Goal: Information Seeking & Learning: Compare options

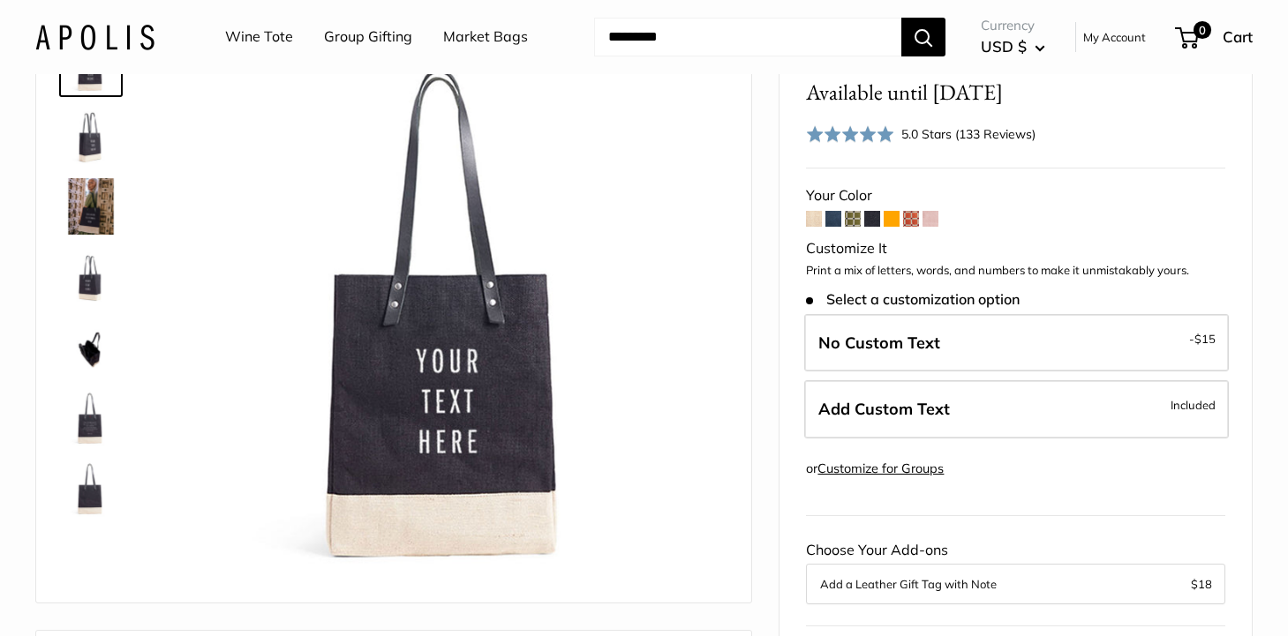
scroll to position [181, 0]
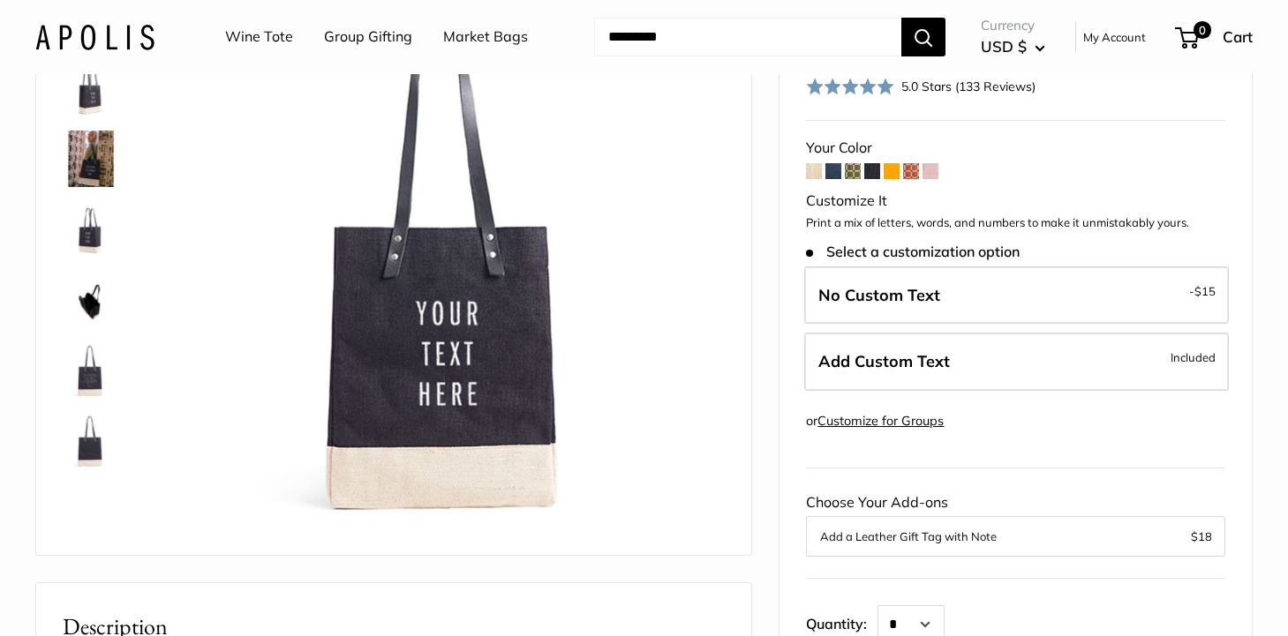
click at [822, 172] on form "Your Color Customize It Print a mix of letters, words, and numbers to make it u…" at bounding box center [1015, 448] width 419 height 627
click at [816, 172] on span at bounding box center [814, 171] width 16 height 16
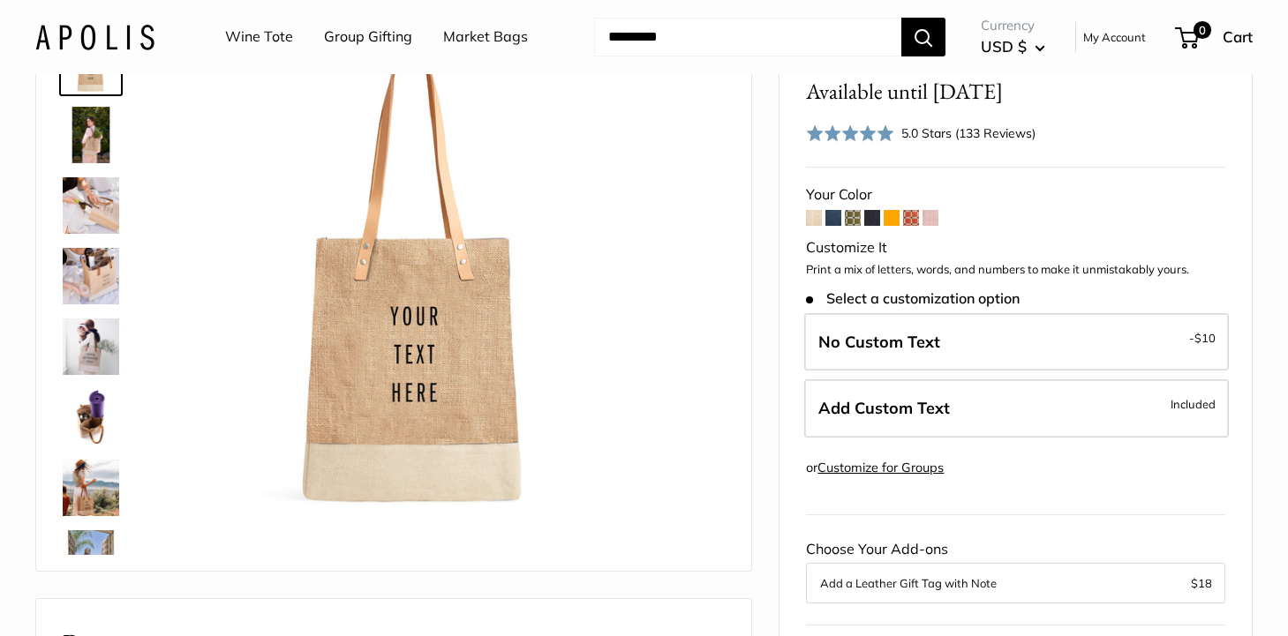
scroll to position [133, 0]
click at [836, 223] on span at bounding box center [833, 219] width 16 height 16
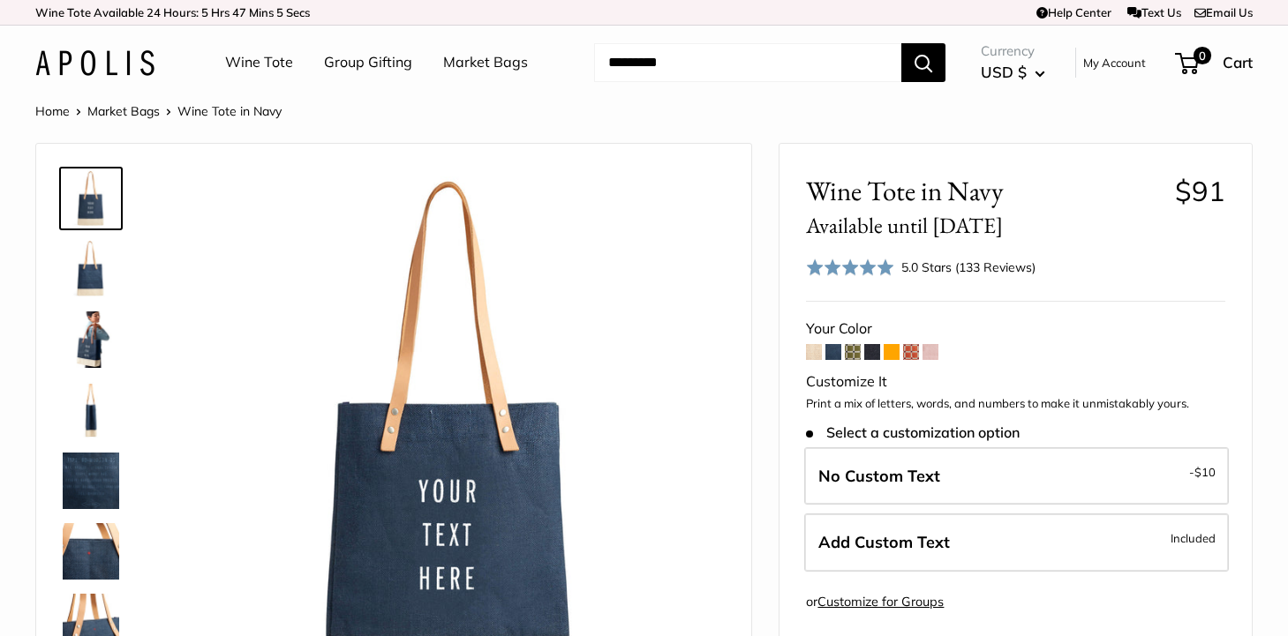
click at [854, 353] on span at bounding box center [853, 352] width 16 height 16
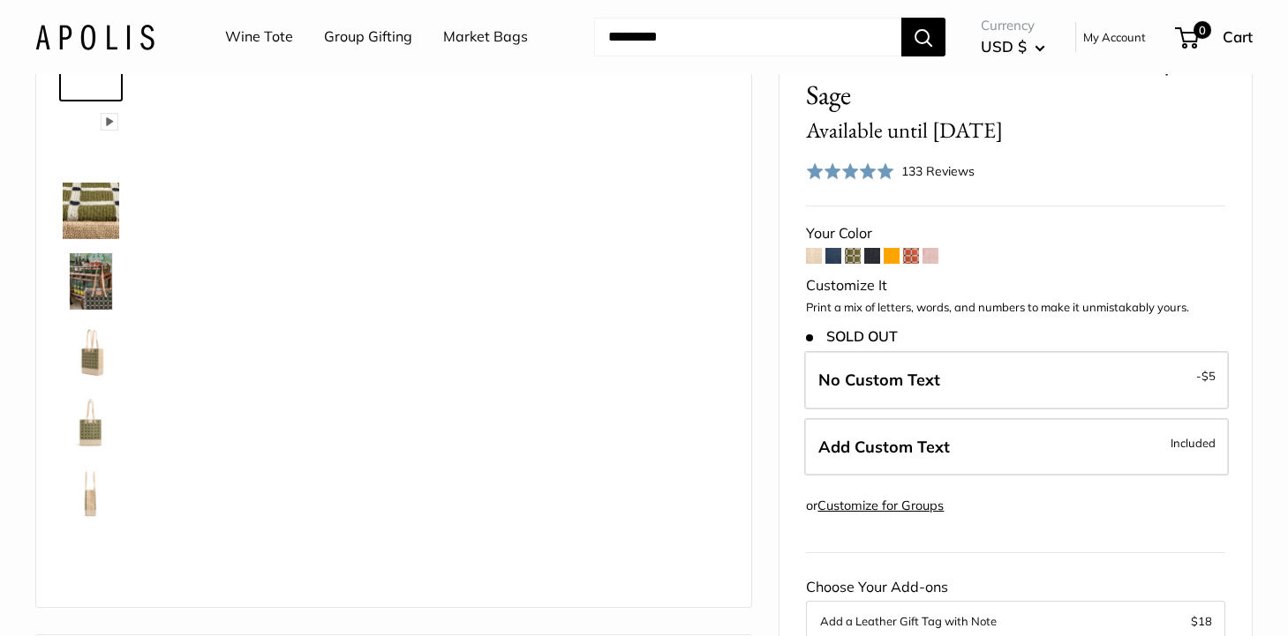
scroll to position [144, 0]
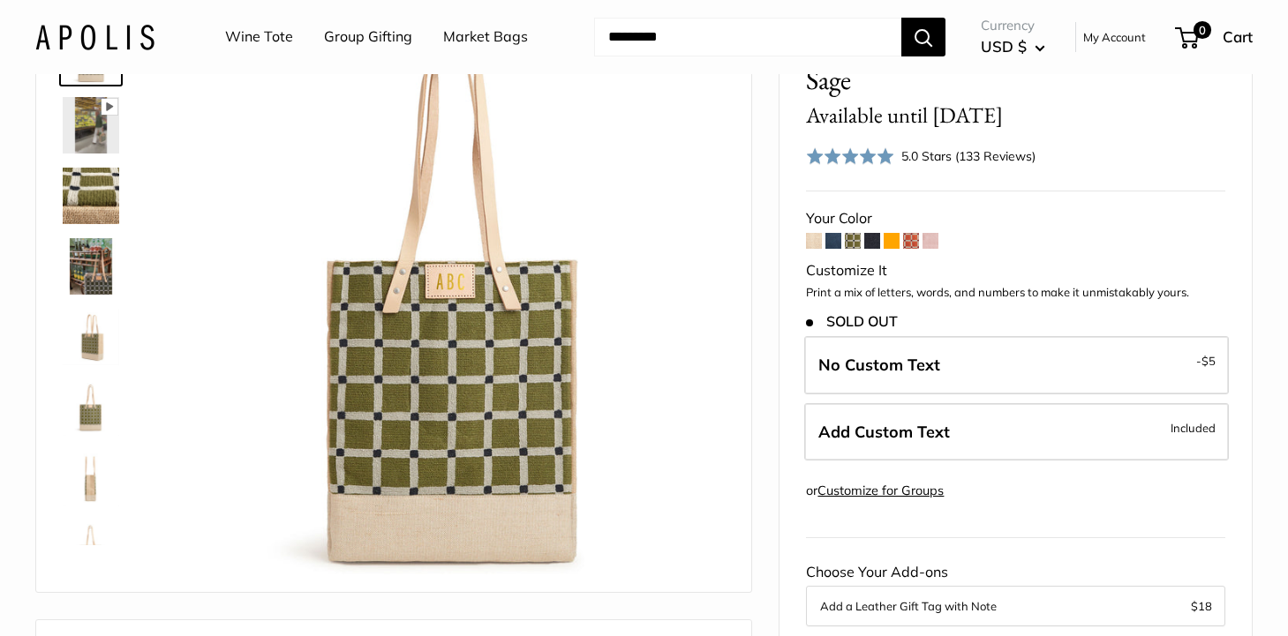
click at [874, 245] on span at bounding box center [872, 241] width 16 height 16
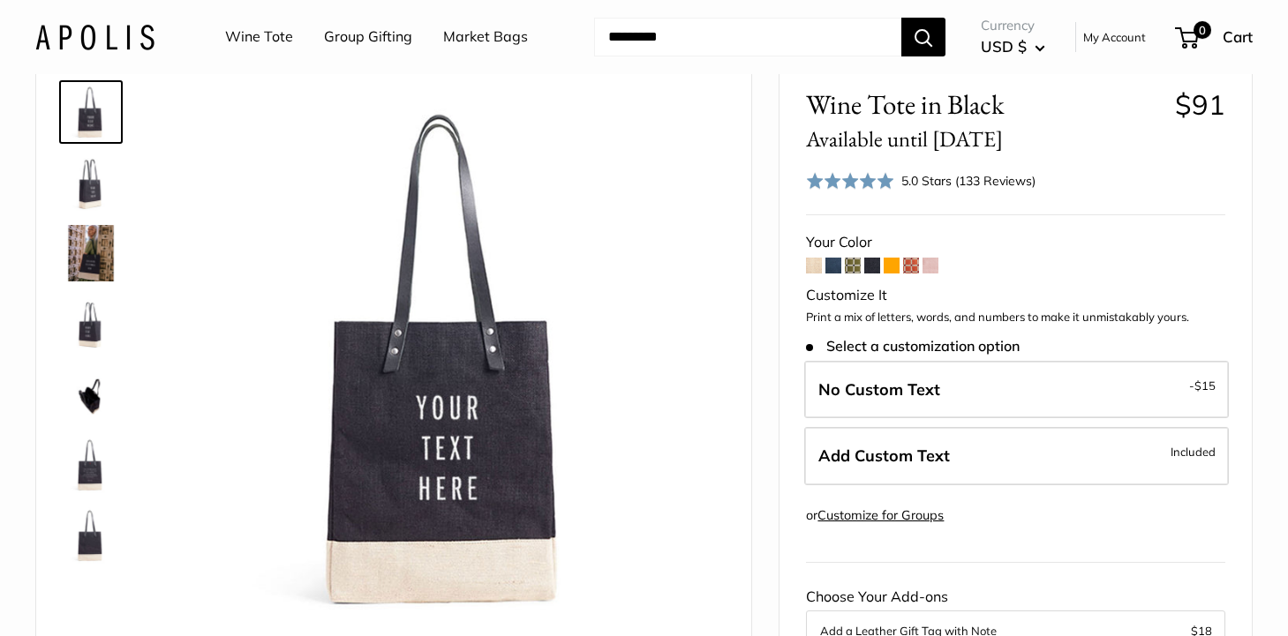
scroll to position [119, 0]
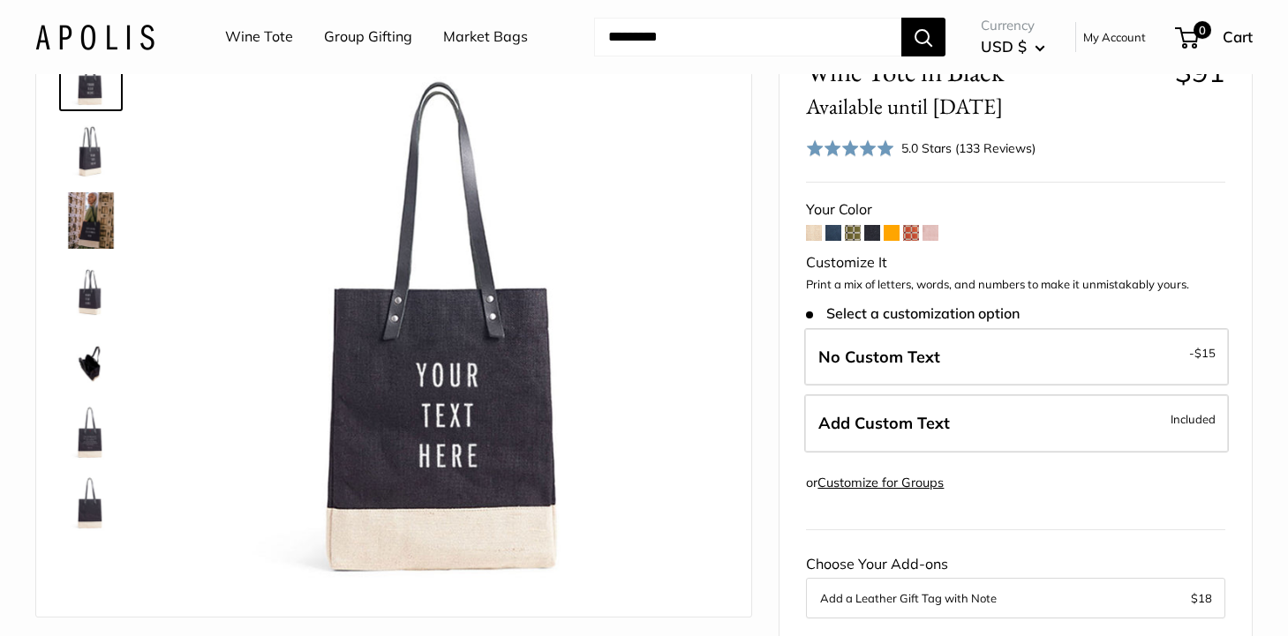
click at [891, 243] on form "Your Color Customize It Print a mix of letters, words, and numbers to make it u…" at bounding box center [1015, 510] width 419 height 627
click at [891, 239] on span at bounding box center [891, 233] width 16 height 16
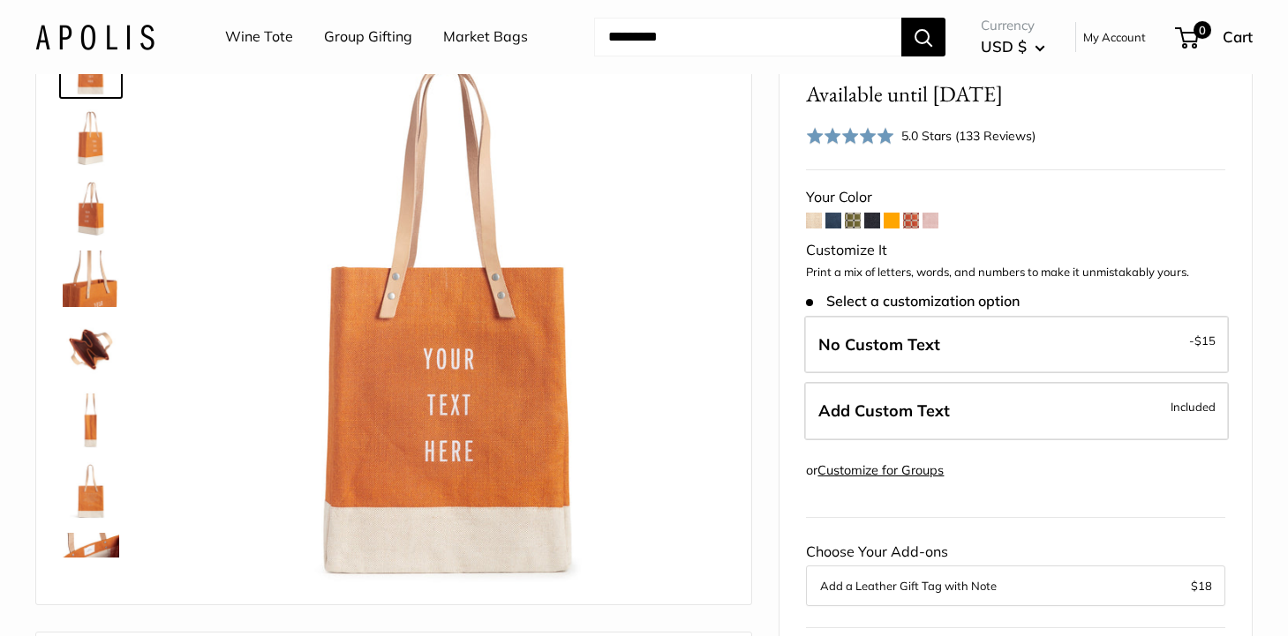
scroll to position [162, 0]
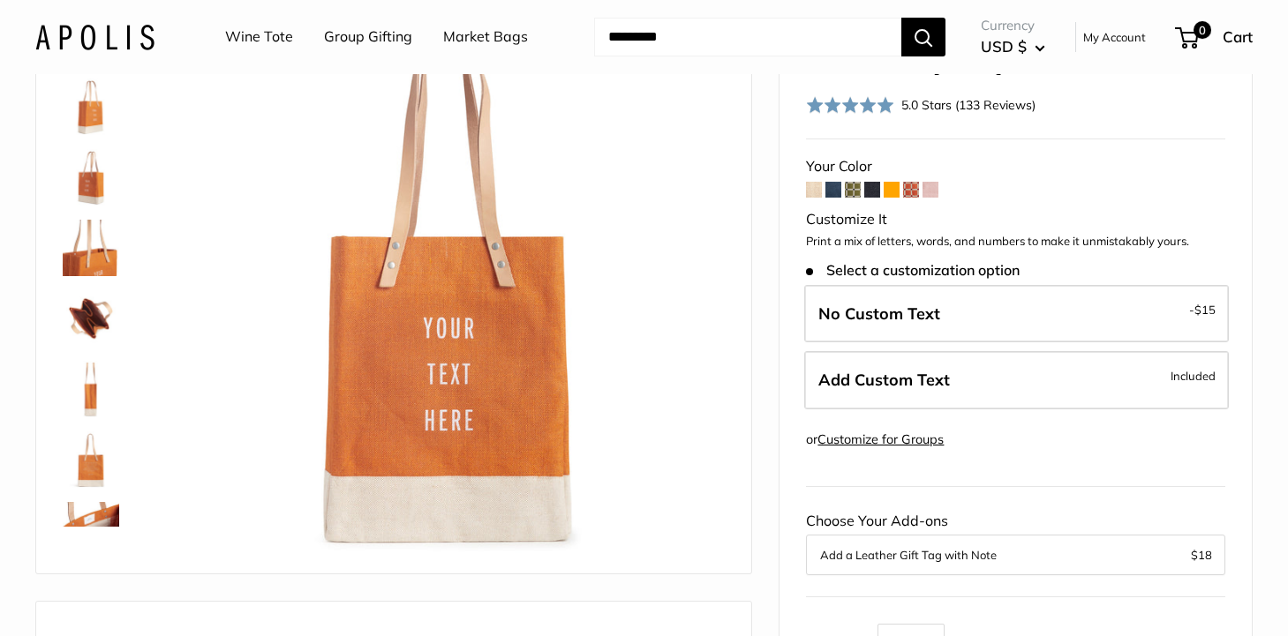
click at [912, 192] on span at bounding box center [911, 190] width 16 height 16
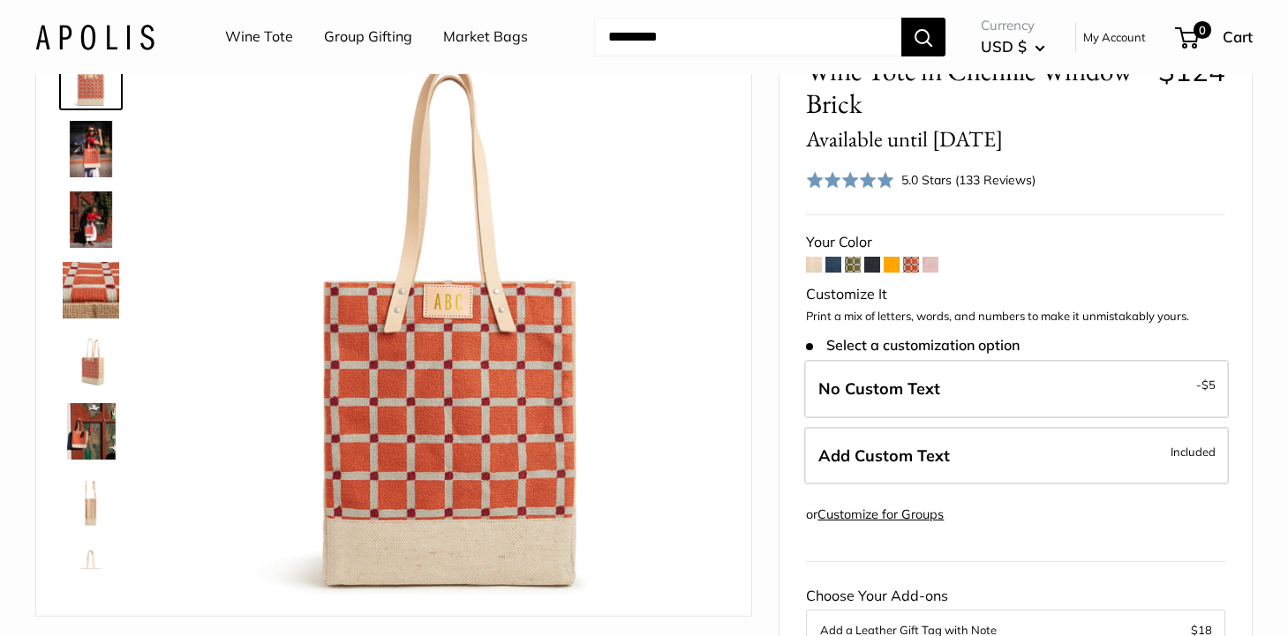
scroll to position [119, 0]
click at [933, 269] on span at bounding box center [930, 266] width 16 height 16
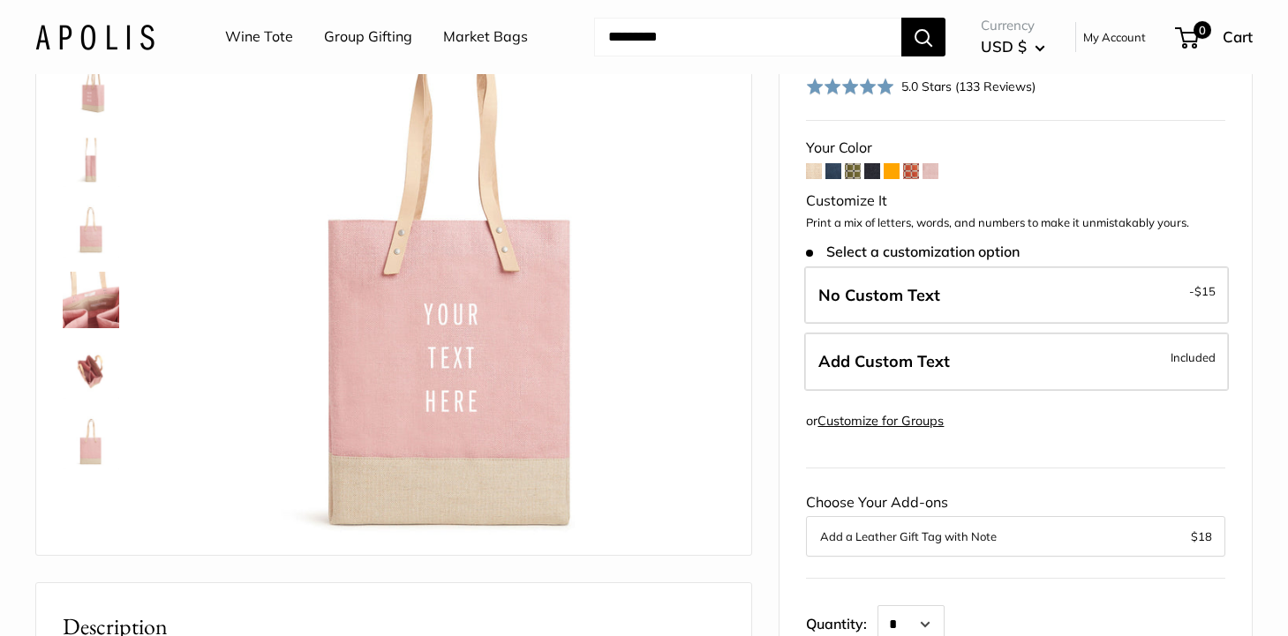
scroll to position [202, 0]
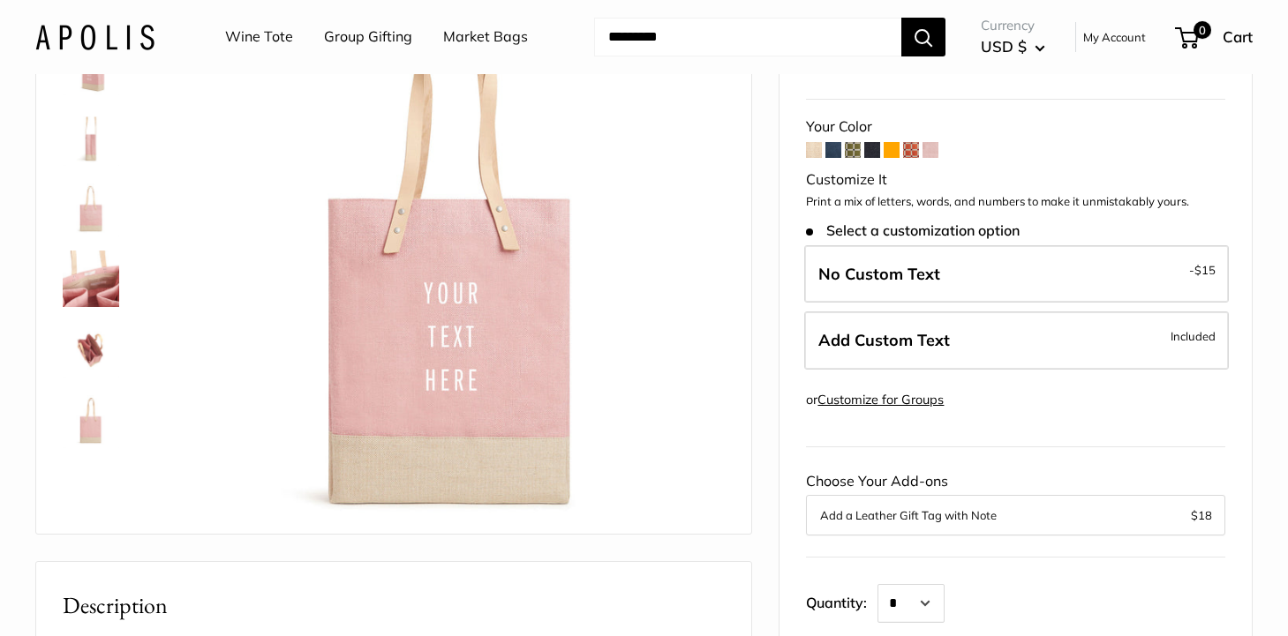
click at [818, 153] on span at bounding box center [814, 150] width 16 height 16
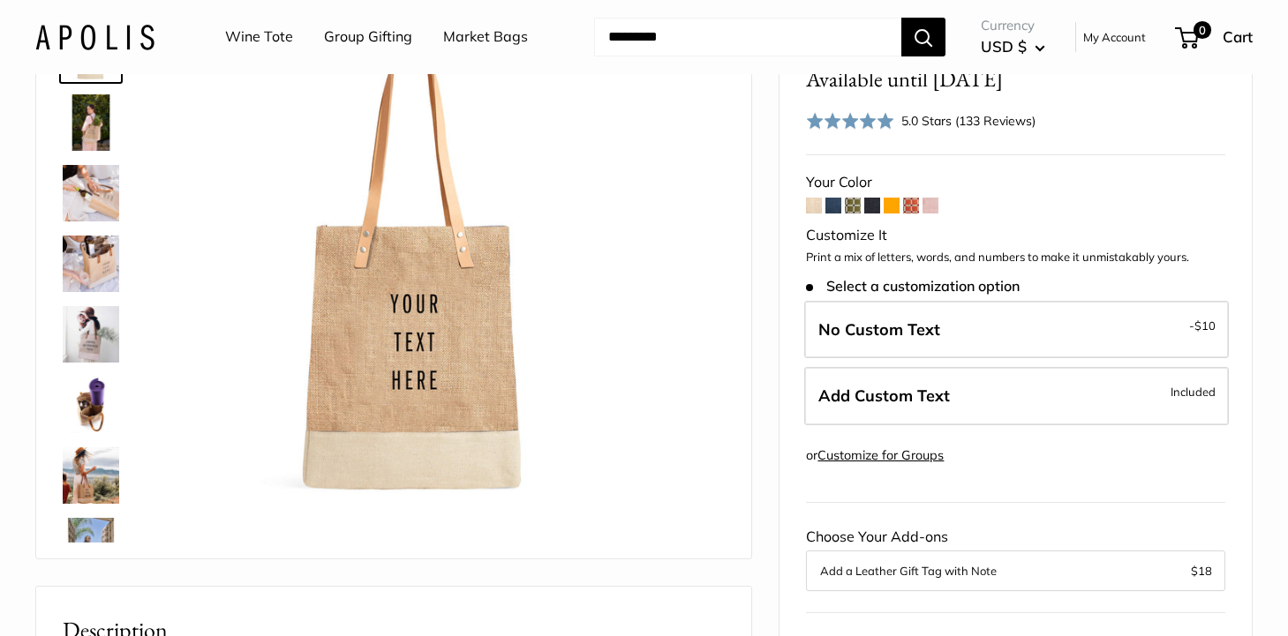
scroll to position [151, 0]
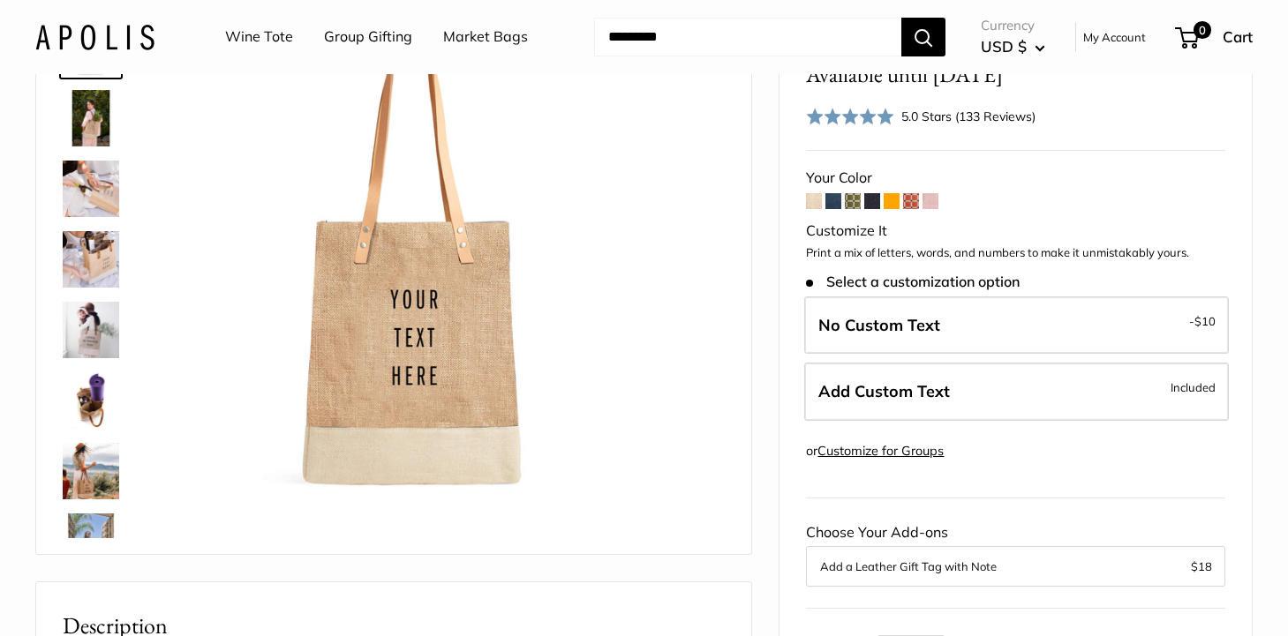
click at [83, 195] on img at bounding box center [91, 189] width 56 height 56
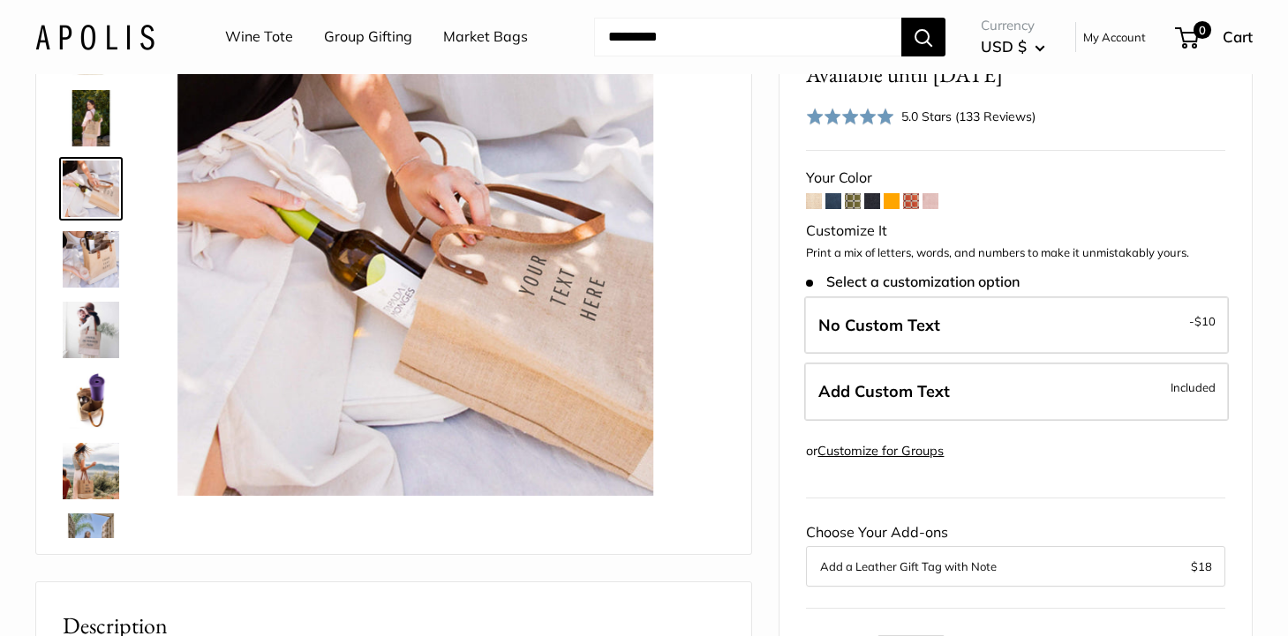
click at [100, 419] on img at bounding box center [91, 400] width 56 height 56
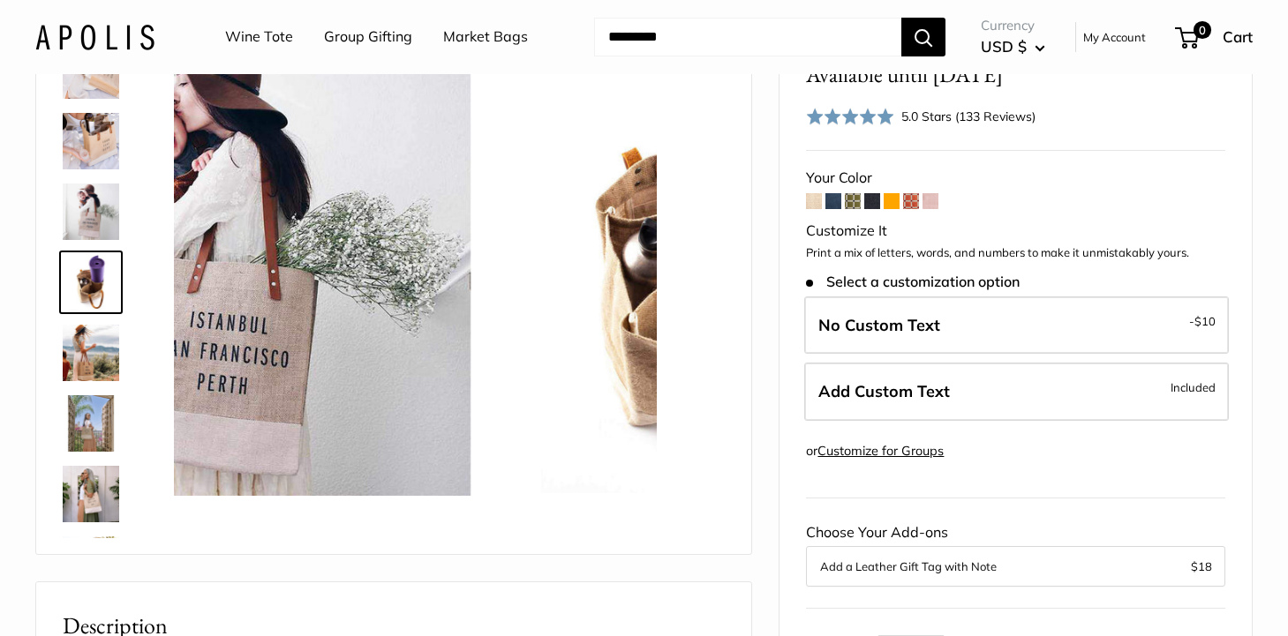
scroll to position [125, 0]
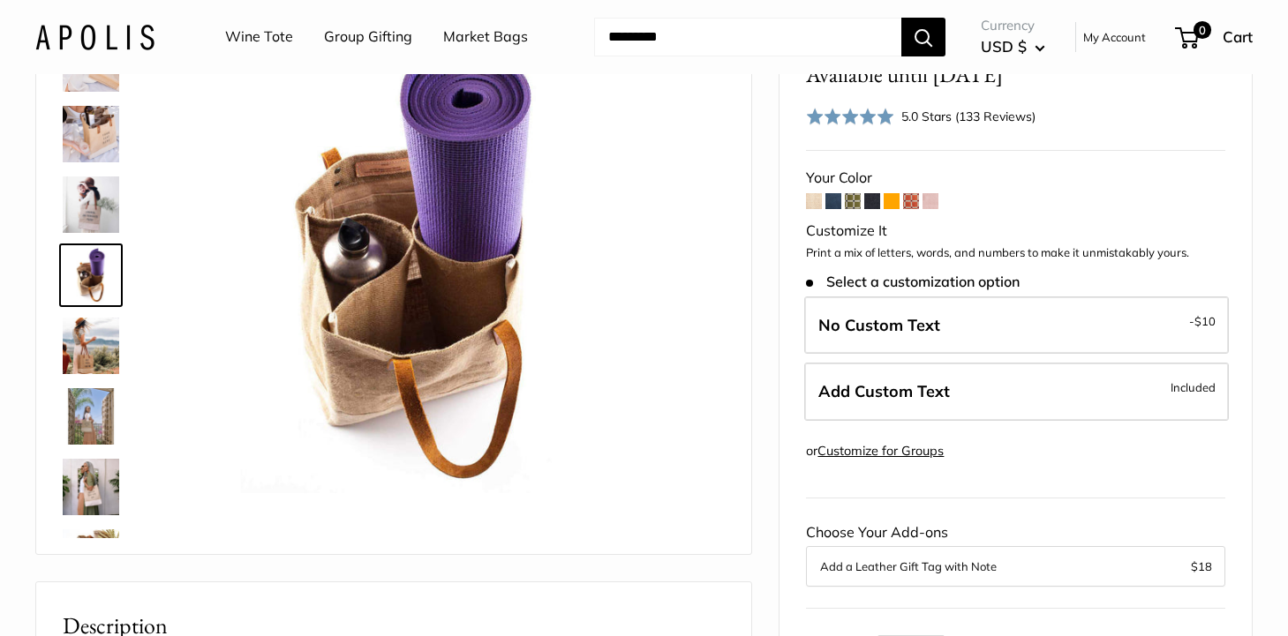
click at [92, 211] on img at bounding box center [91, 204] width 56 height 56
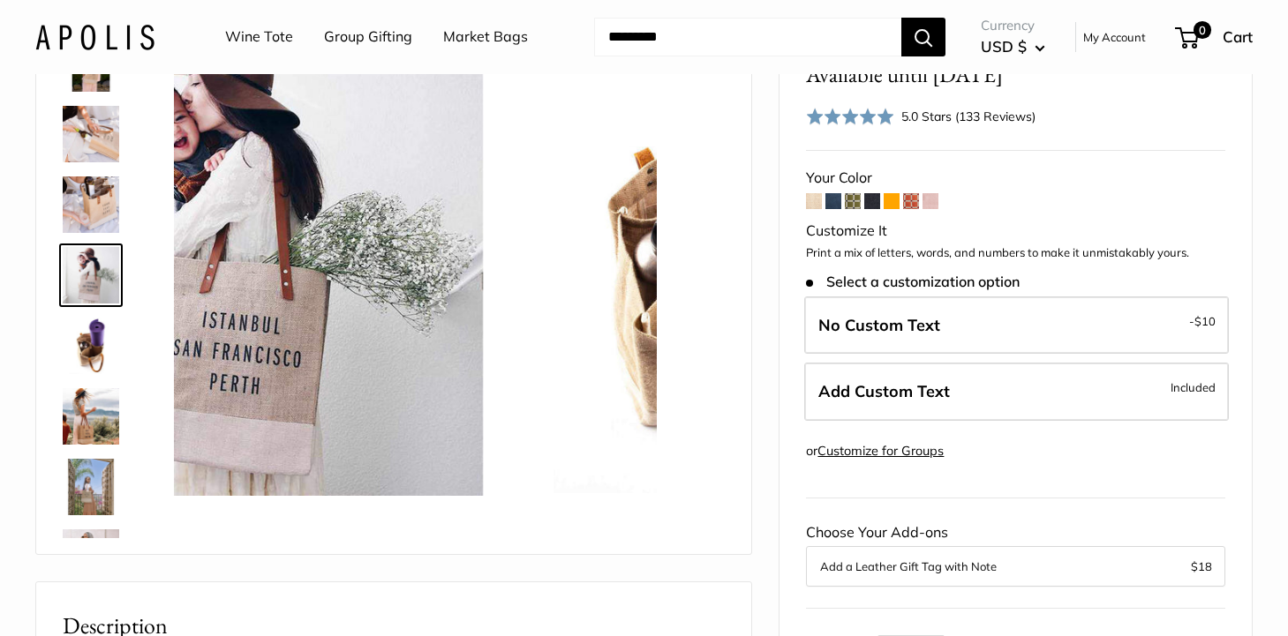
scroll to position [55, 0]
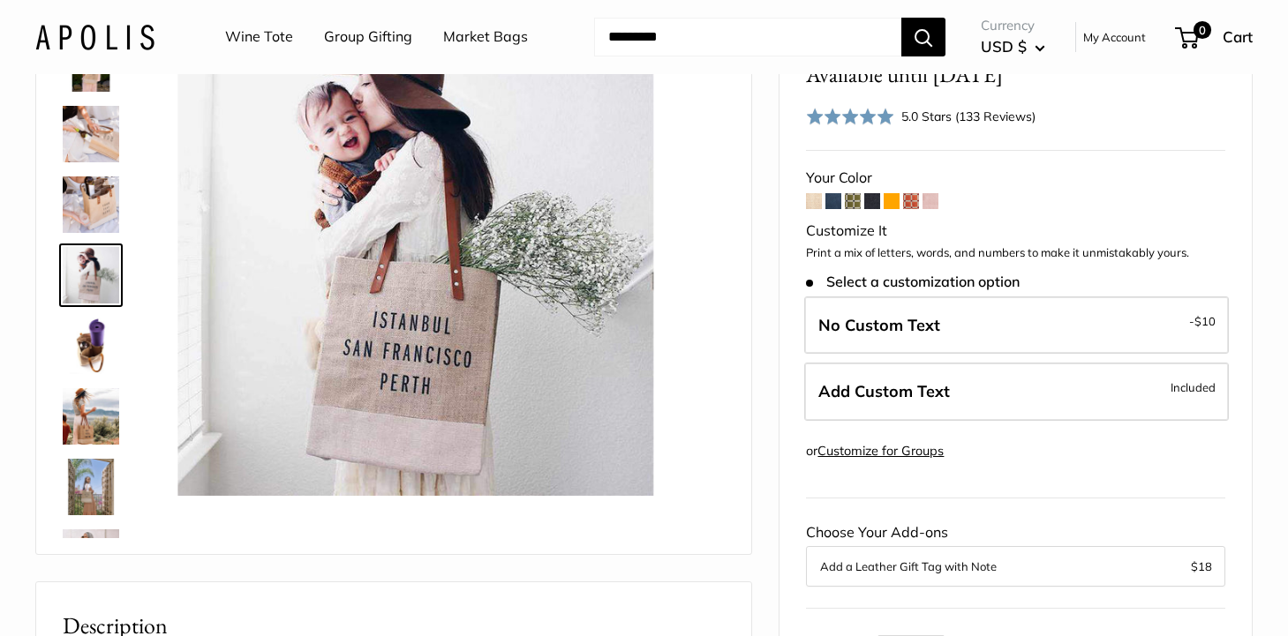
click at [98, 426] on img at bounding box center [91, 416] width 56 height 56
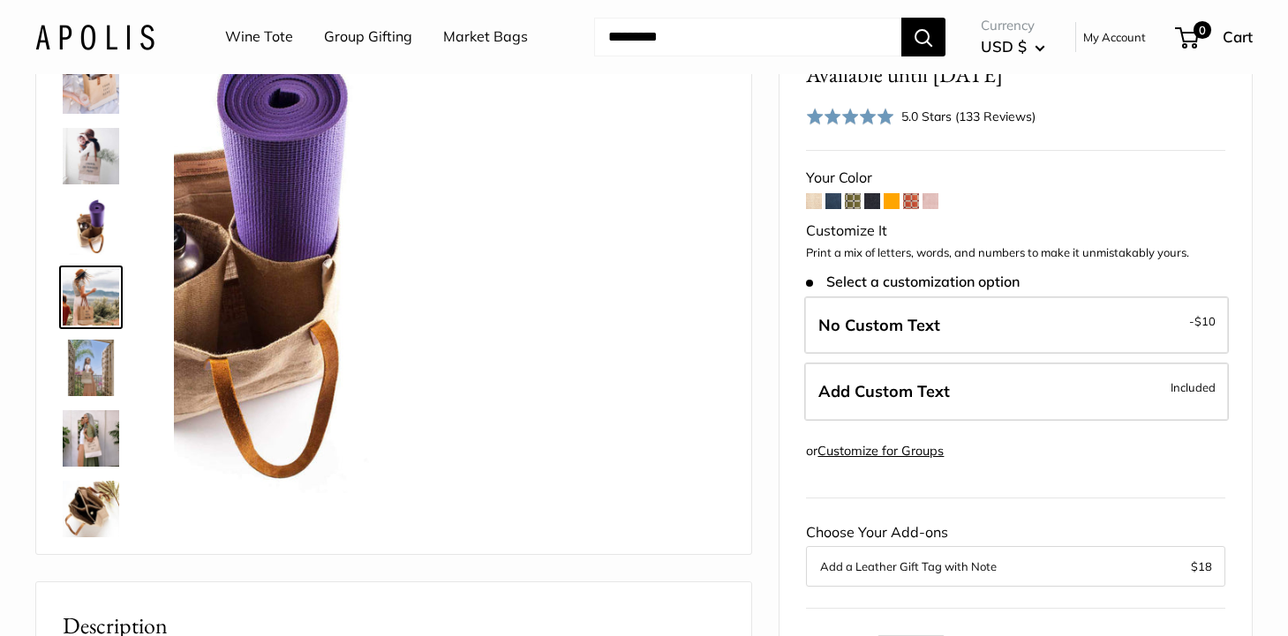
scroll to position [196, 0]
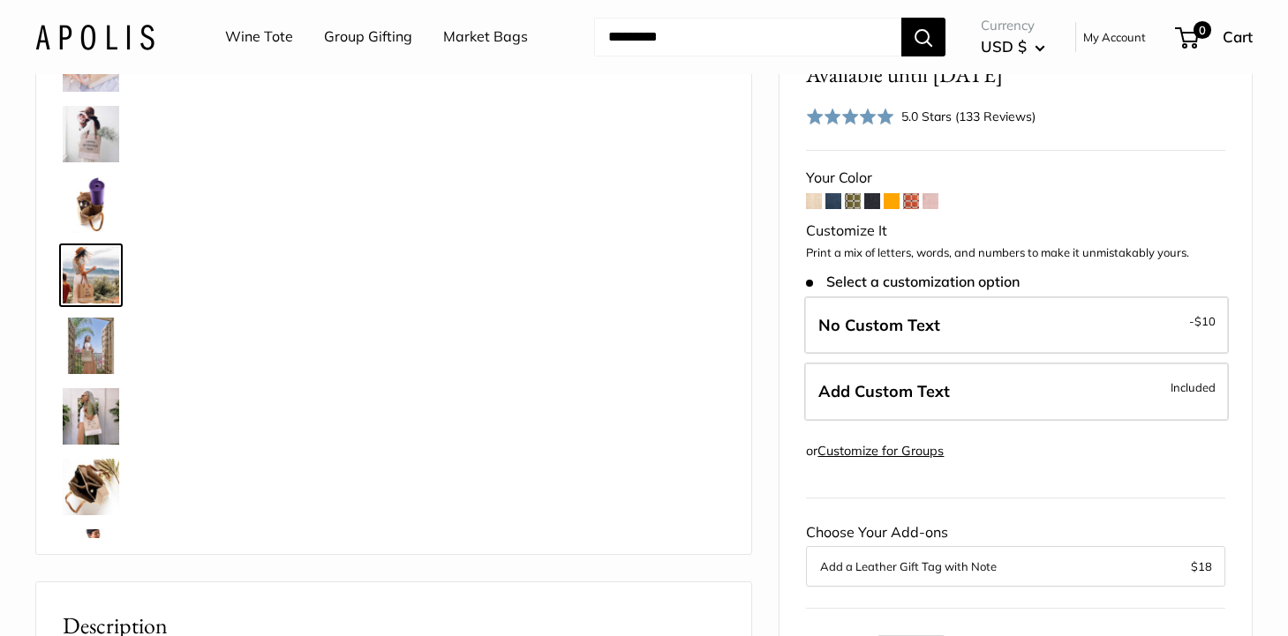
click at [98, 427] on img at bounding box center [91, 416] width 56 height 56
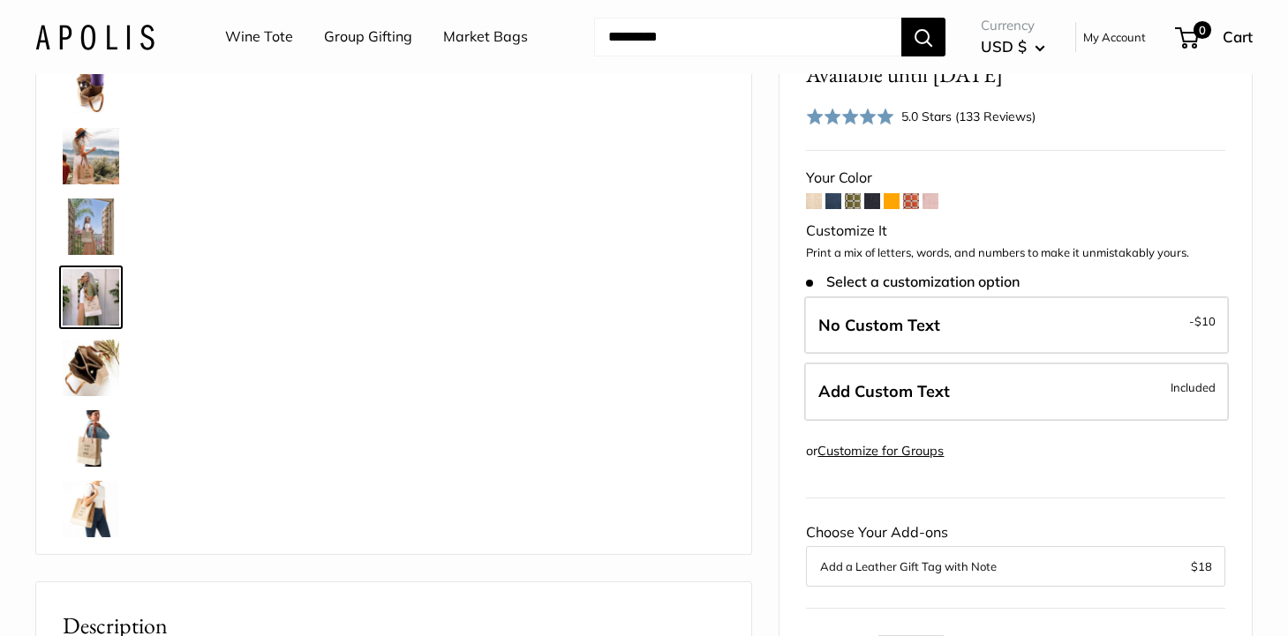
scroll to position [337, 0]
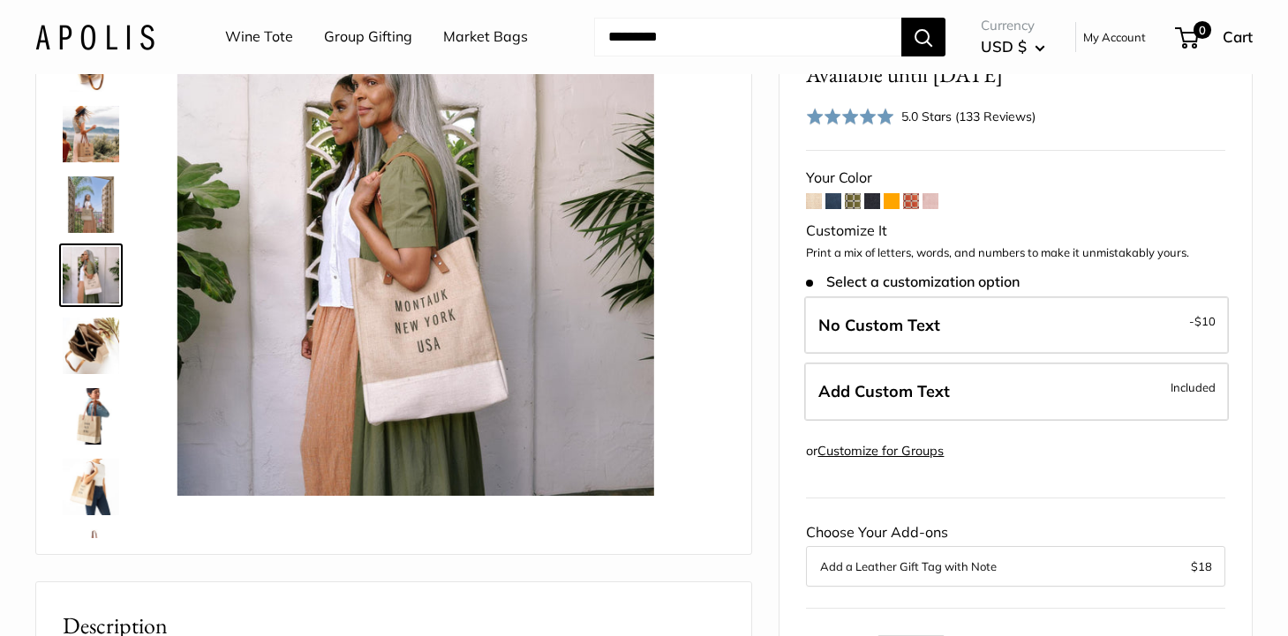
click at [87, 351] on img at bounding box center [91, 346] width 56 height 56
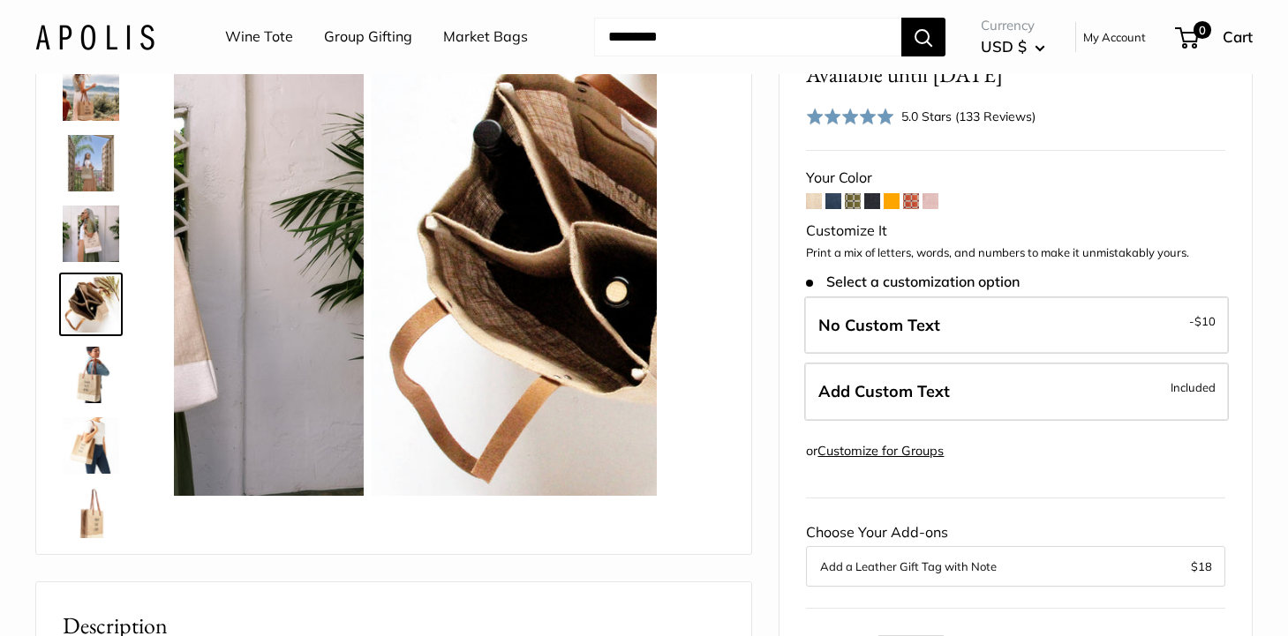
scroll to position [408, 0]
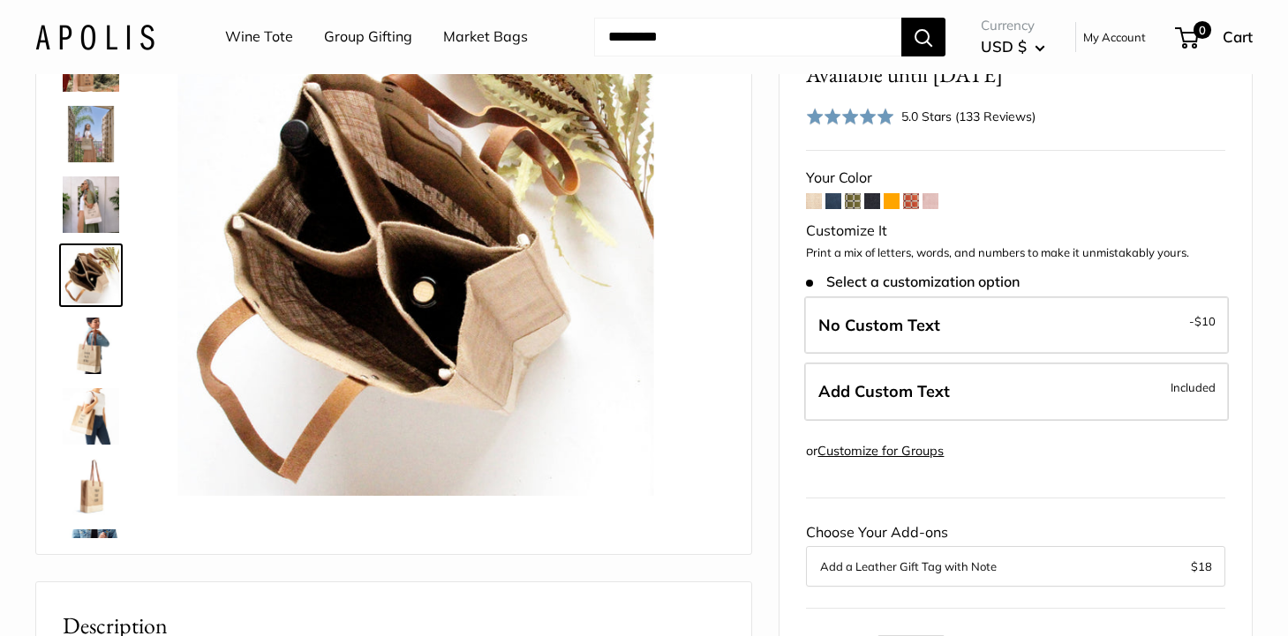
click at [94, 349] on img at bounding box center [91, 346] width 56 height 56
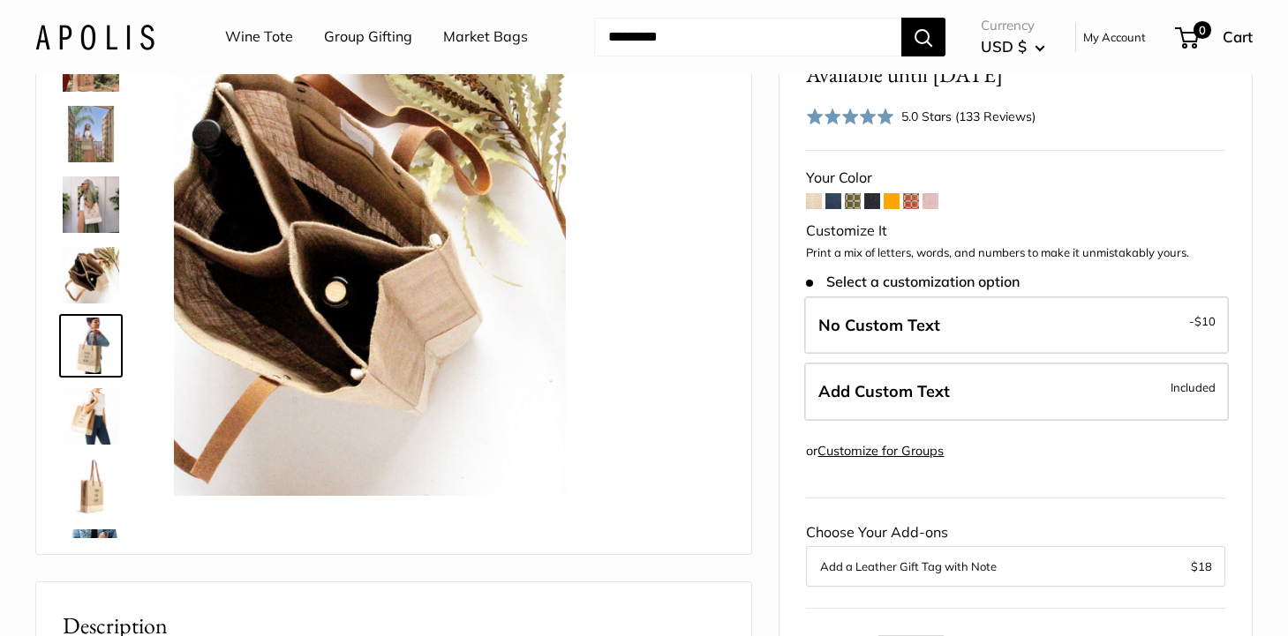
scroll to position [478, 0]
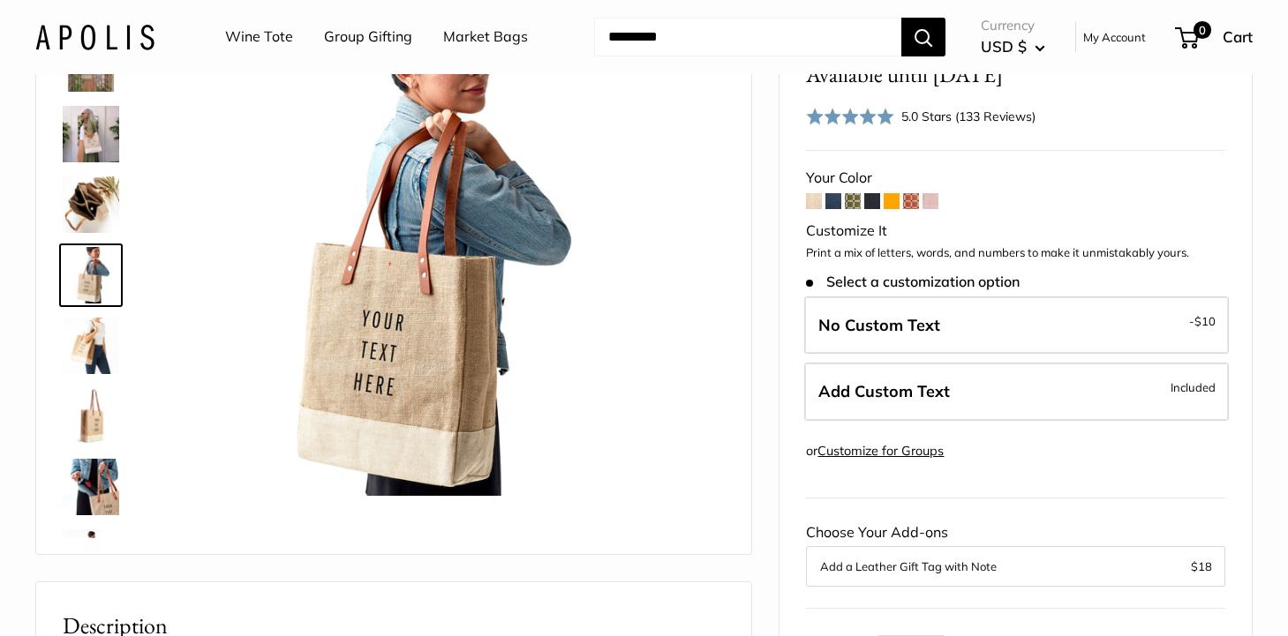
click at [94, 349] on img at bounding box center [91, 346] width 56 height 56
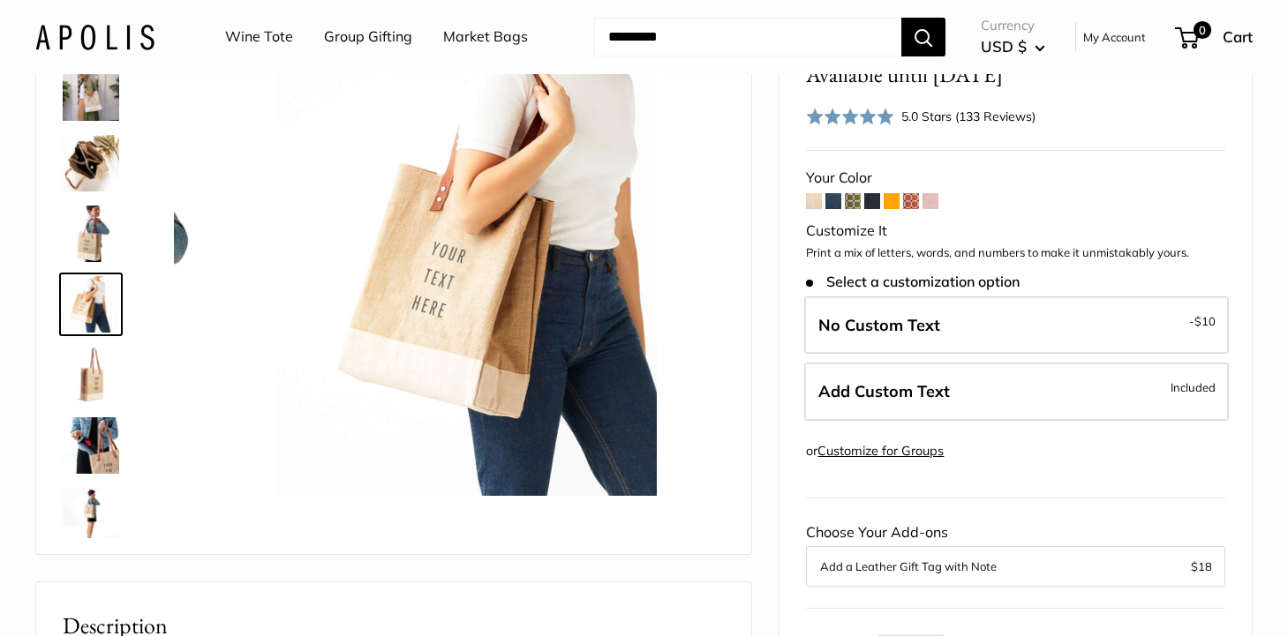
scroll to position [549, 0]
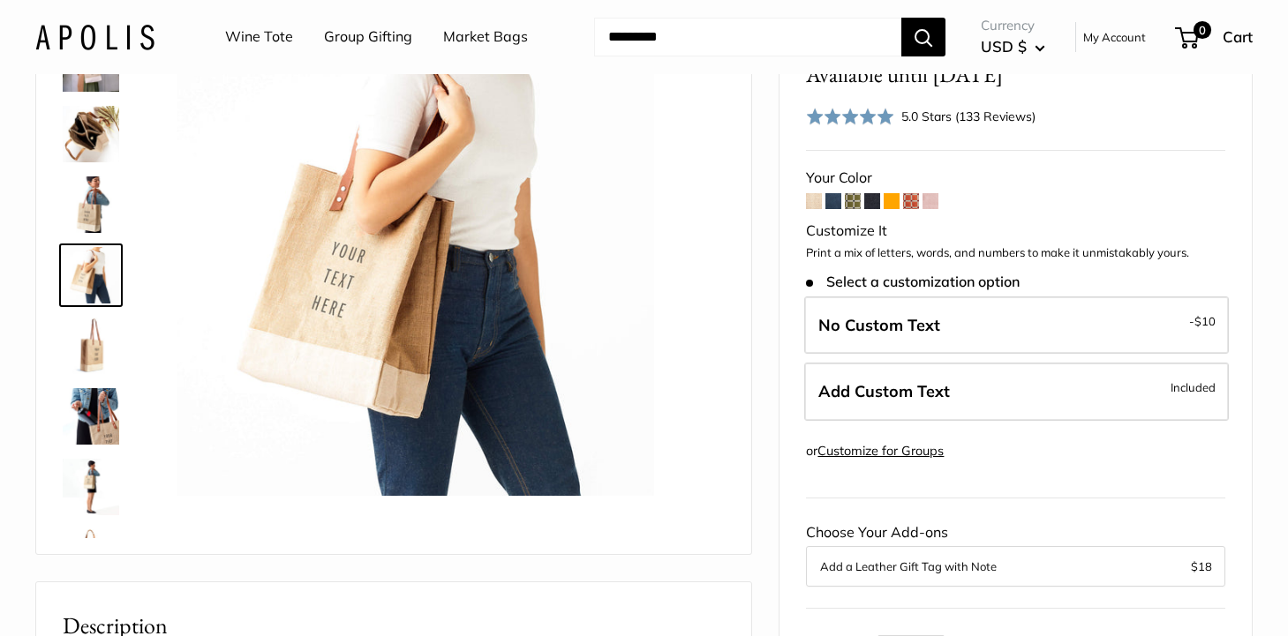
click at [96, 381] on div at bounding box center [98, 273] width 85 height 529
click at [101, 412] on img at bounding box center [91, 416] width 56 height 56
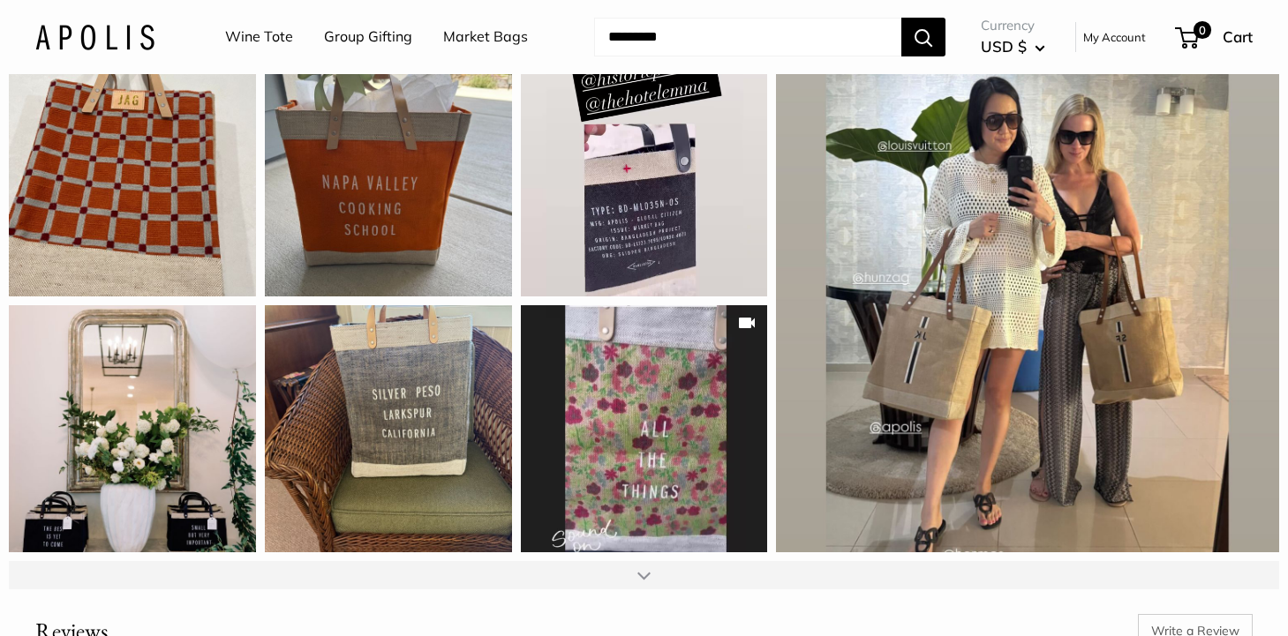
scroll to position [2089, 0]
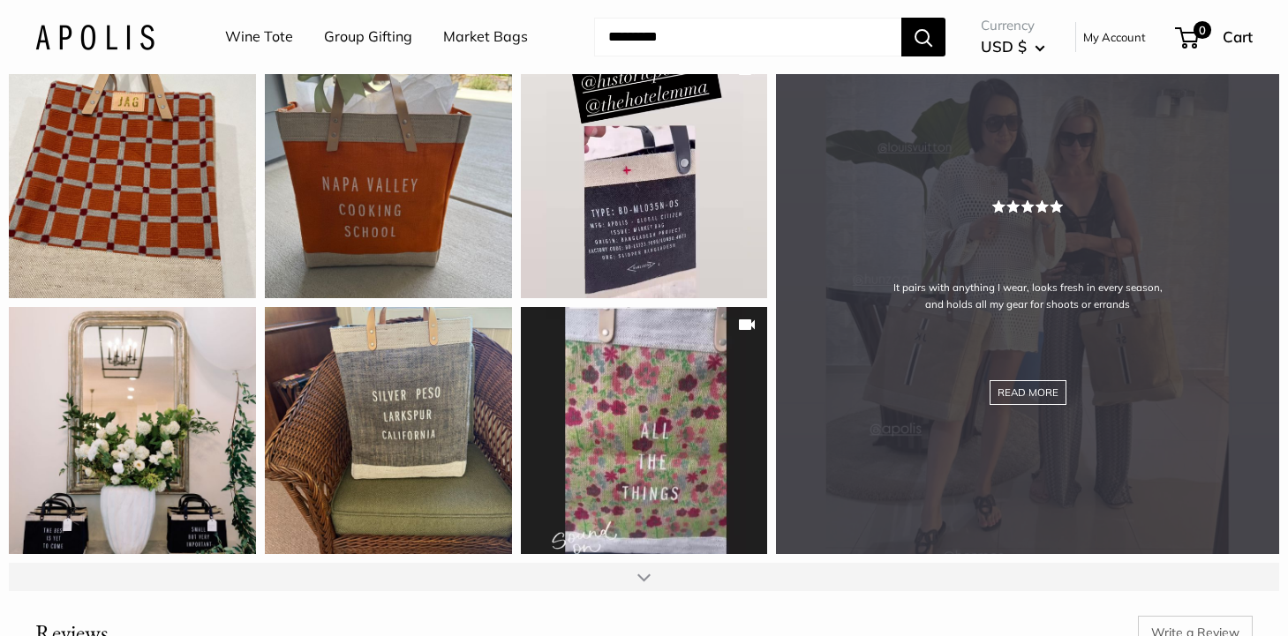
click at [888, 383] on div "It pairs with anything I wear, looks fresh in every season, and holds all my ge…" at bounding box center [1027, 302] width 503 height 503
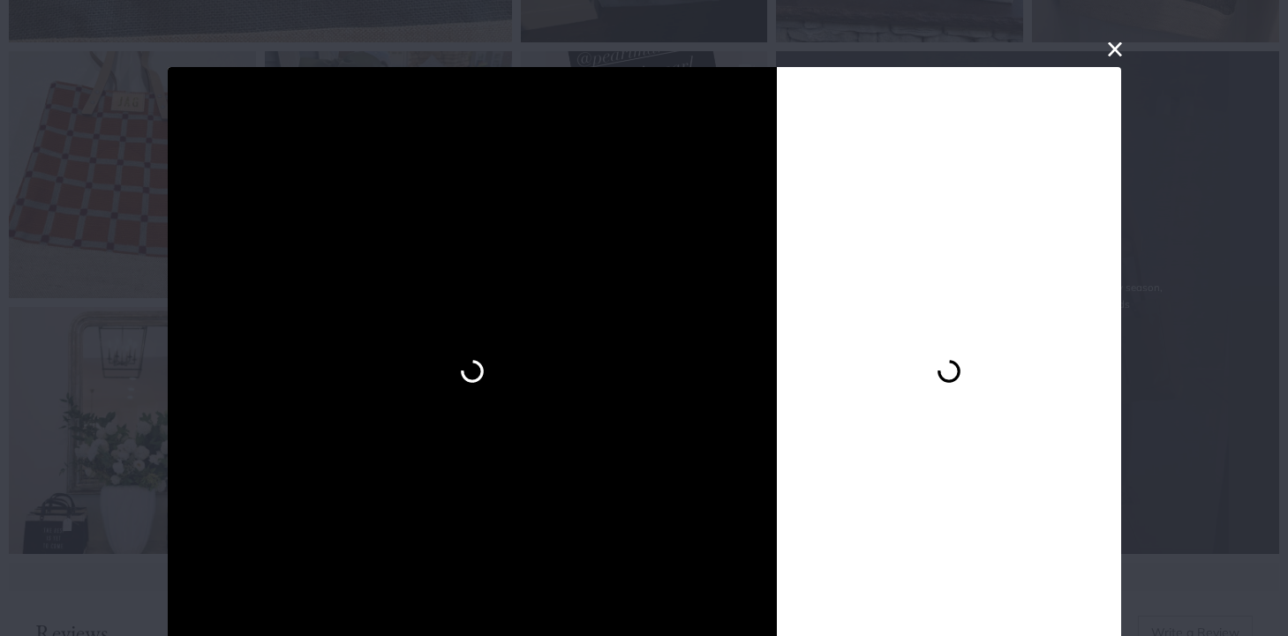
scroll to position [40, 0]
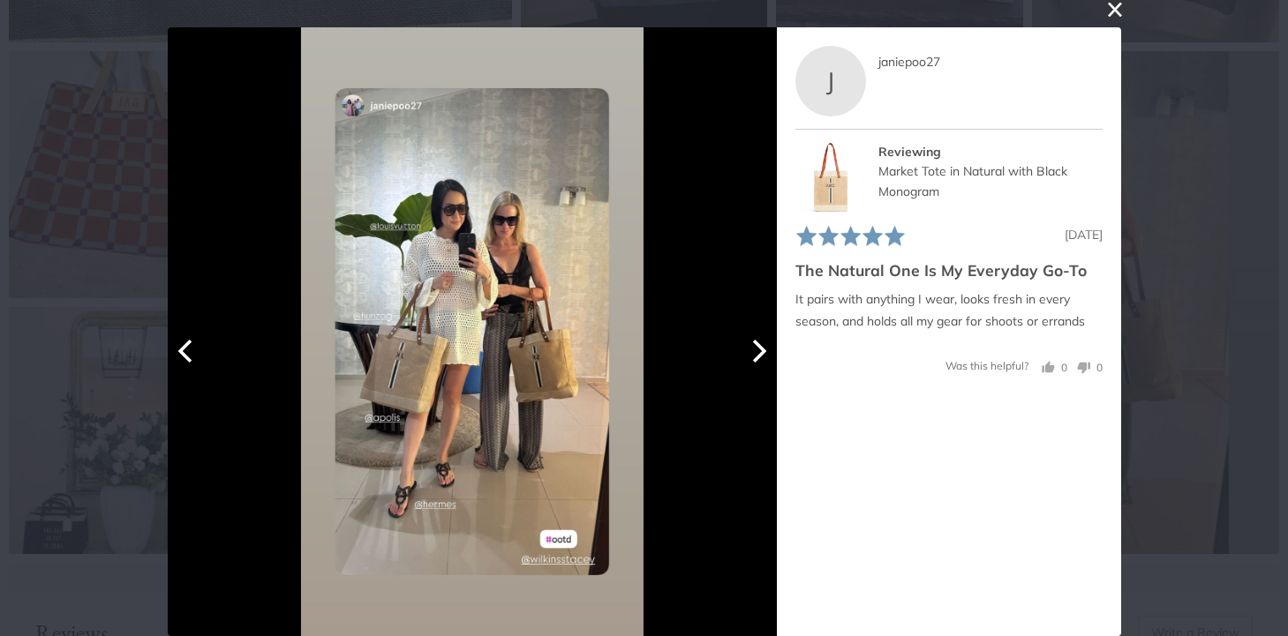
click at [758, 349] on icon "Next" at bounding box center [756, 351] width 23 height 23
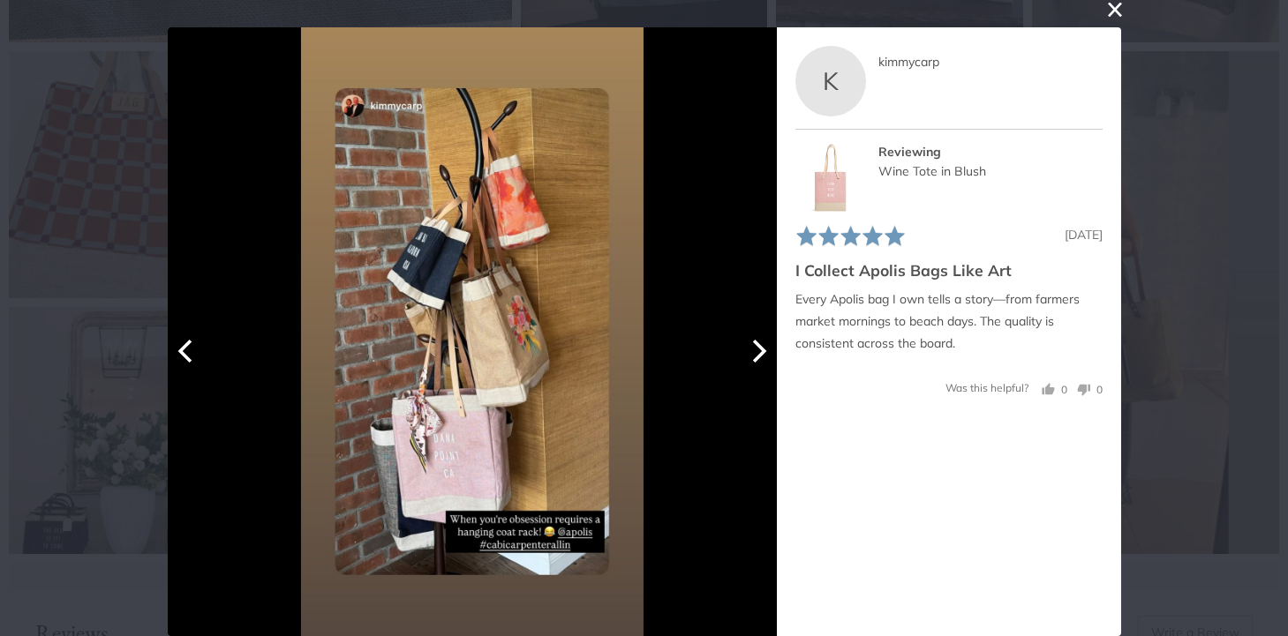
click at [759, 350] on icon "Next" at bounding box center [756, 351] width 23 height 23
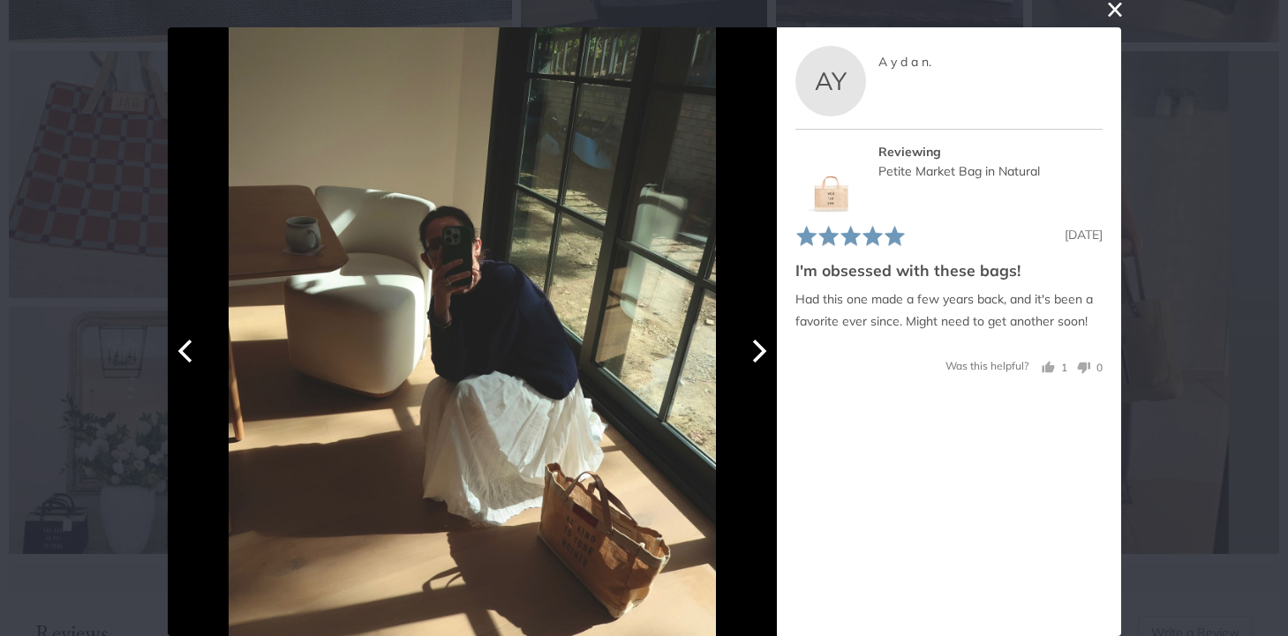
click at [597, 554] on img at bounding box center [472, 331] width 487 height 609
click at [757, 345] on icon "Next" at bounding box center [759, 351] width 14 height 23
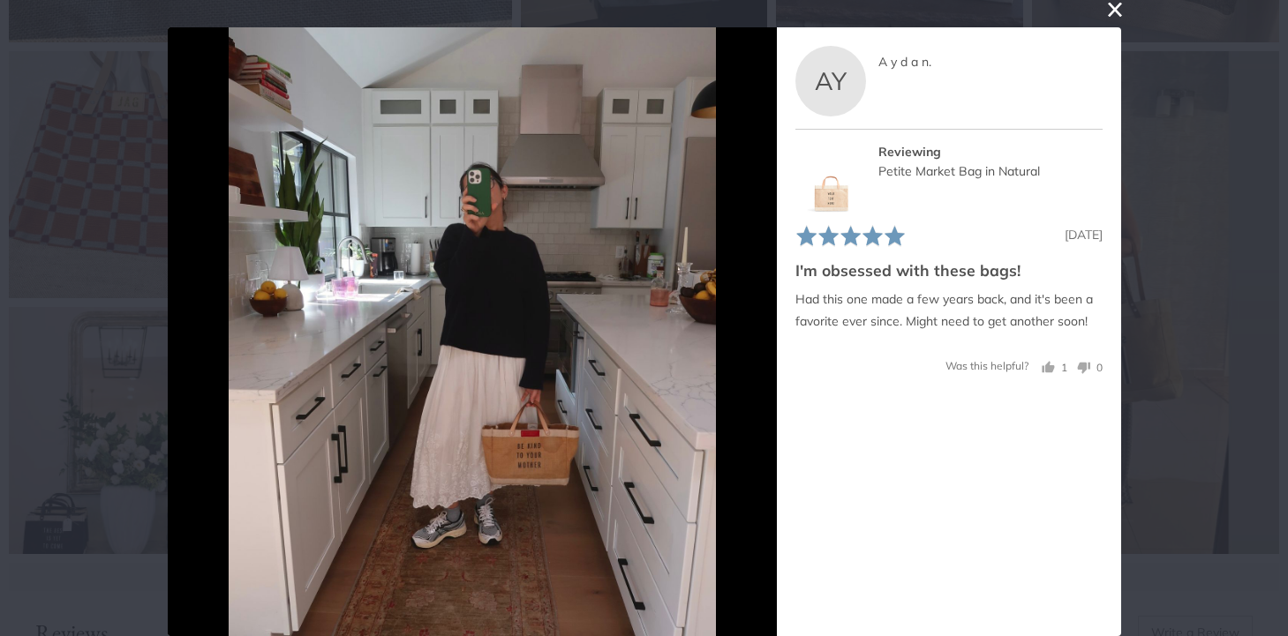
click at [1114, 14] on button "close this modal window" at bounding box center [1114, 9] width 21 height 21
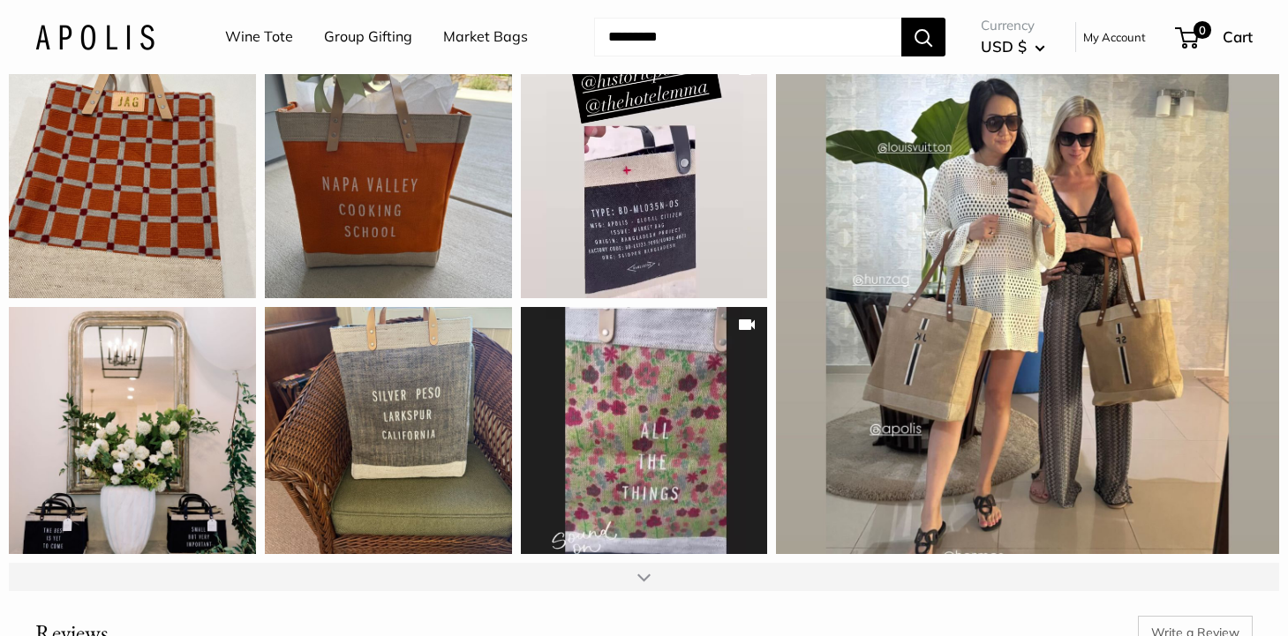
click at [640, 584] on div at bounding box center [643, 577] width 13 height 14
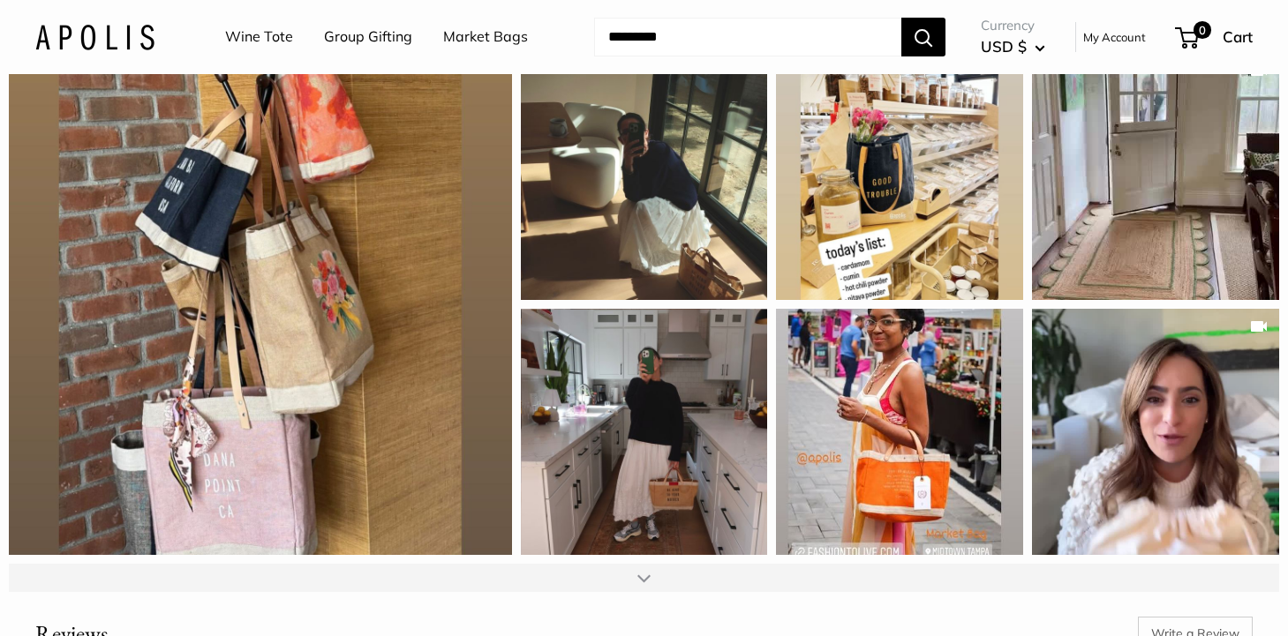
scroll to position [2594, 0]
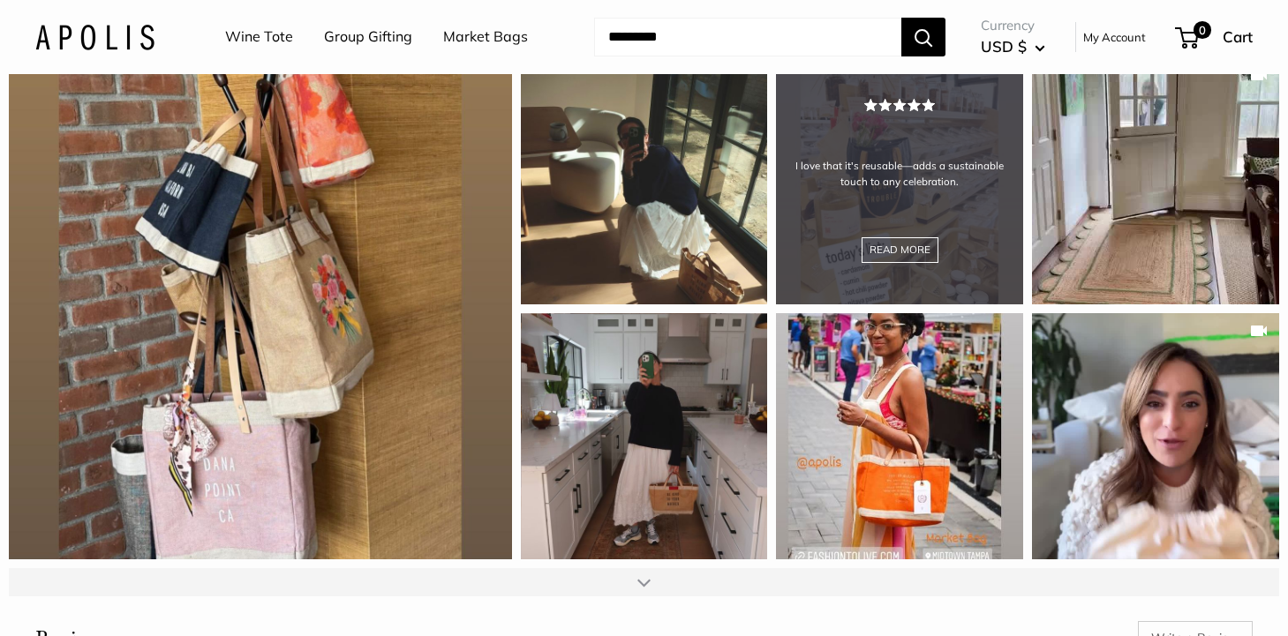
click at [961, 236] on div "I love that it's reusable—adds a sustainable touch to any celebration. READ MORE" at bounding box center [899, 180] width 247 height 247
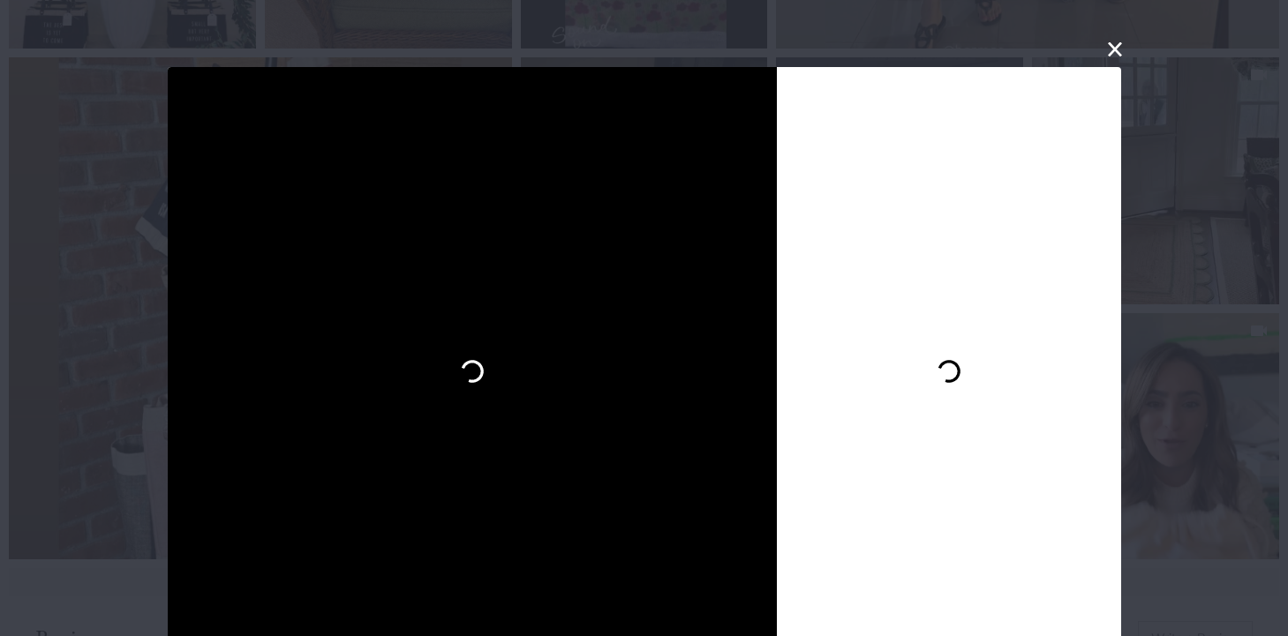
scroll to position [40, 0]
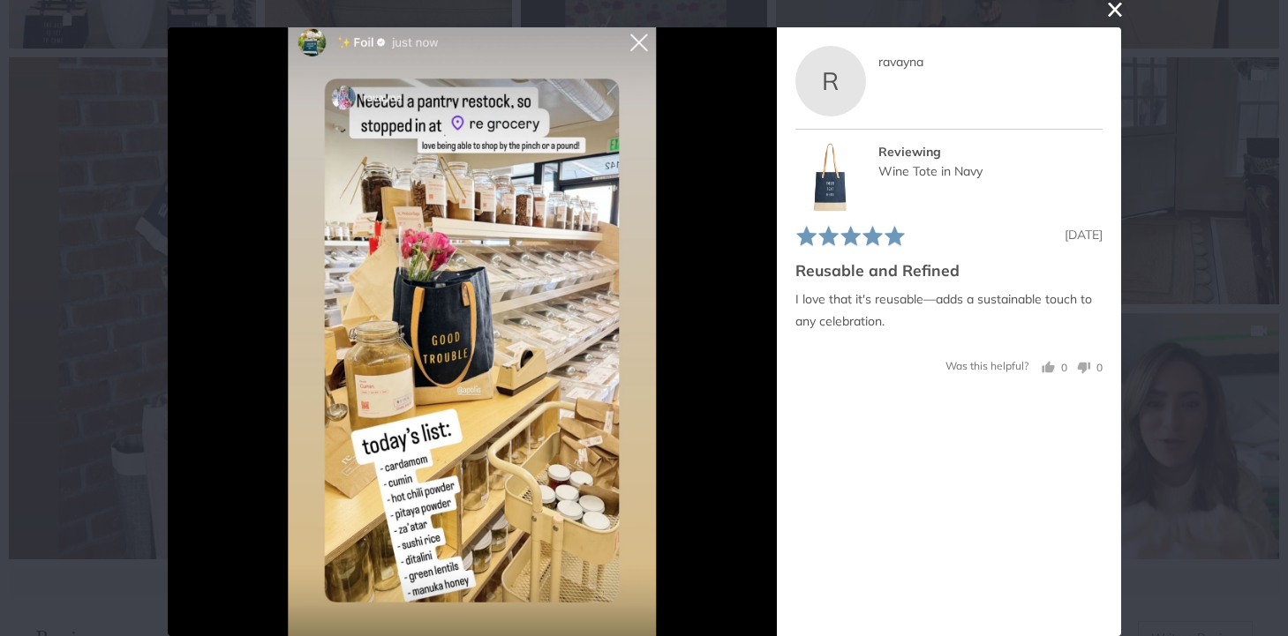
click at [1109, 8] on button "close this modal window" at bounding box center [1114, 9] width 21 height 21
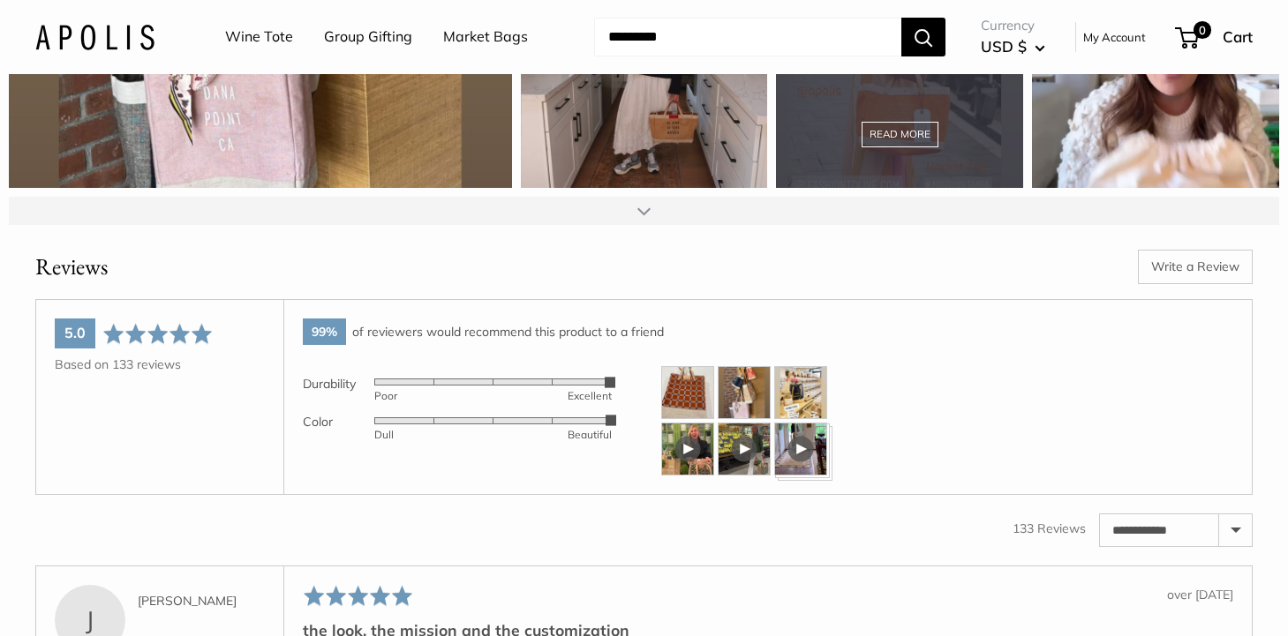
scroll to position [2977, 0]
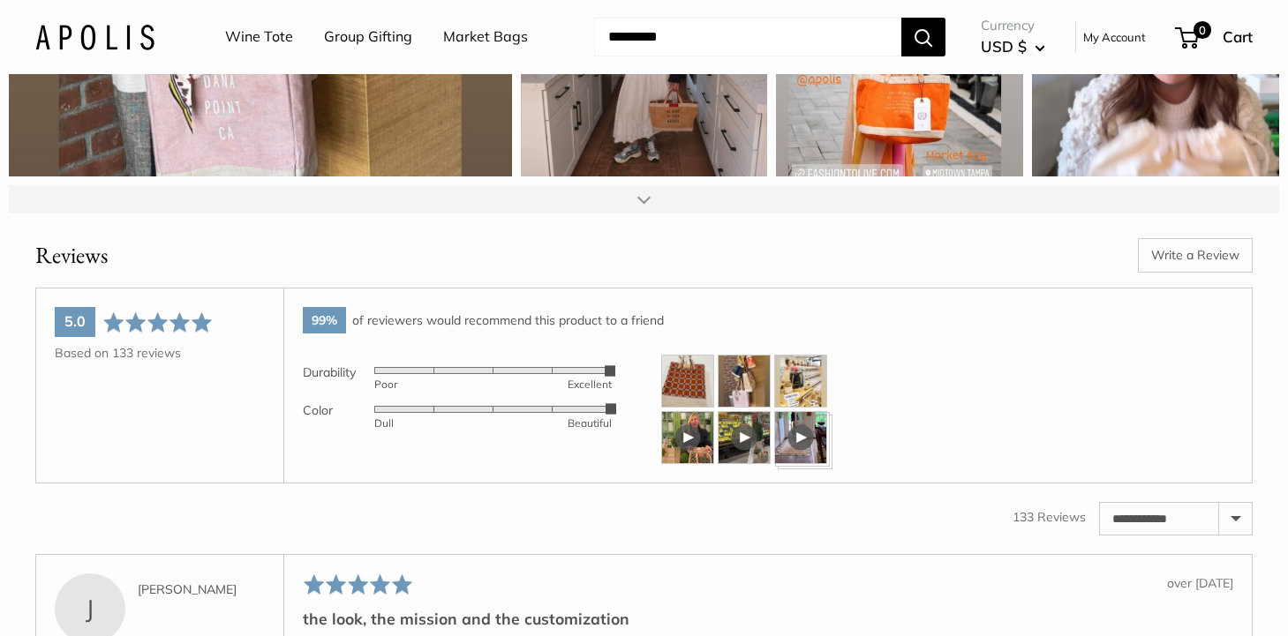
click at [640, 206] on div at bounding box center [643, 199] width 13 height 14
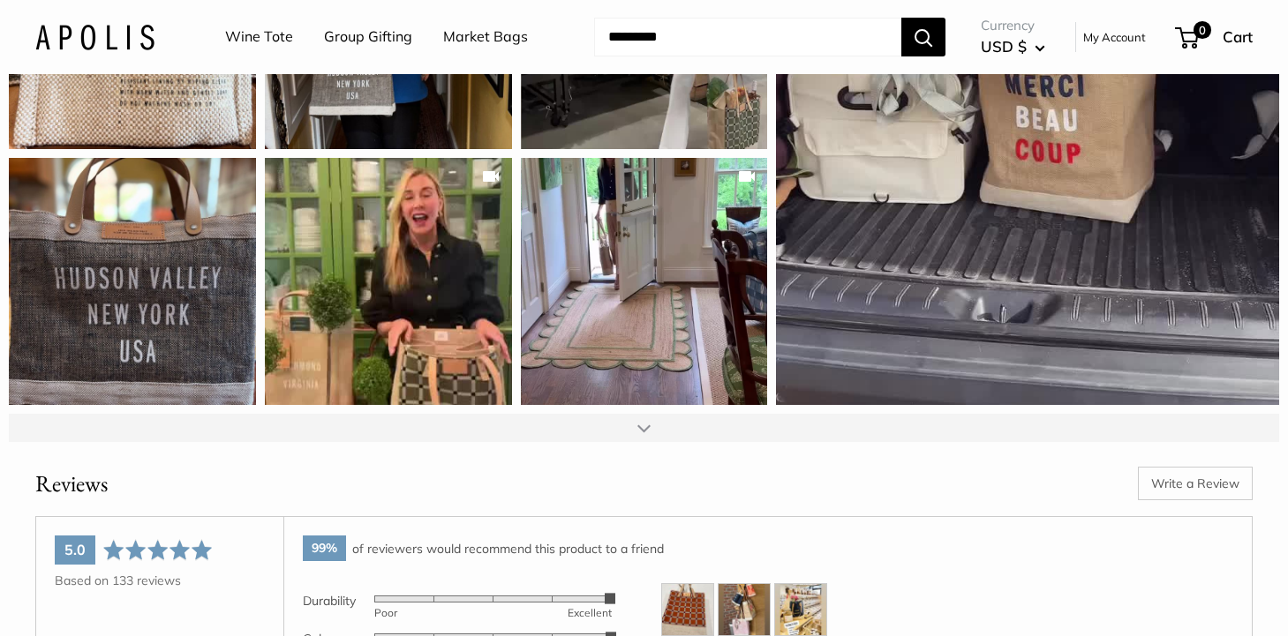
scroll to position [3263, 0]
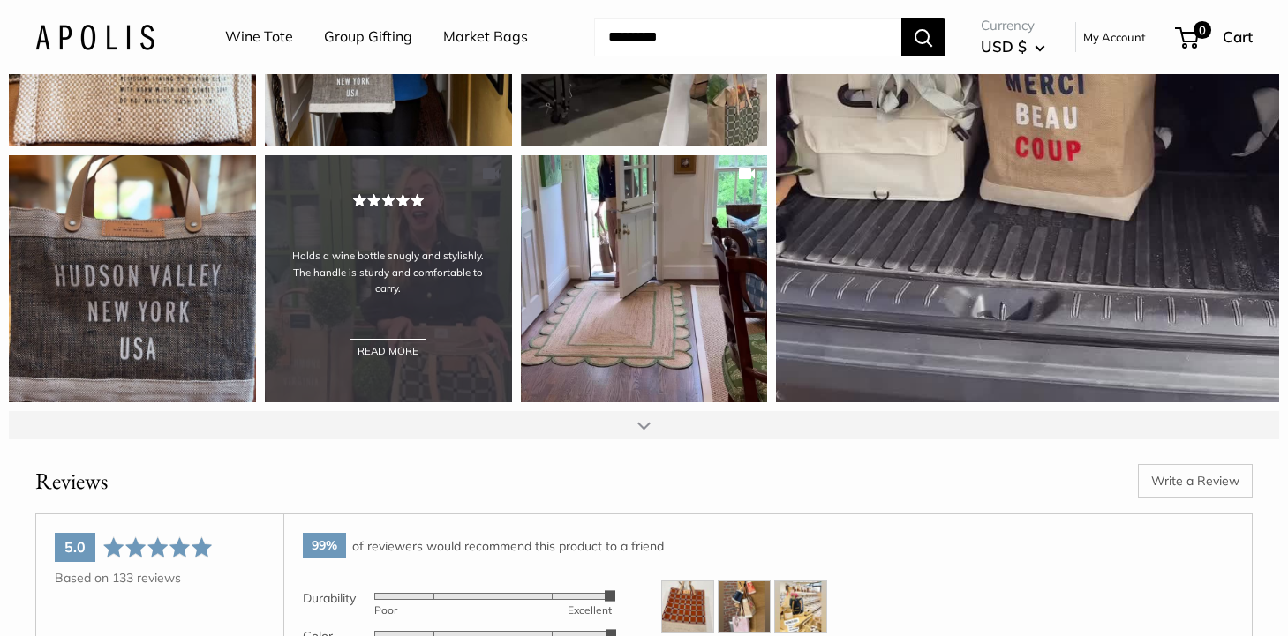
click at [460, 366] on div "Holds a wine bottle snugly and stylishly. The handle is sturdy and comfortable …" at bounding box center [388, 278] width 247 height 247
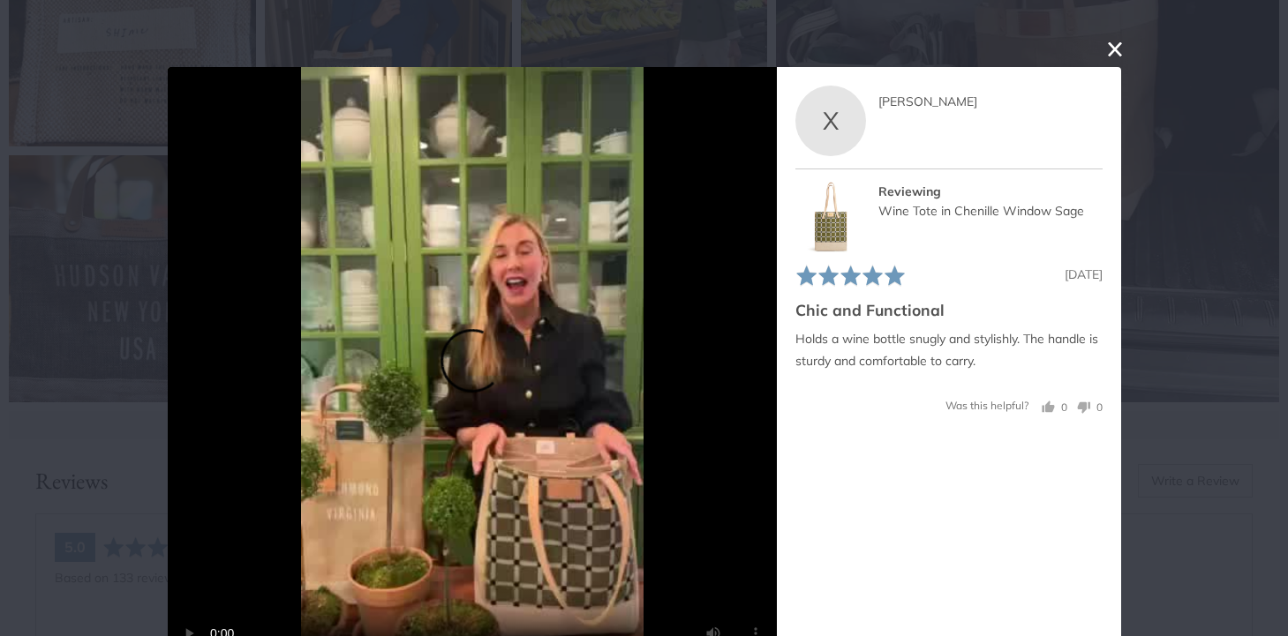
scroll to position [40, 0]
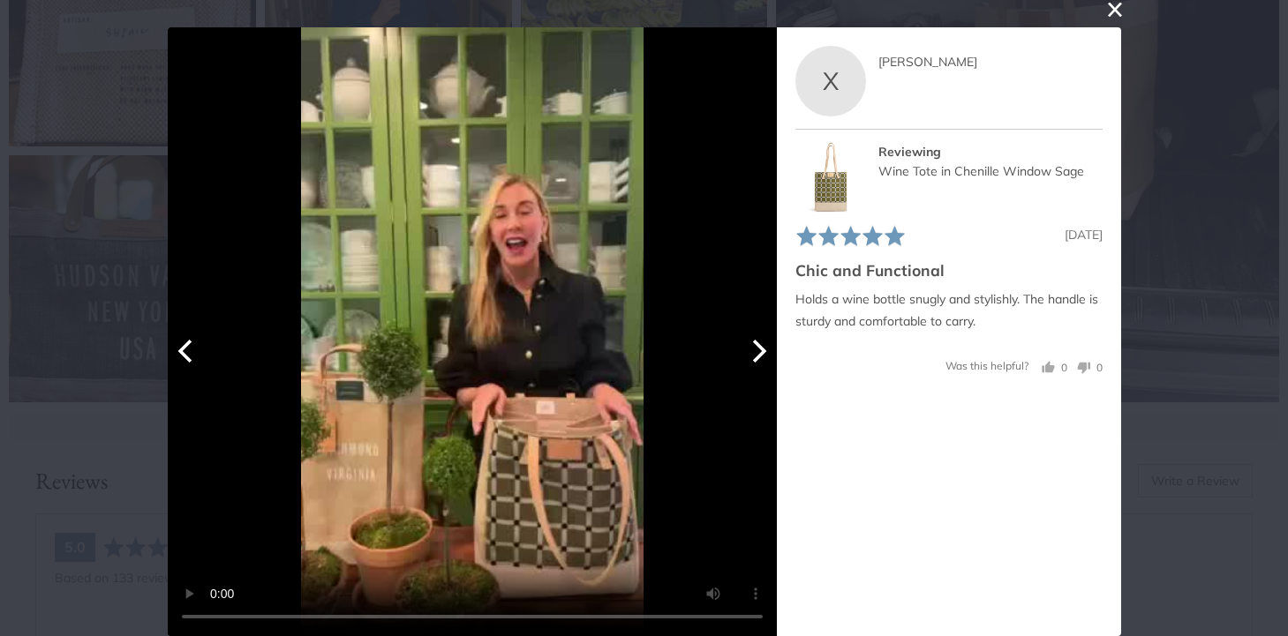
click at [762, 349] on icon "Next" at bounding box center [759, 351] width 14 height 23
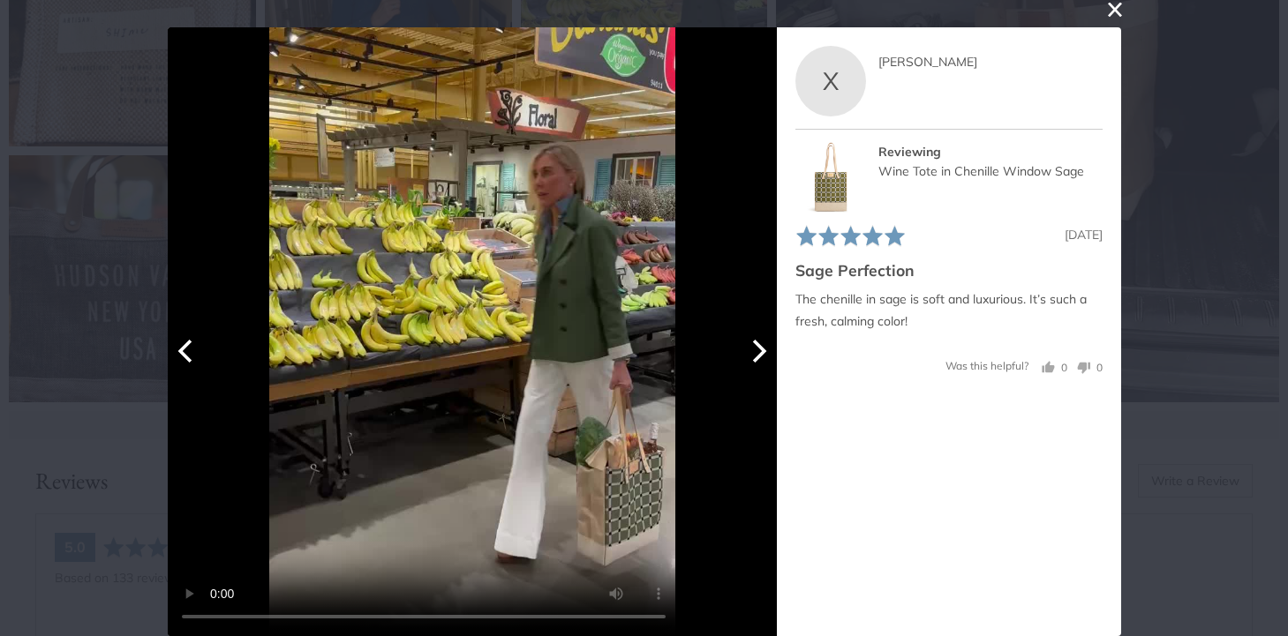
click at [757, 349] on icon "Next" at bounding box center [756, 351] width 23 height 23
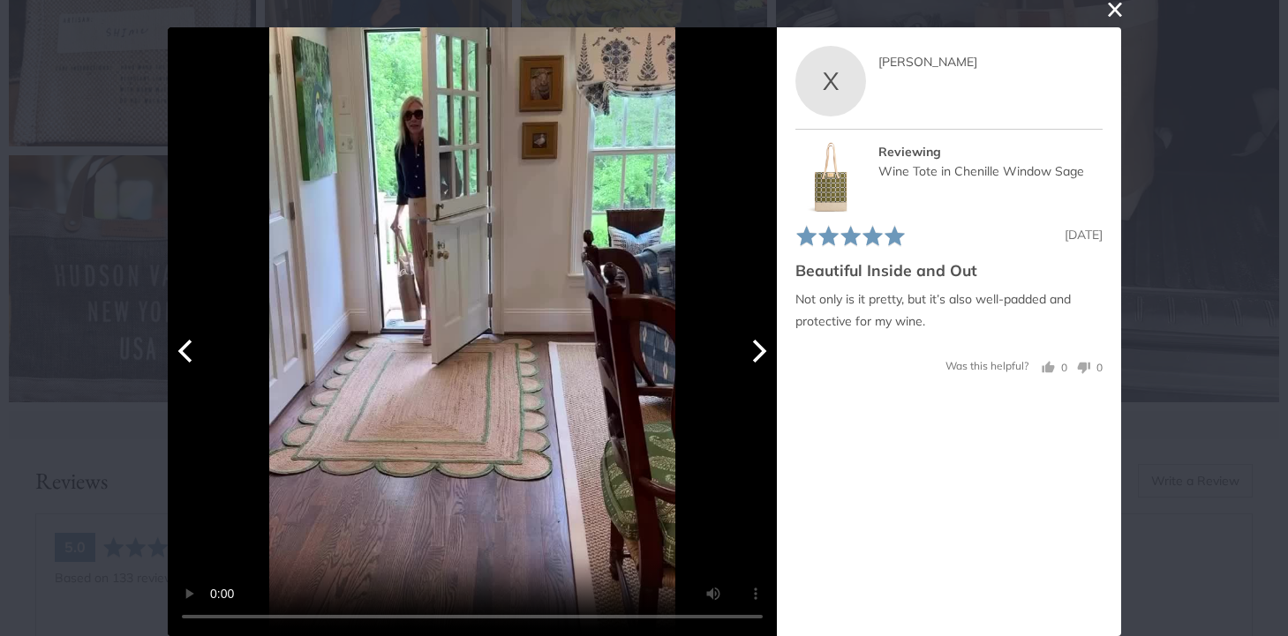
click at [757, 349] on icon "Next" at bounding box center [756, 351] width 23 height 23
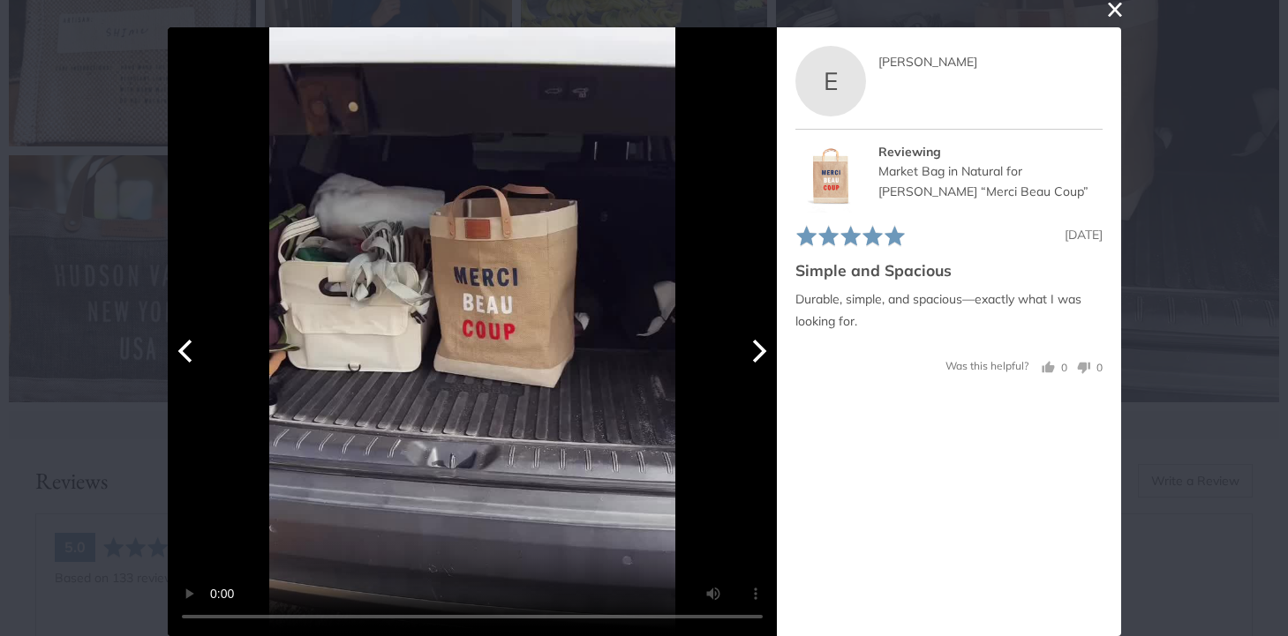
click at [757, 349] on icon "Next" at bounding box center [756, 351] width 23 height 23
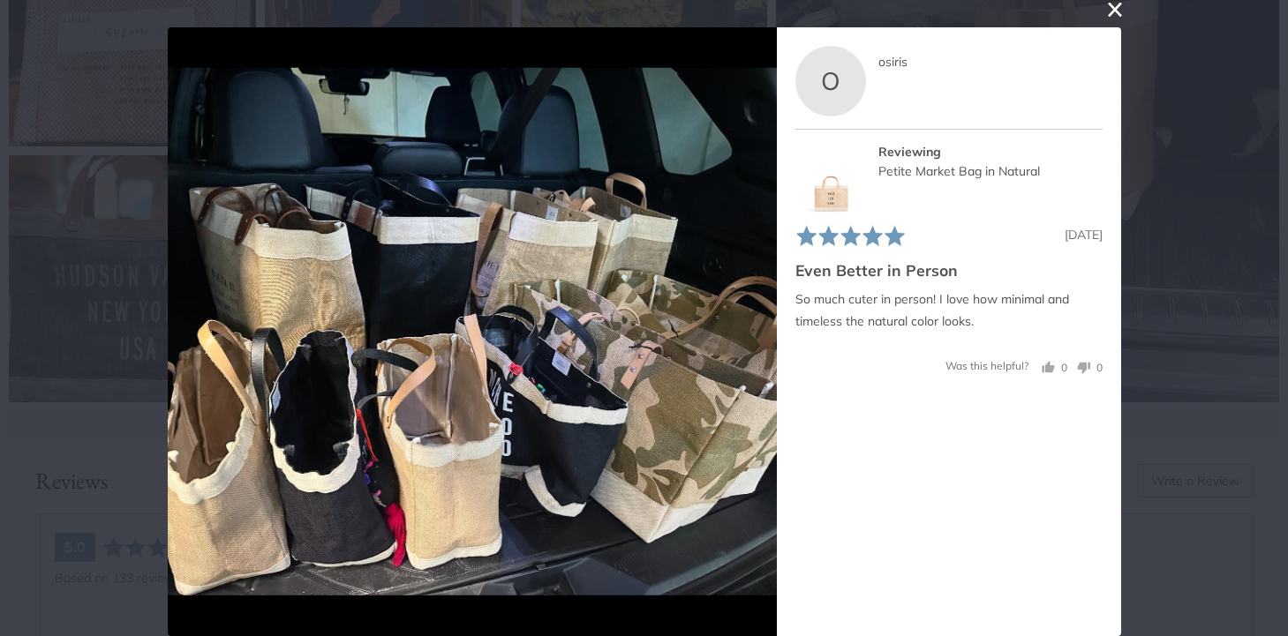
click at [1108, 8] on button "close this modal window" at bounding box center [1114, 9] width 21 height 21
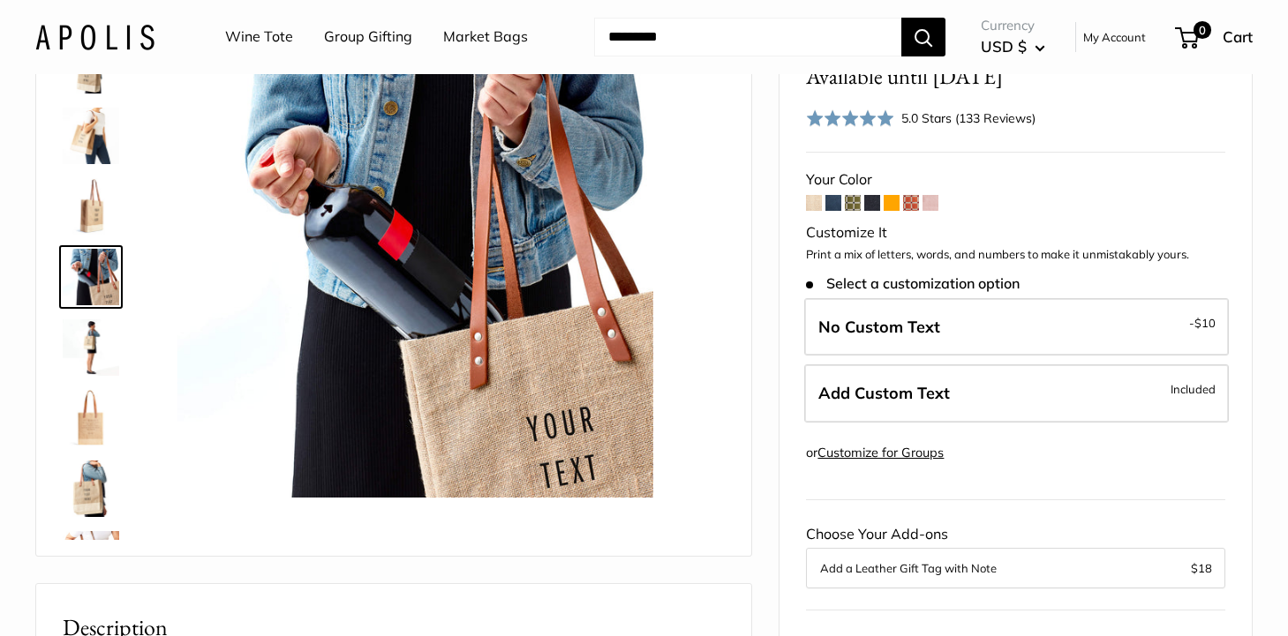
scroll to position [163, 0]
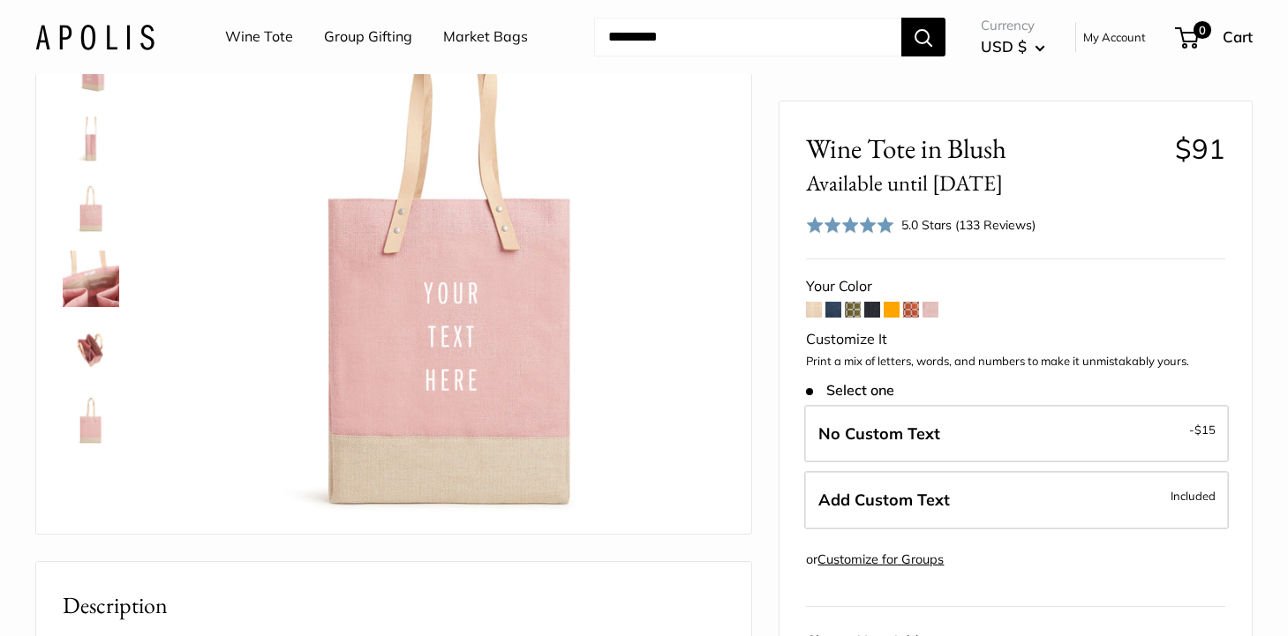
click at [261, 37] on link "Wine Tote" at bounding box center [259, 37] width 68 height 26
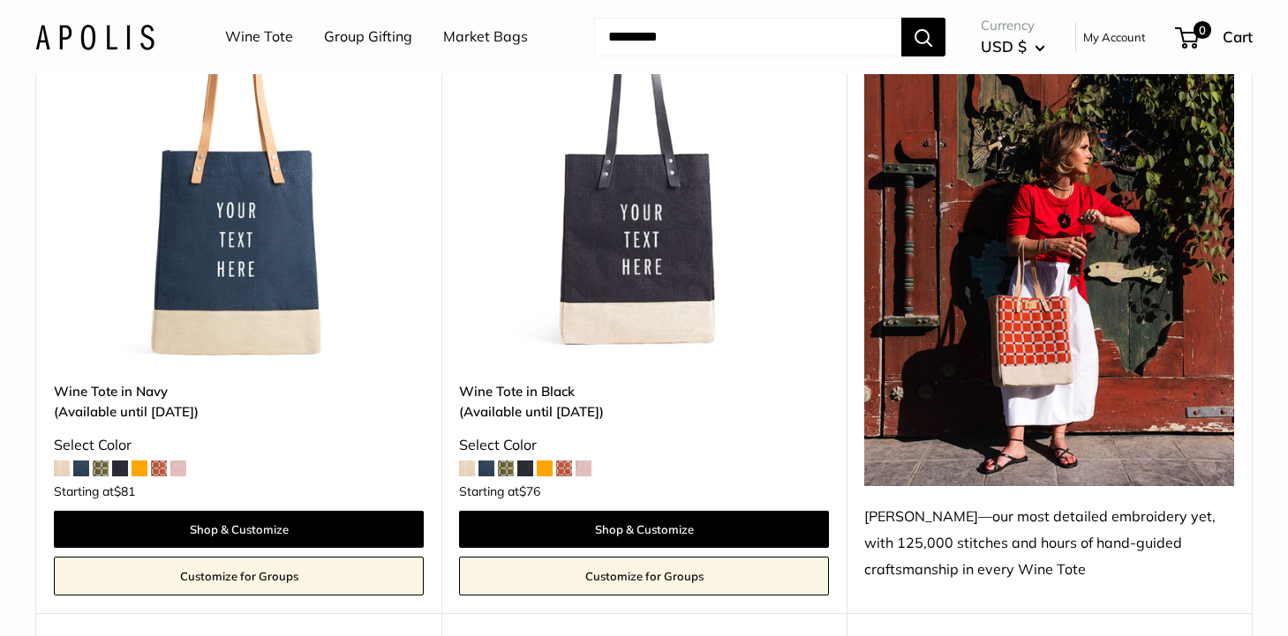
scroll to position [2325, 0]
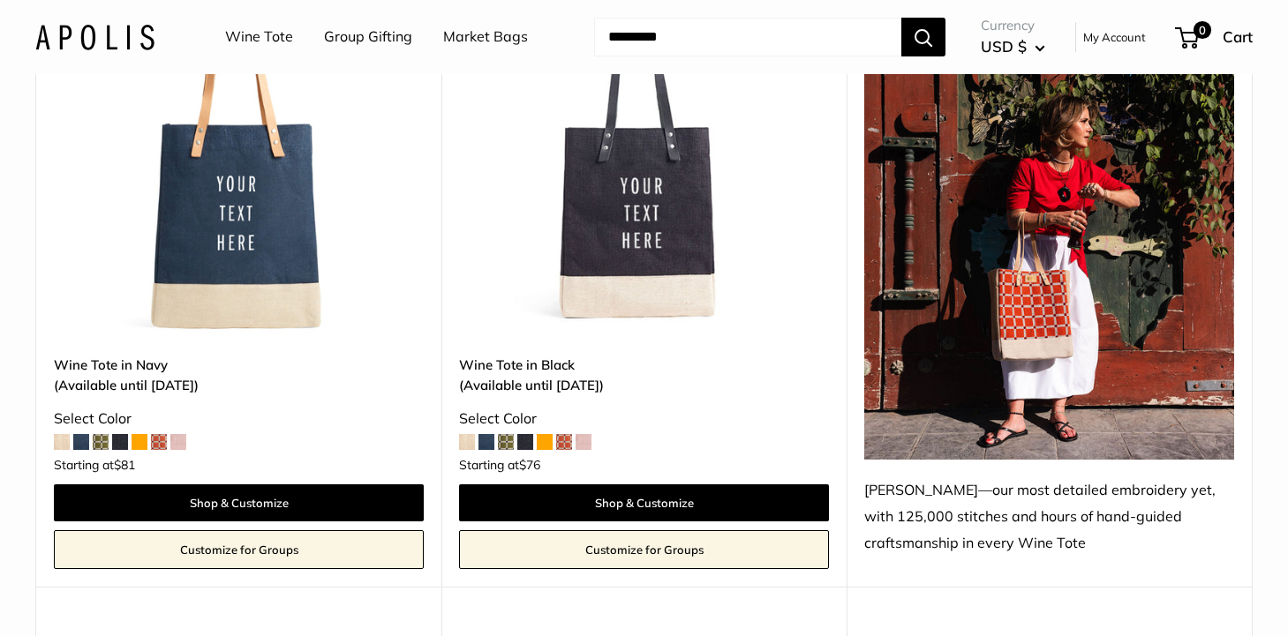
click at [1044, 322] on img at bounding box center [1049, 213] width 370 height 493
click at [562, 441] on span at bounding box center [564, 442] width 16 height 16
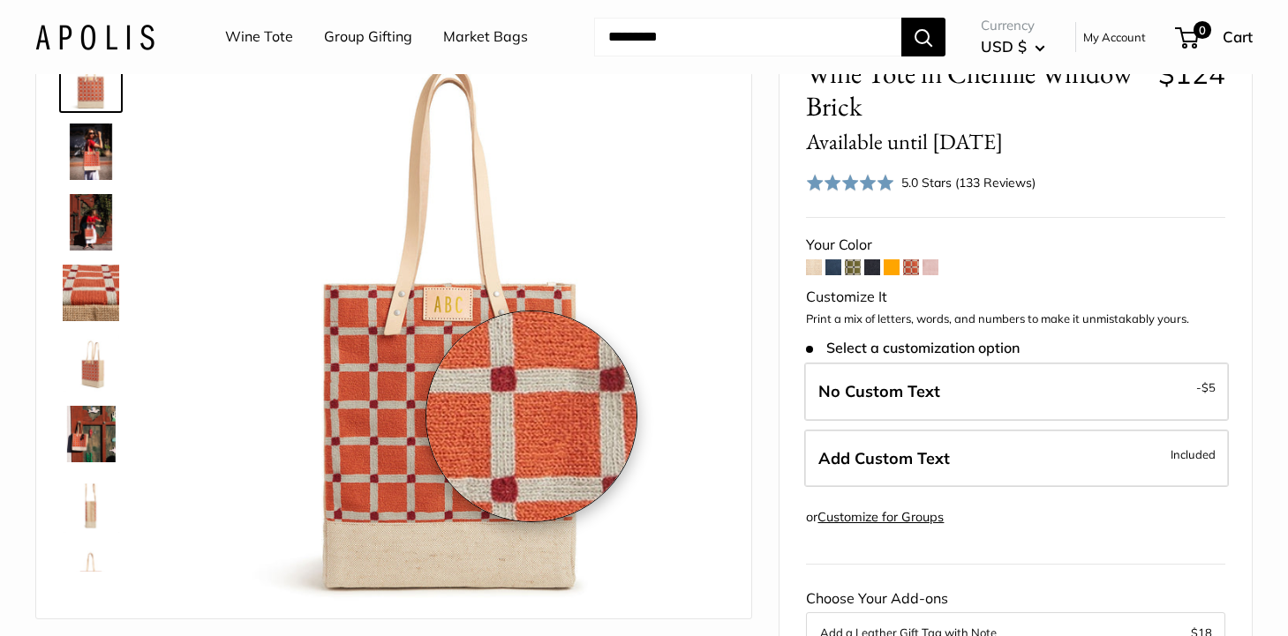
scroll to position [157, 0]
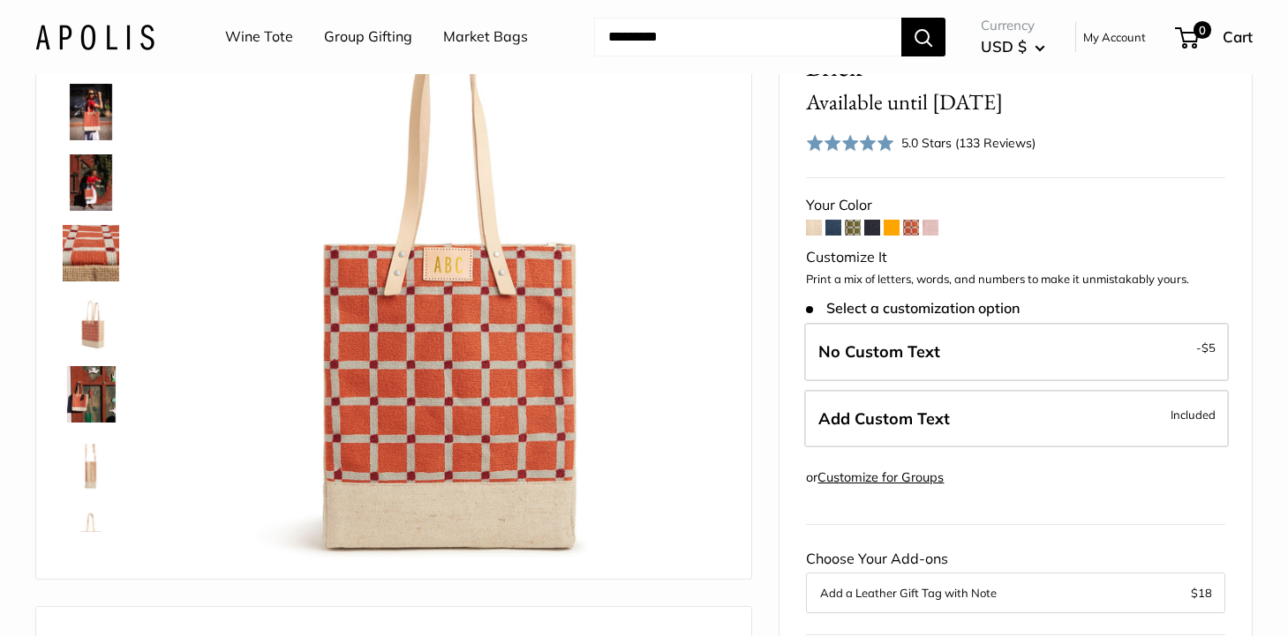
click at [82, 253] on img at bounding box center [91, 253] width 56 height 56
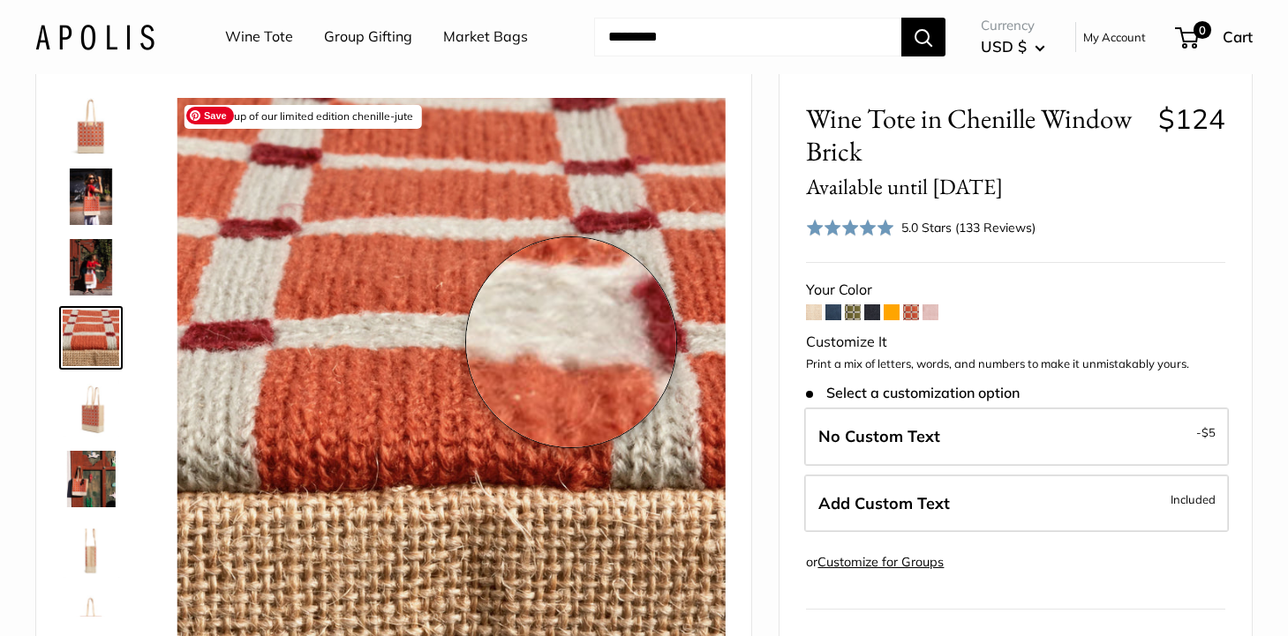
scroll to position [50, 0]
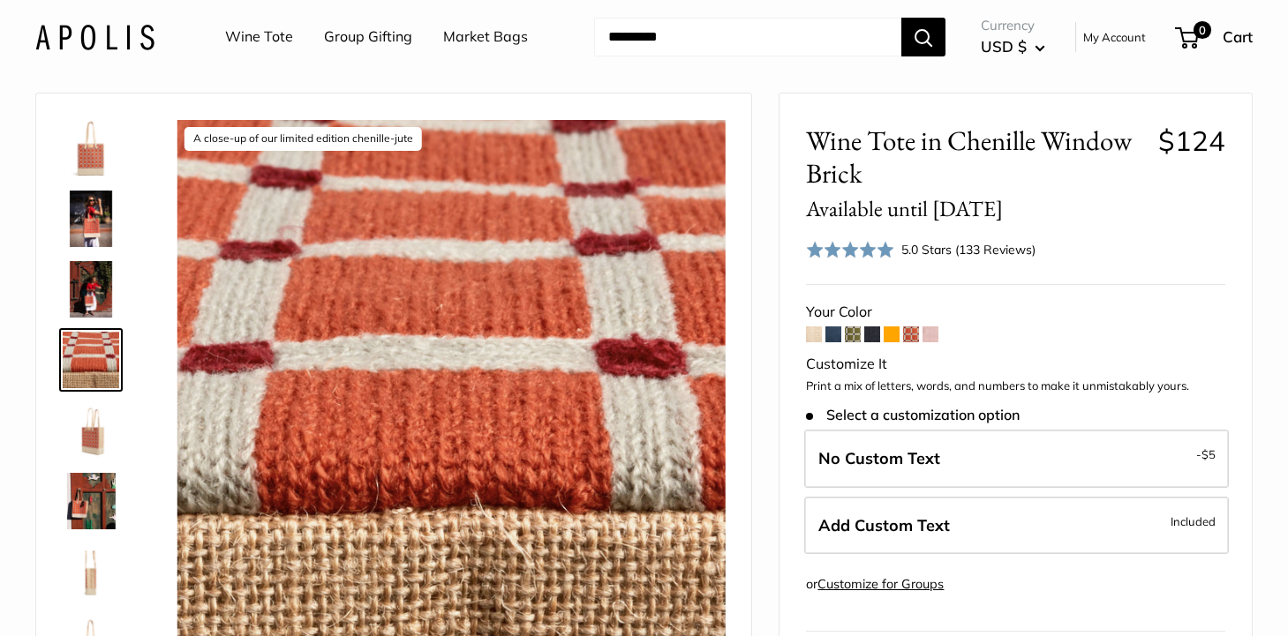
click at [91, 222] on img at bounding box center [91, 219] width 56 height 56
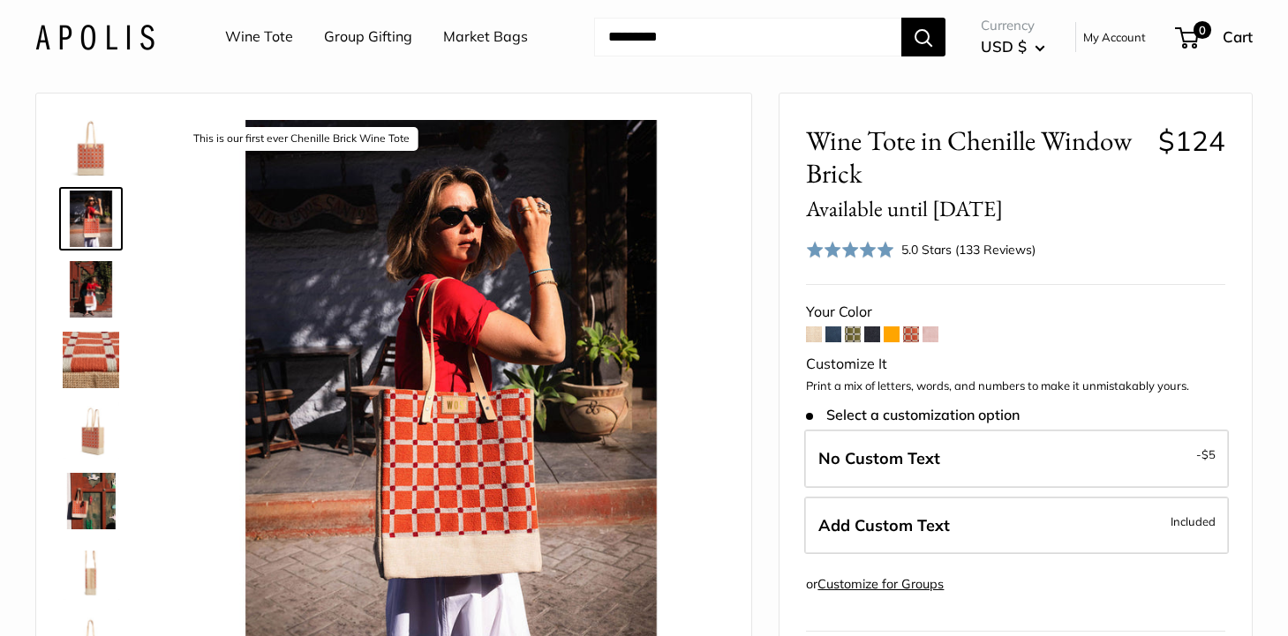
click at [97, 357] on img at bounding box center [91, 360] width 56 height 56
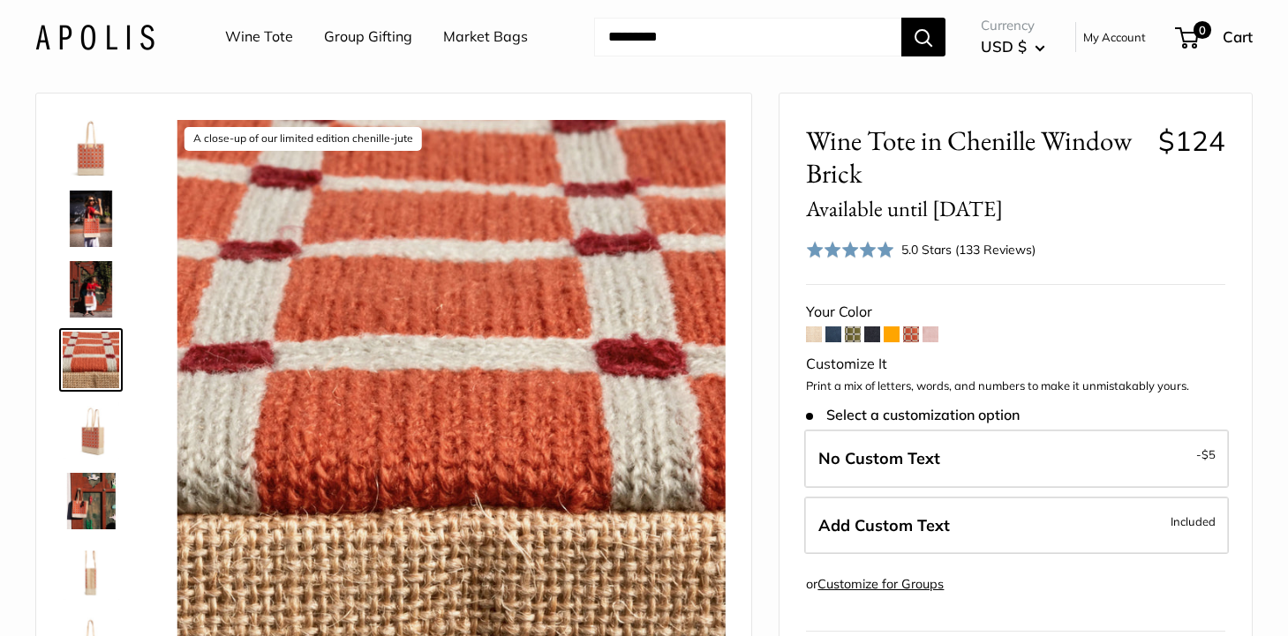
click at [99, 422] on img at bounding box center [91, 430] width 56 height 56
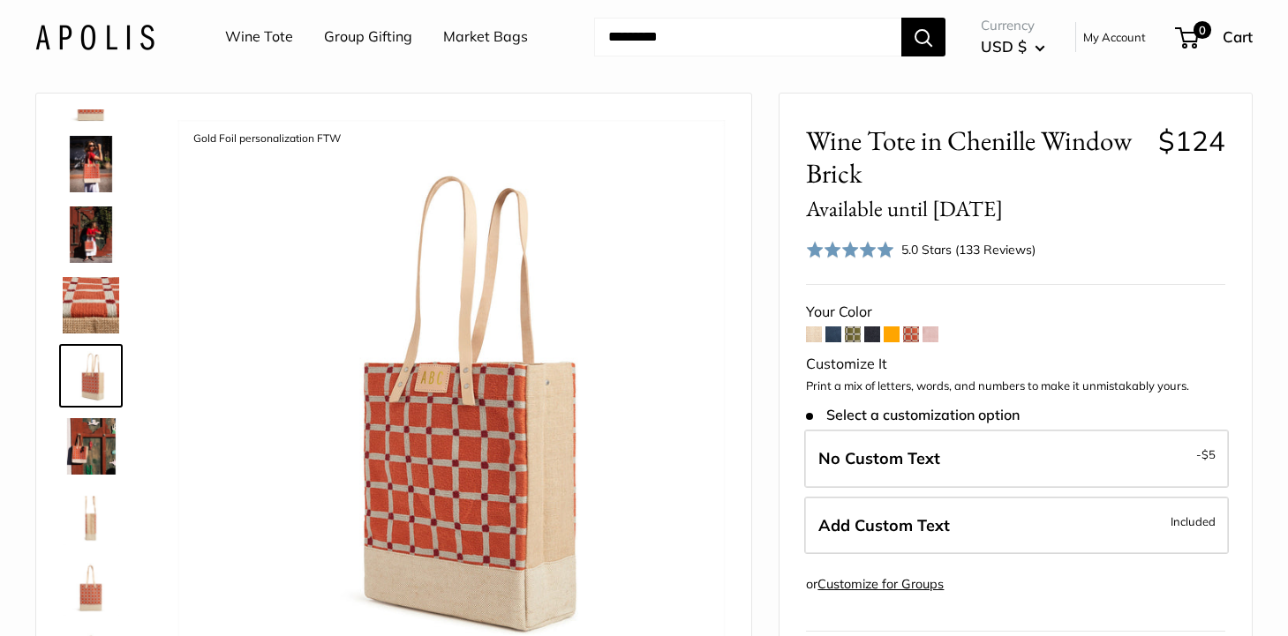
click at [96, 453] on img at bounding box center [91, 446] width 56 height 56
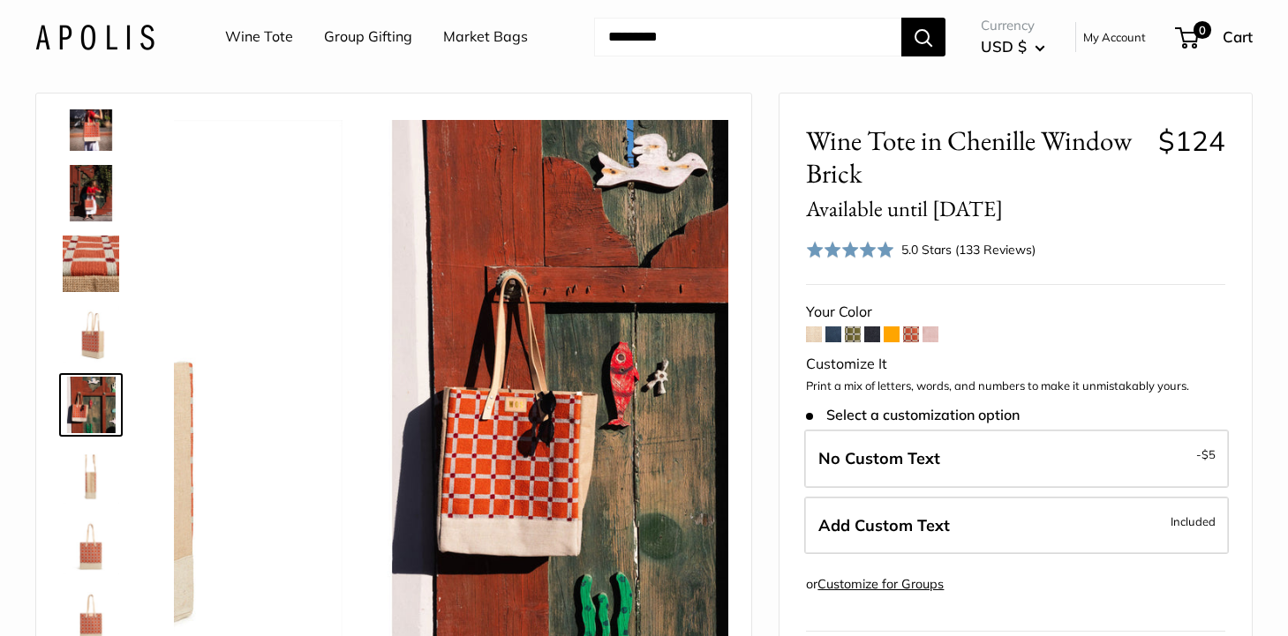
scroll to position [125, 0]
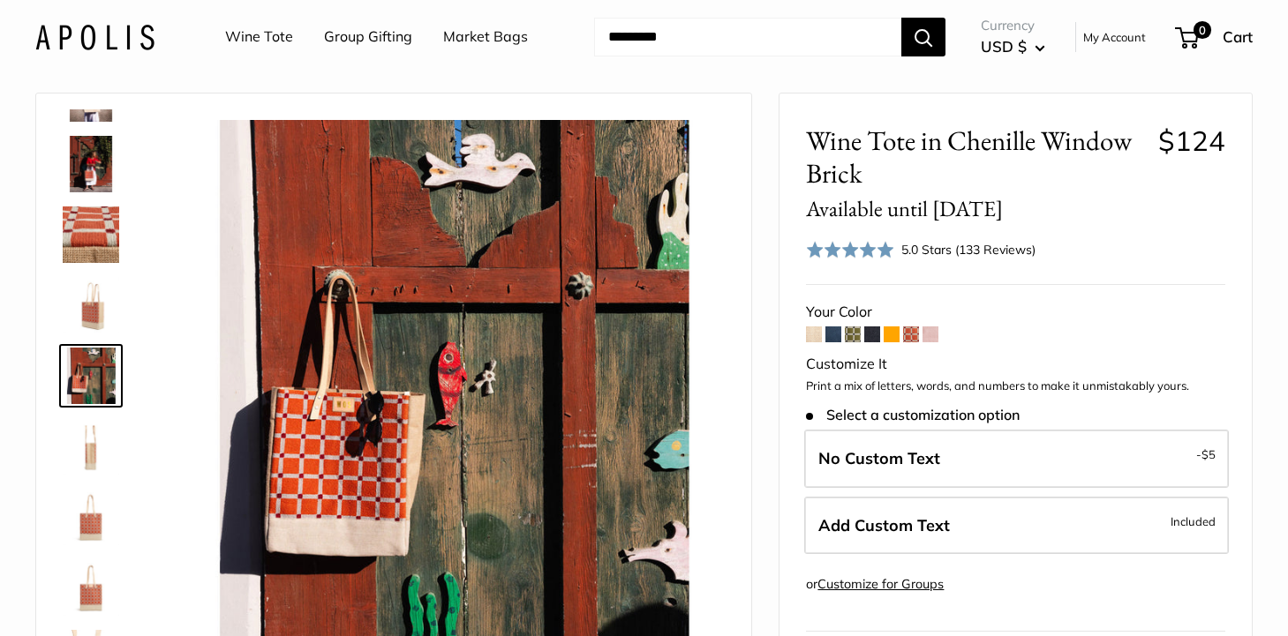
click at [87, 464] on img at bounding box center [91, 446] width 56 height 56
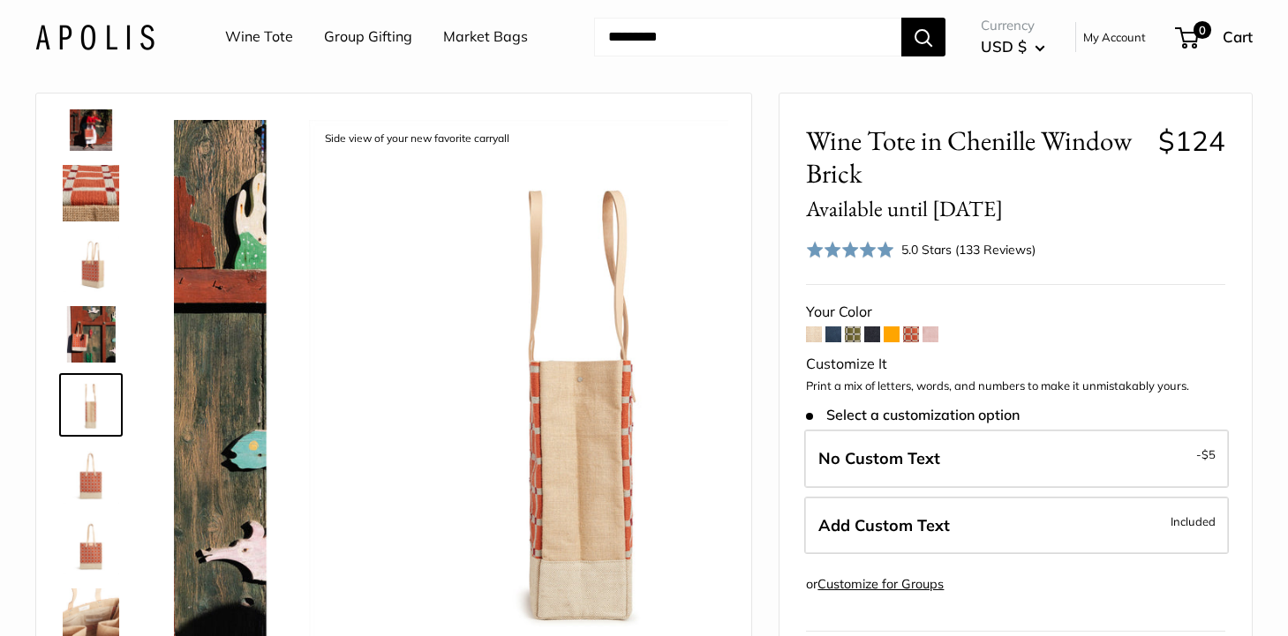
scroll to position [196, 0]
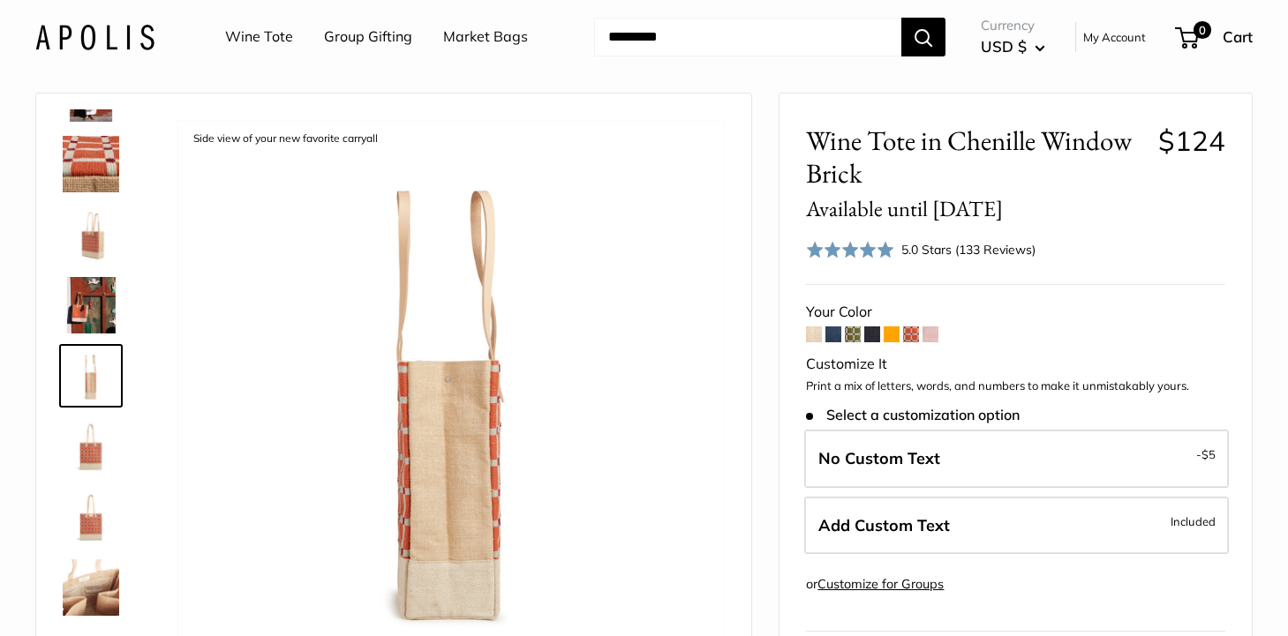
click at [89, 510] on img at bounding box center [91, 517] width 56 height 56
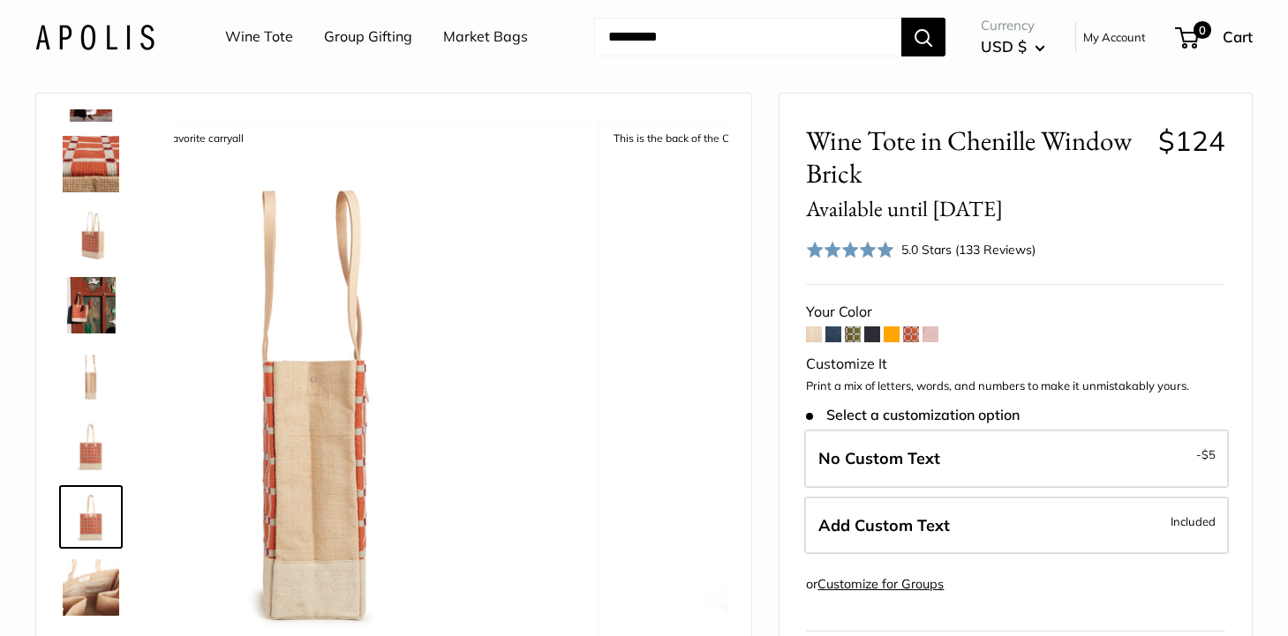
scroll to position [254, 0]
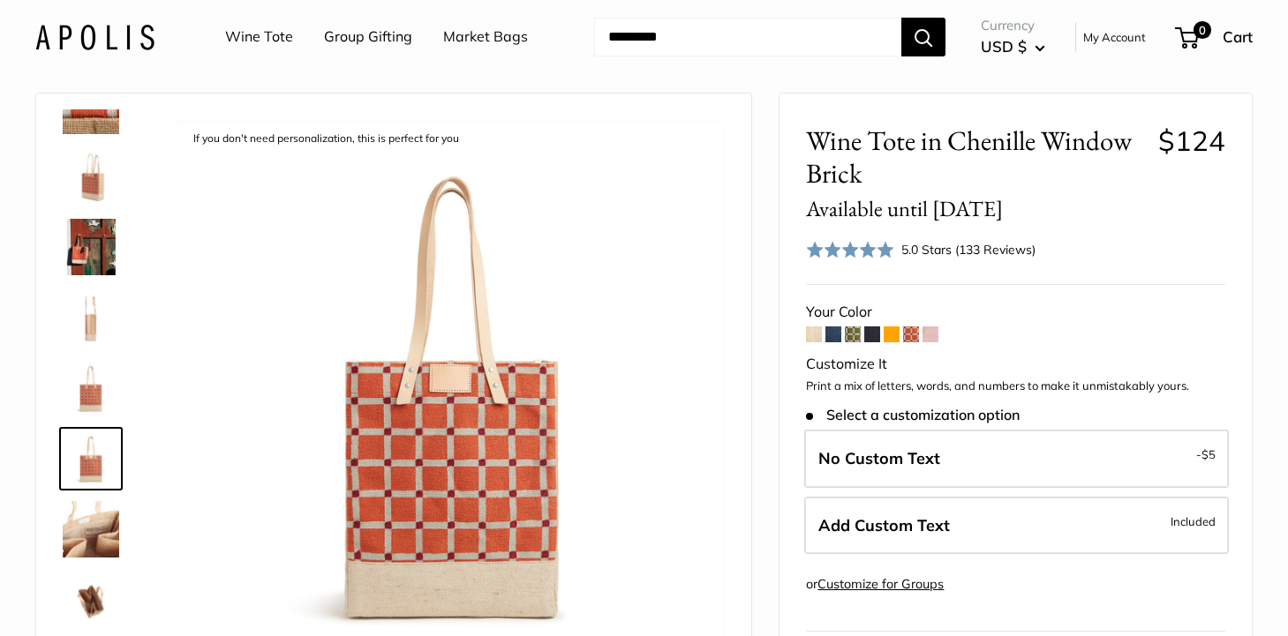
click at [95, 547] on img at bounding box center [91, 529] width 56 height 56
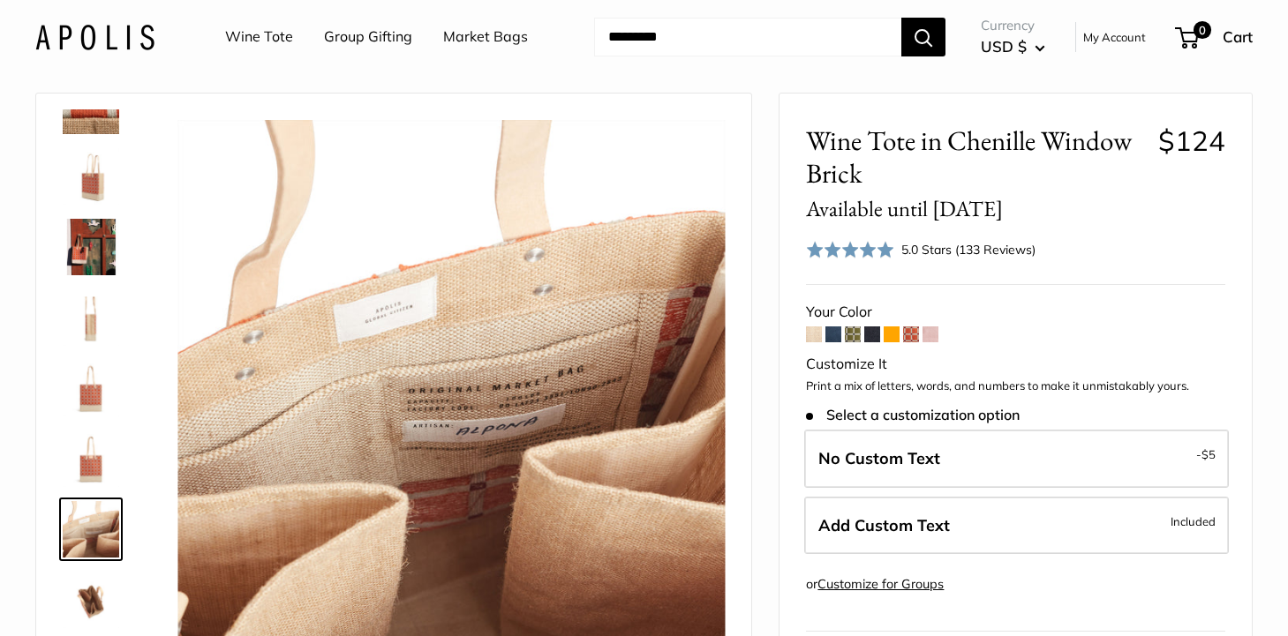
click at [89, 607] on img at bounding box center [91, 600] width 56 height 56
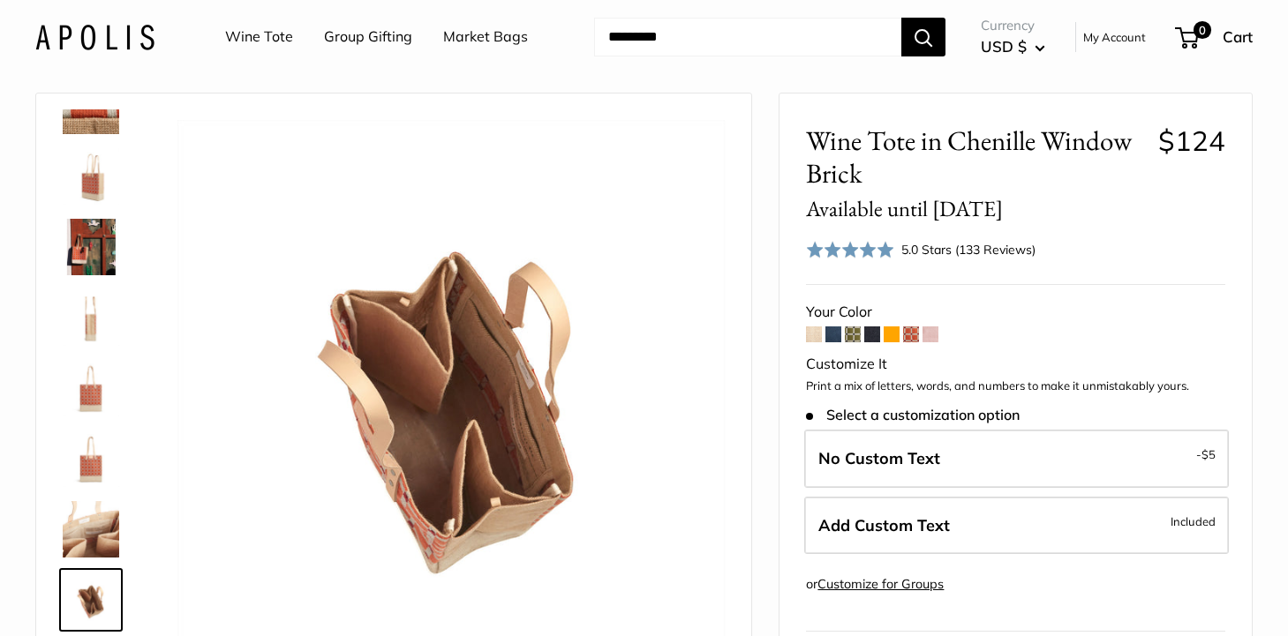
click at [84, 242] on img at bounding box center [91, 247] width 56 height 56
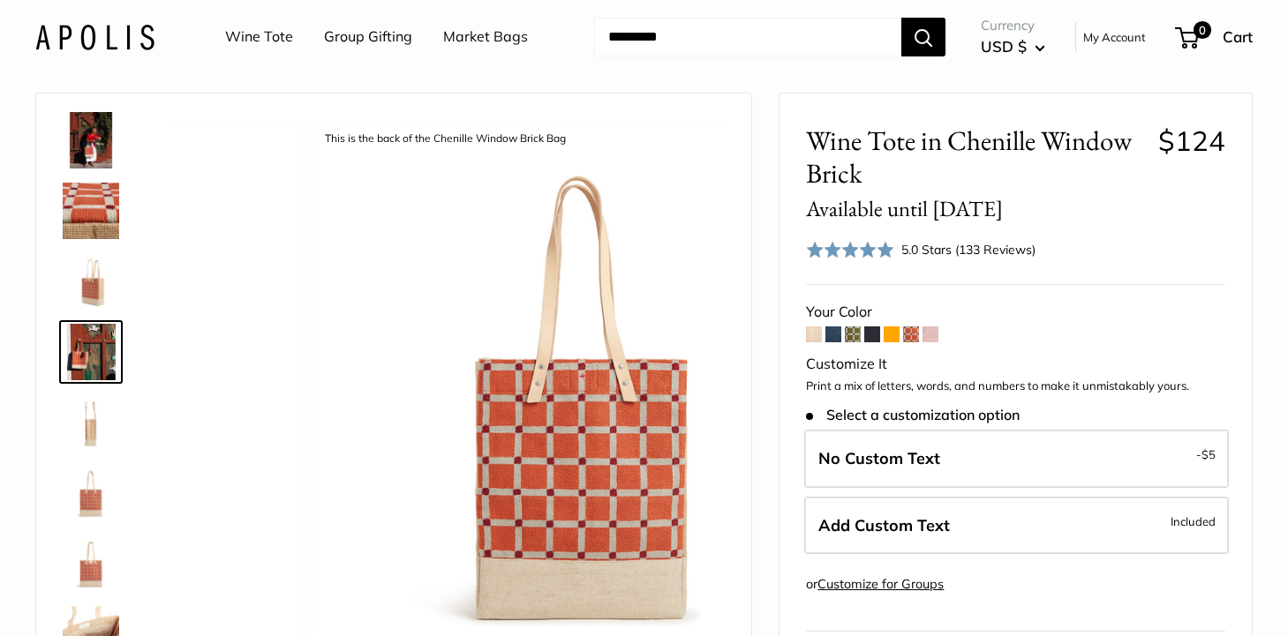
scroll to position [125, 0]
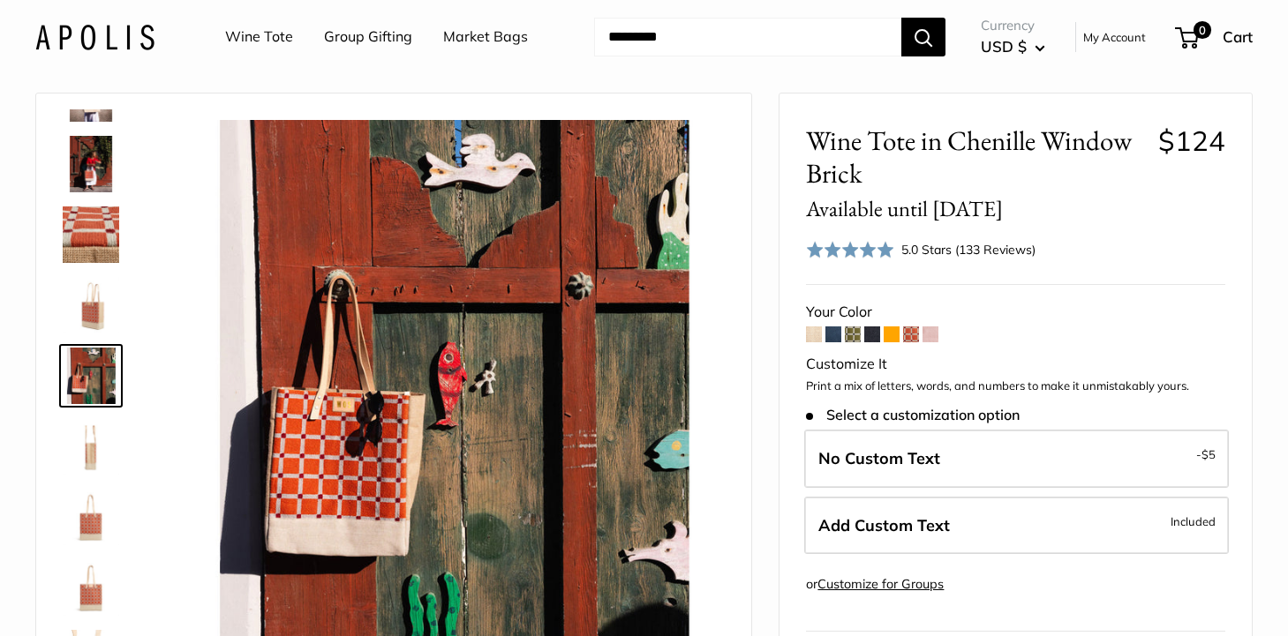
click at [854, 338] on span at bounding box center [853, 335] width 16 height 16
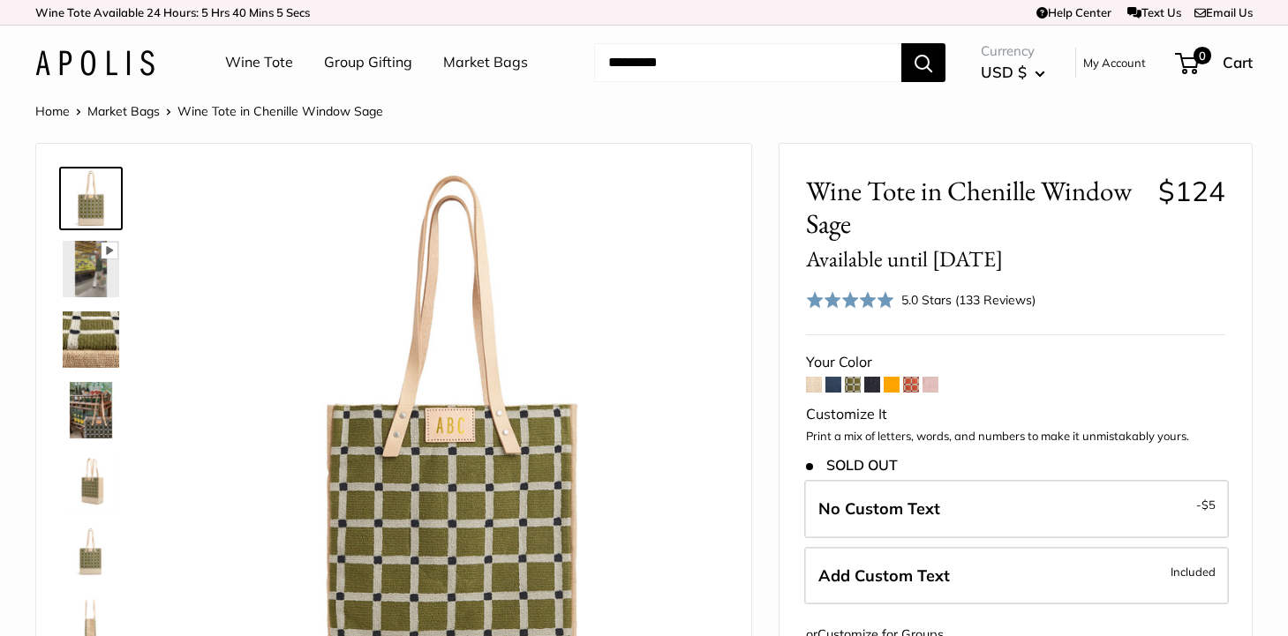
click at [80, 327] on img at bounding box center [91, 340] width 56 height 56
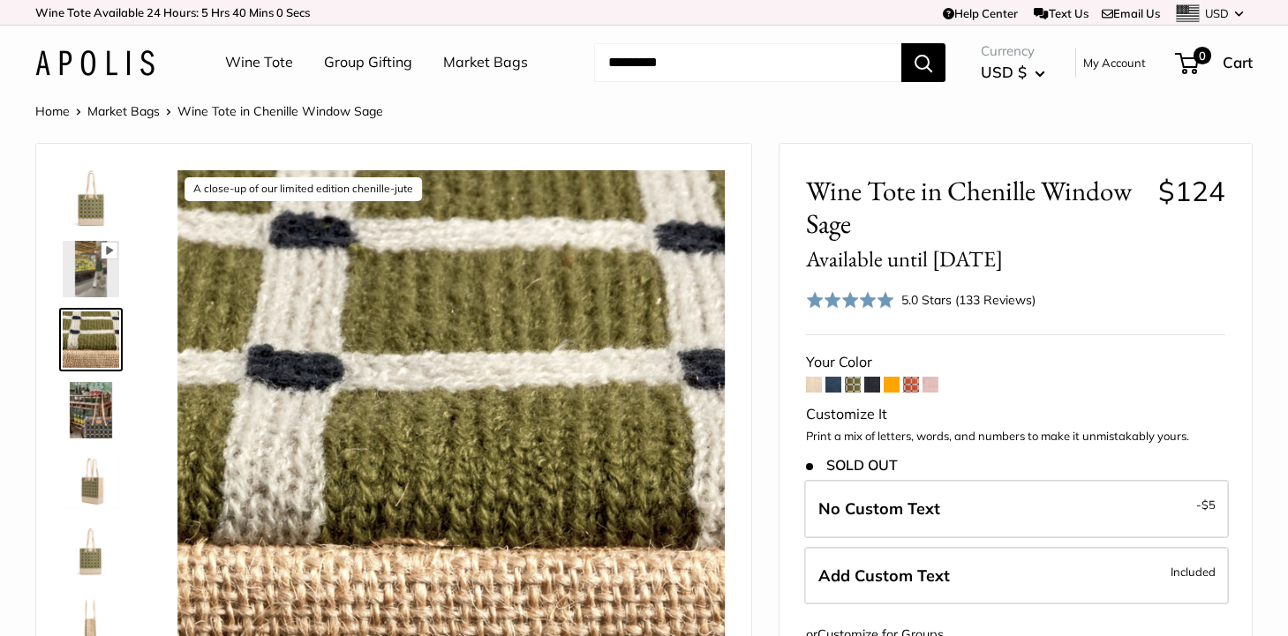
click at [95, 422] on img at bounding box center [91, 410] width 56 height 56
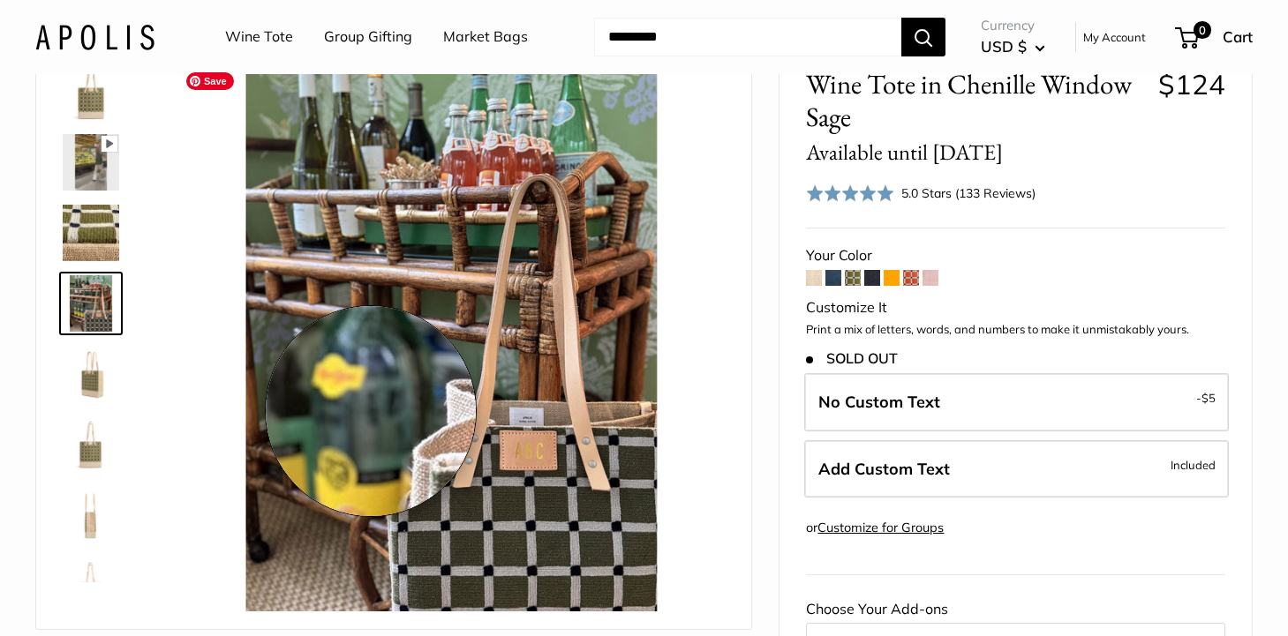
scroll to position [140, 0]
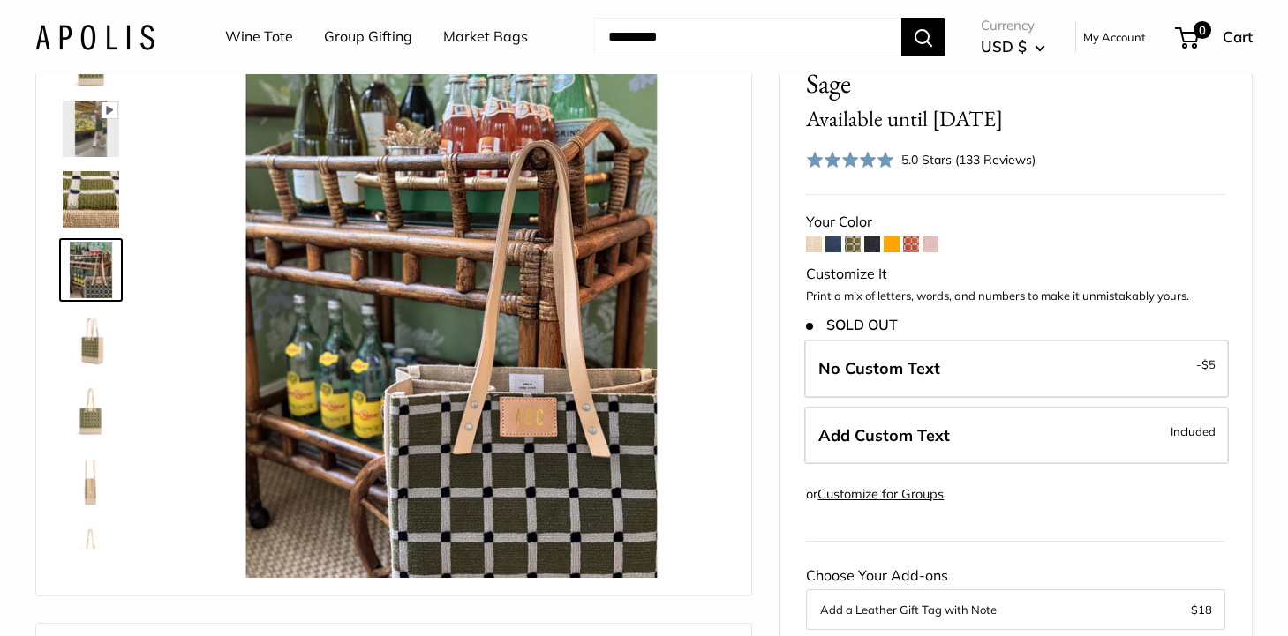
click at [94, 349] on img at bounding box center [91, 340] width 56 height 56
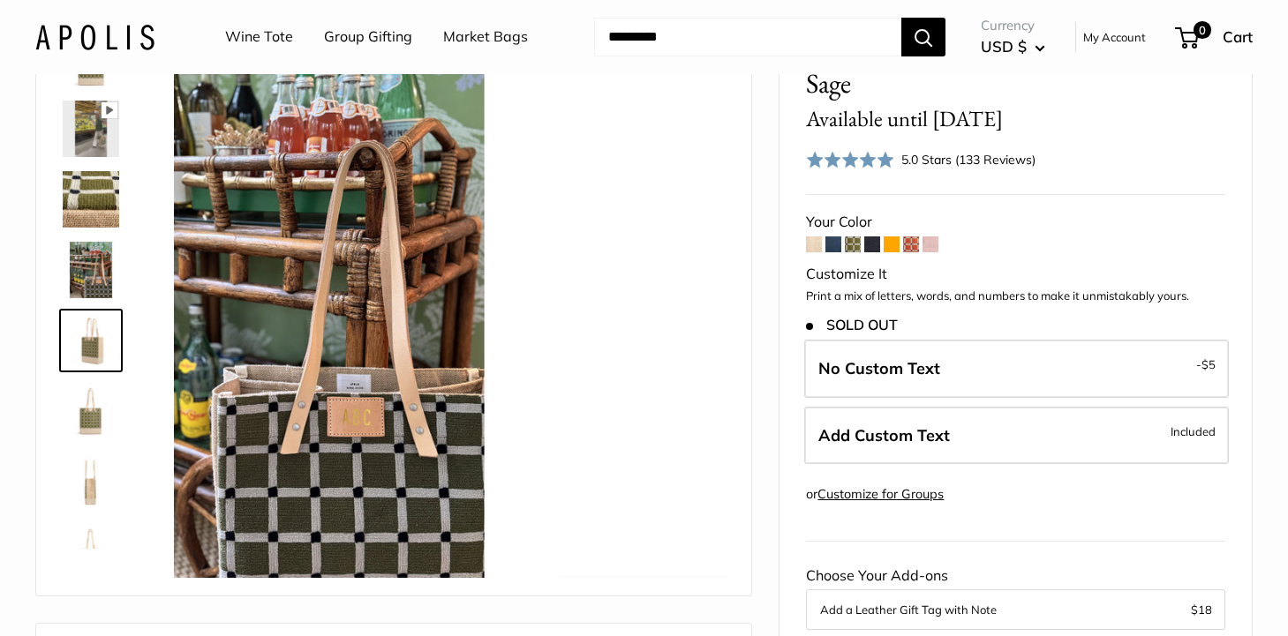
scroll to position [42, 0]
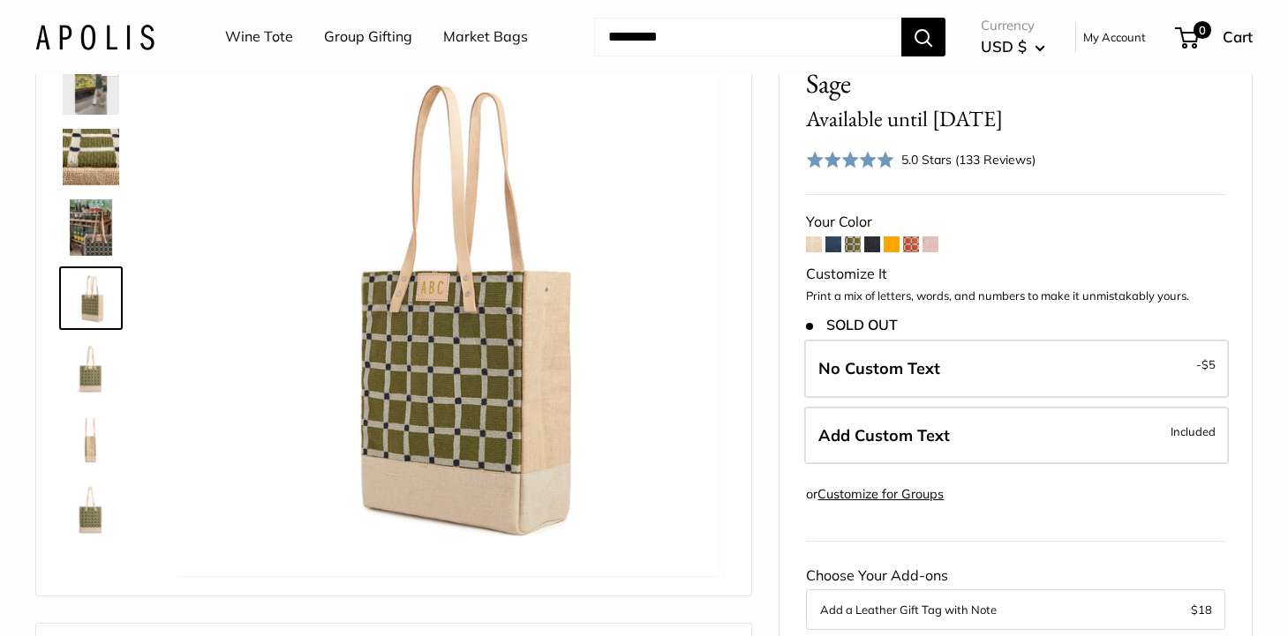
click at [89, 514] on img at bounding box center [91, 510] width 56 height 56
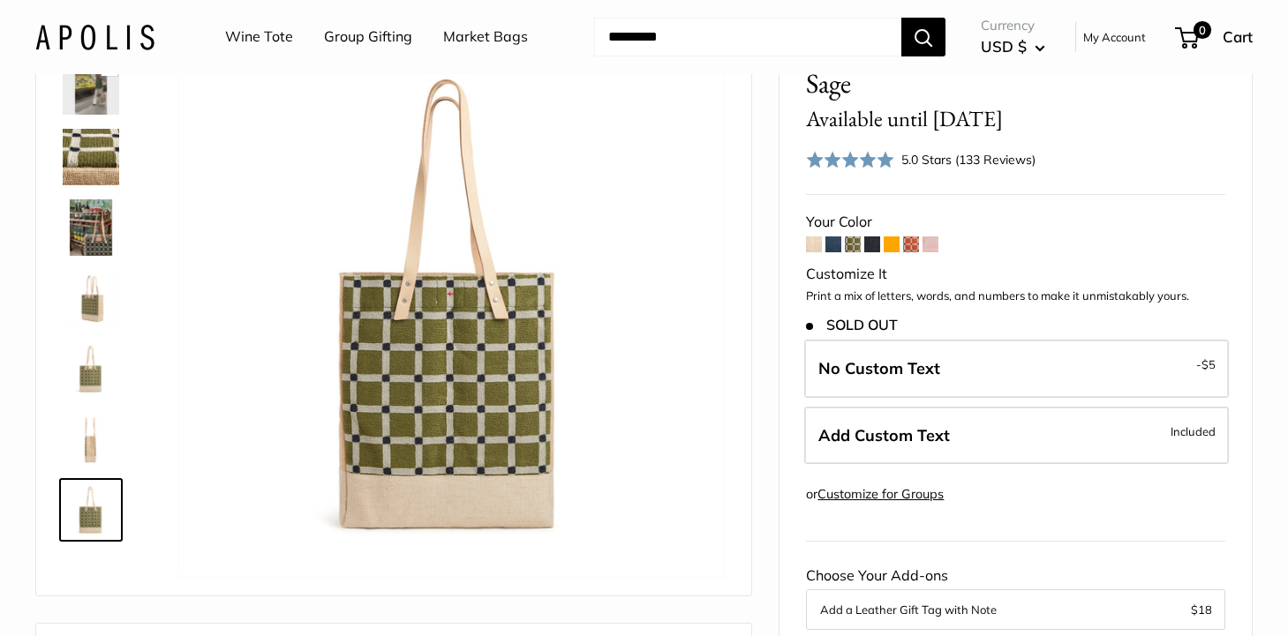
click at [80, 441] on img at bounding box center [91, 439] width 56 height 56
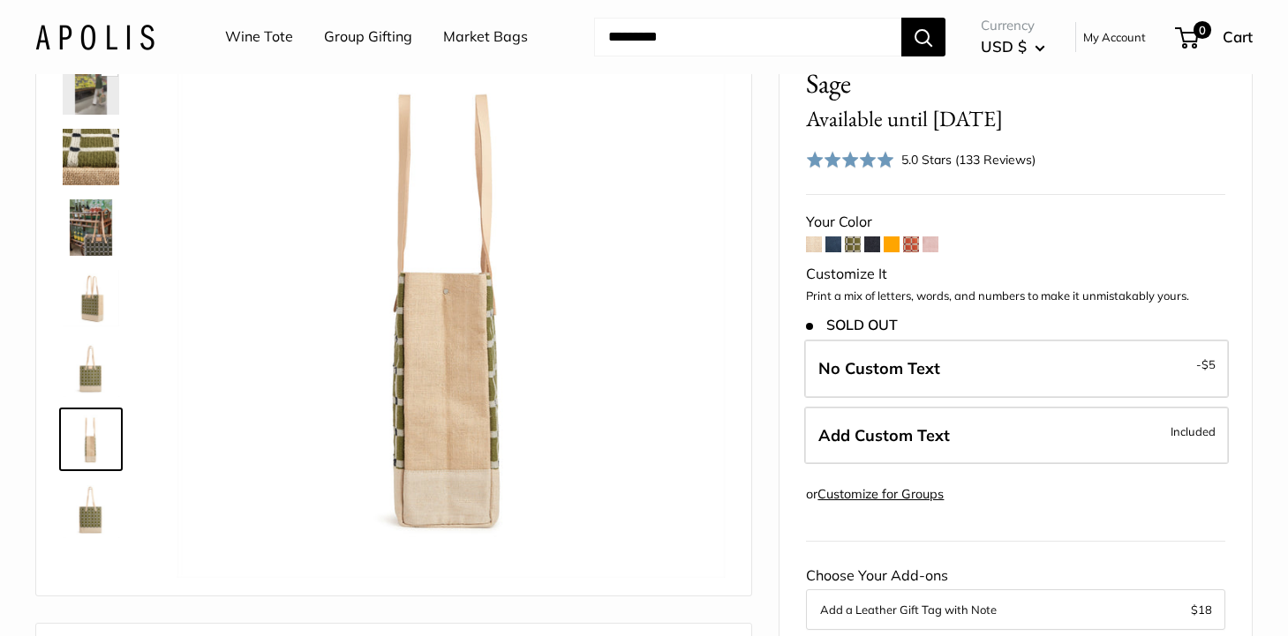
click at [85, 379] on img at bounding box center [91, 369] width 56 height 56
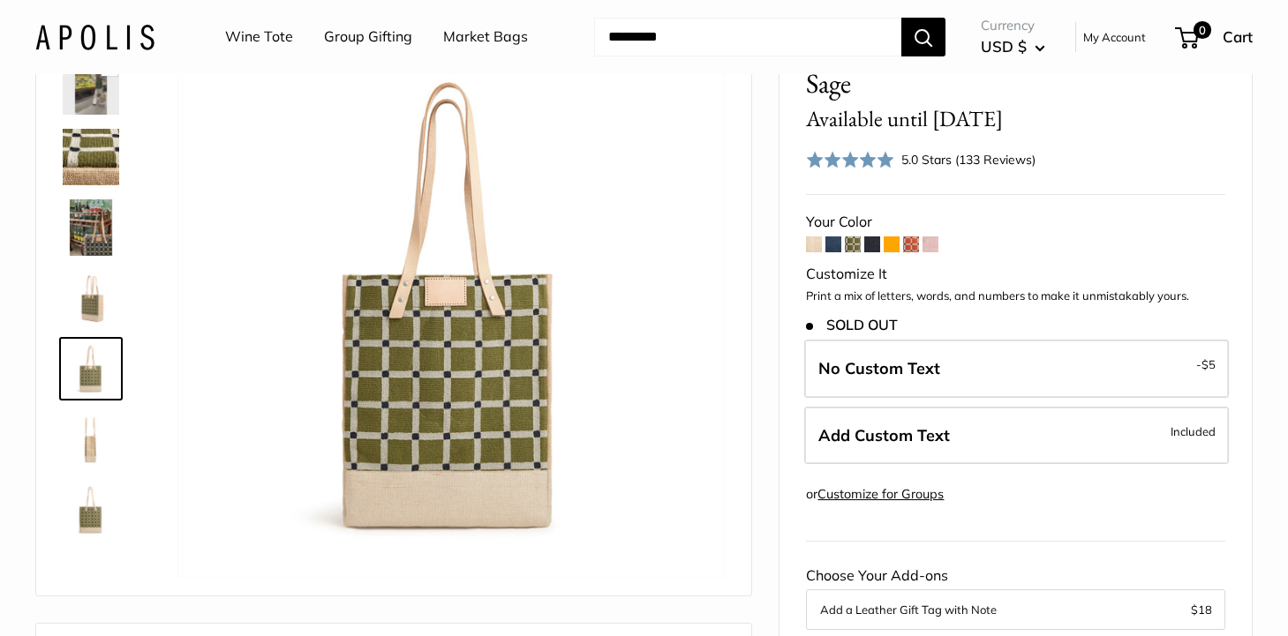
scroll to position [0, 0]
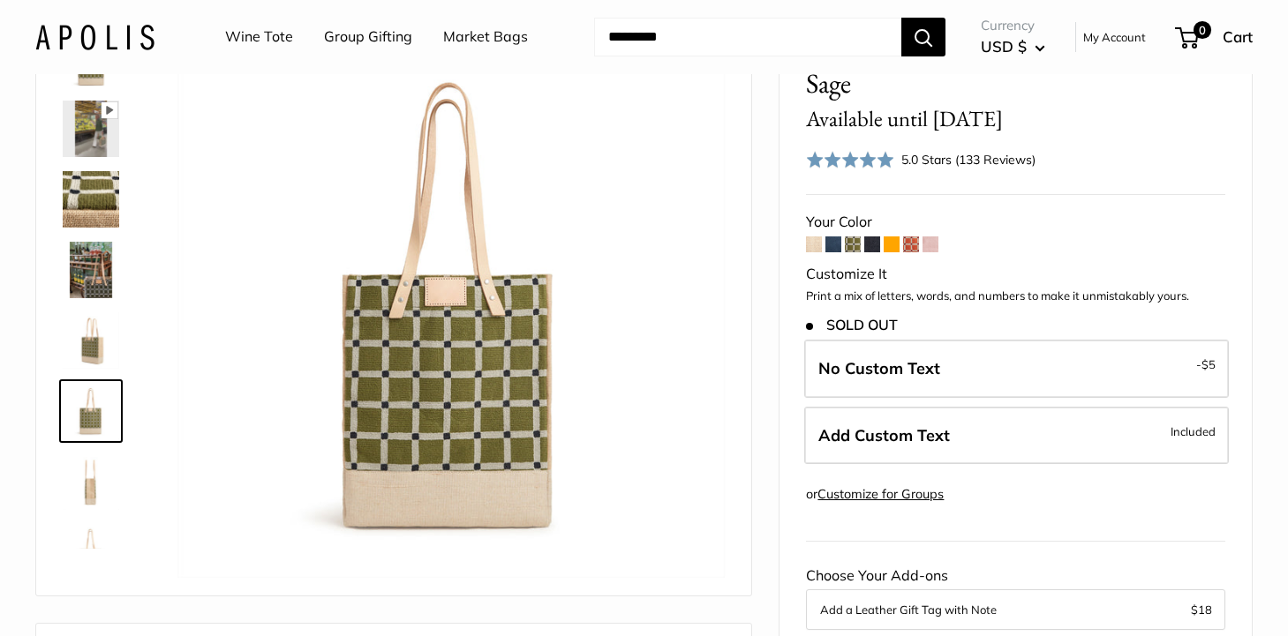
click at [363, 33] on link "Group Gifting" at bounding box center [368, 37] width 88 height 26
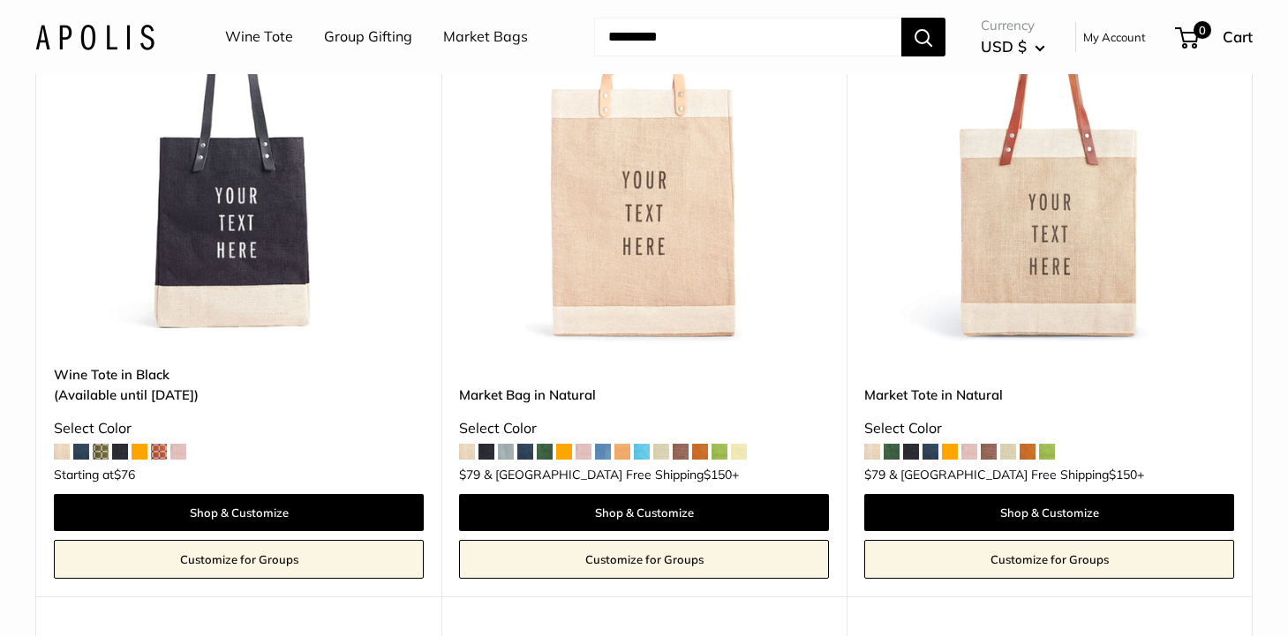
scroll to position [1844, 0]
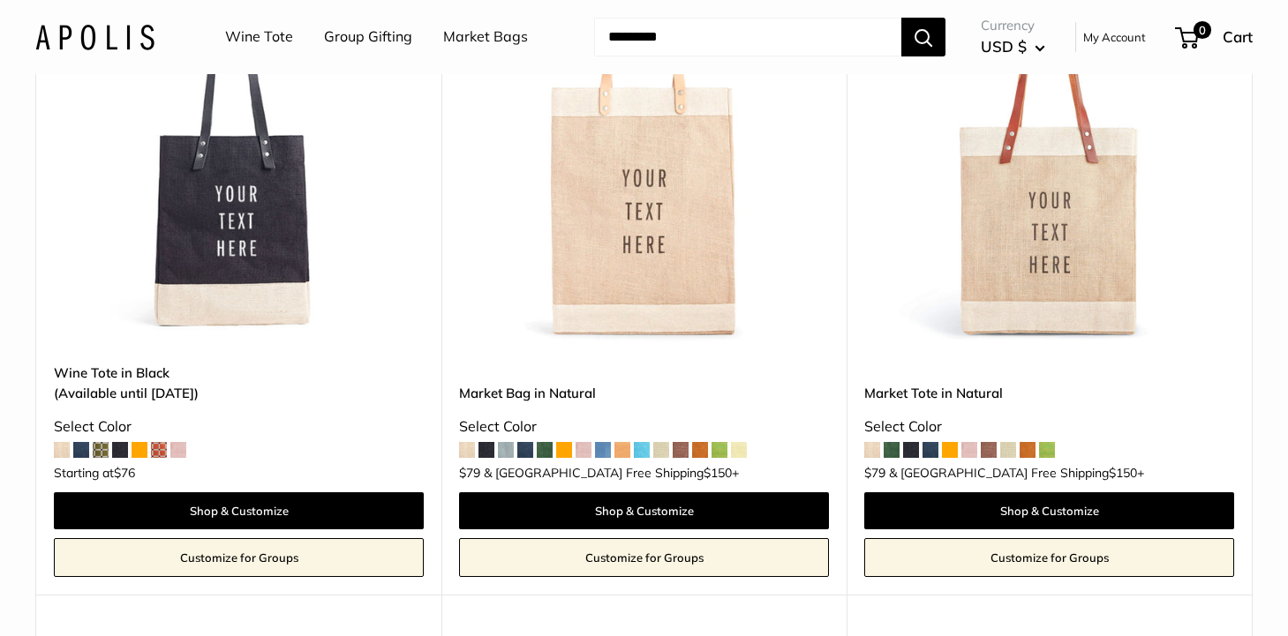
click at [473, 34] on link "Market Bags" at bounding box center [485, 37] width 85 height 26
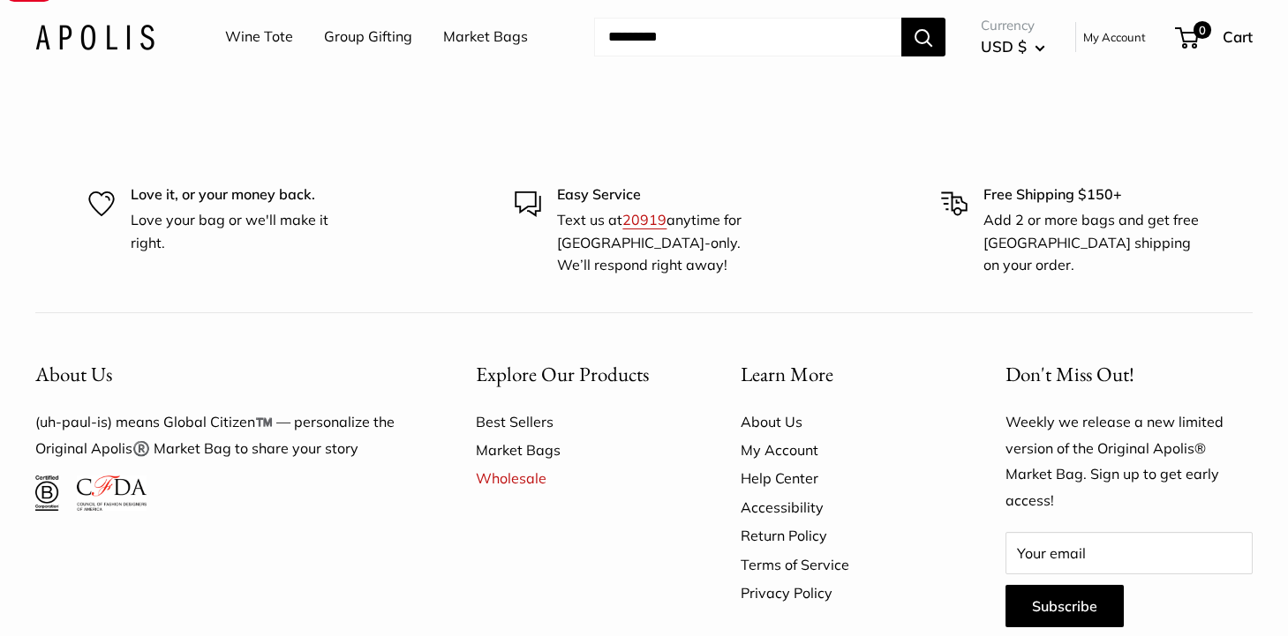
scroll to position [4464, 0]
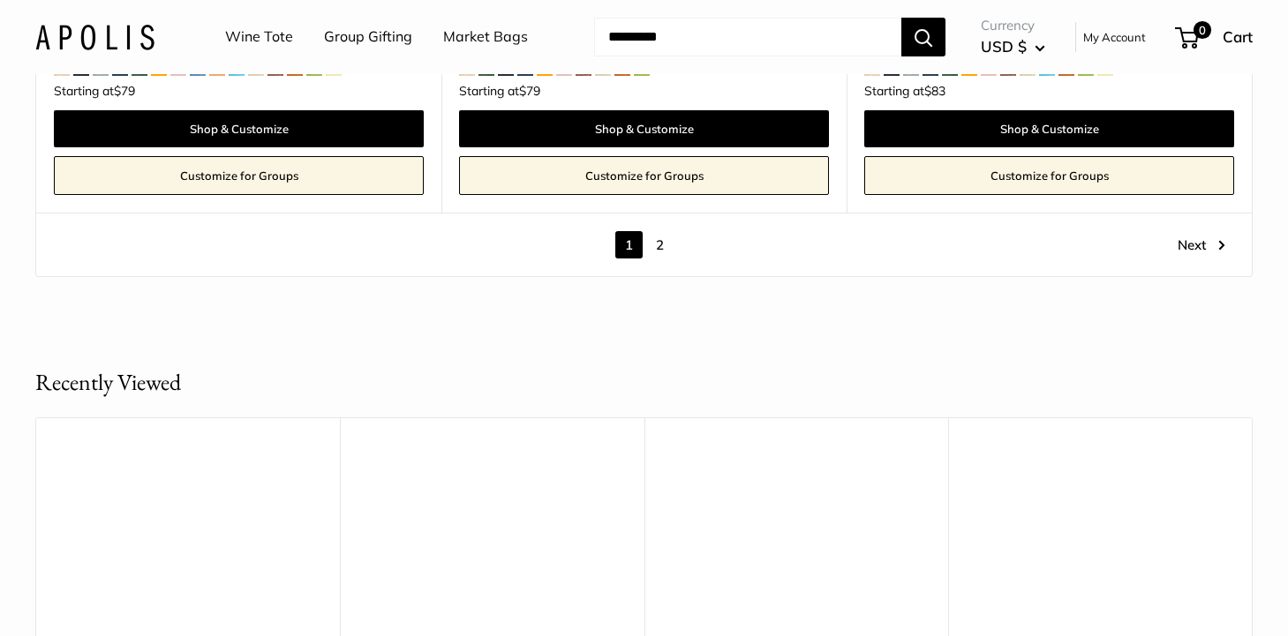
scroll to position [10557, 0]
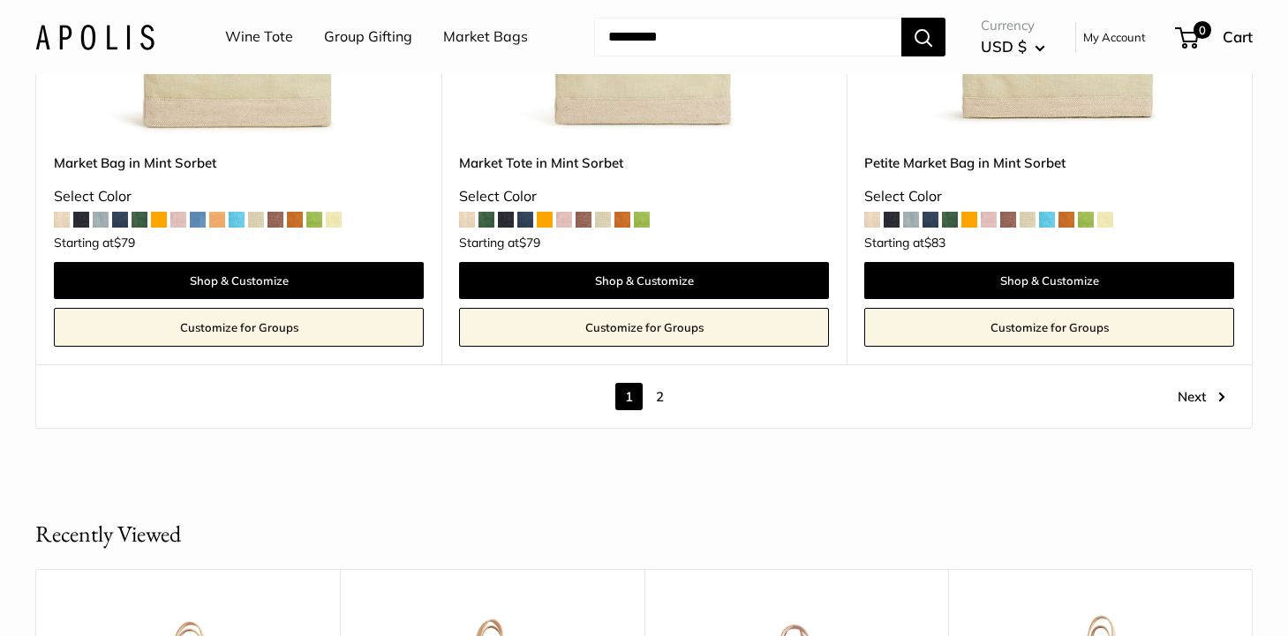
click at [657, 394] on link "2" at bounding box center [659, 396] width 27 height 27
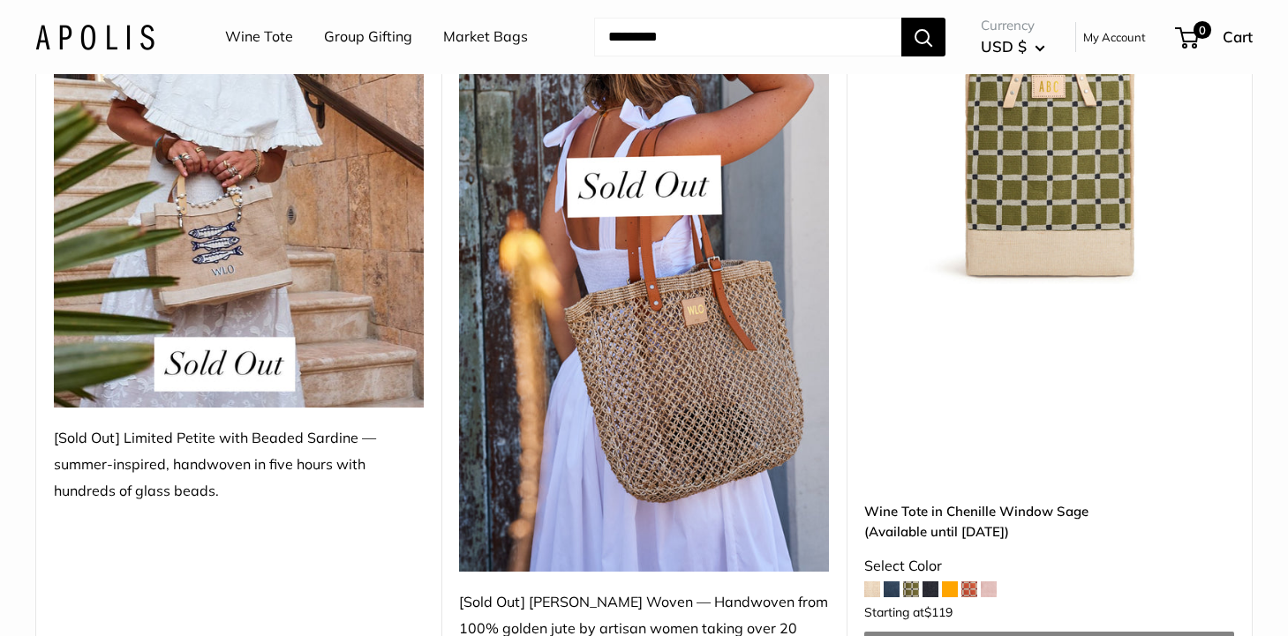
scroll to position [2458, 0]
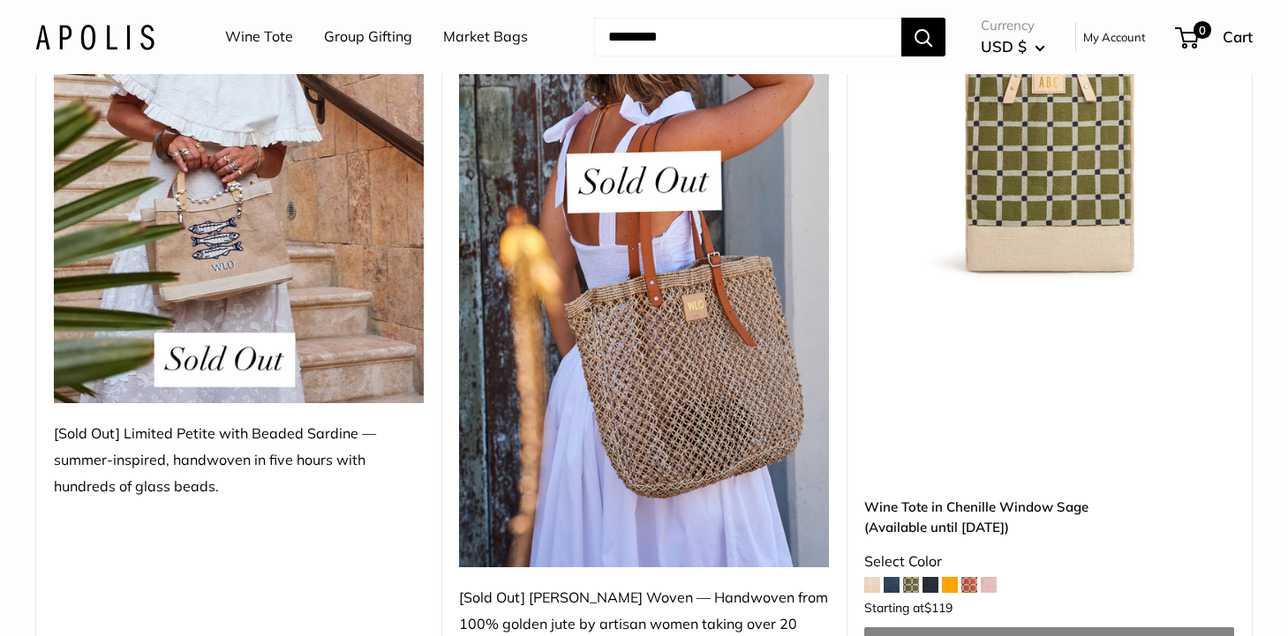
click at [717, 384] on img at bounding box center [644, 238] width 370 height 657
click at [626, 154] on img at bounding box center [644, 238] width 370 height 657
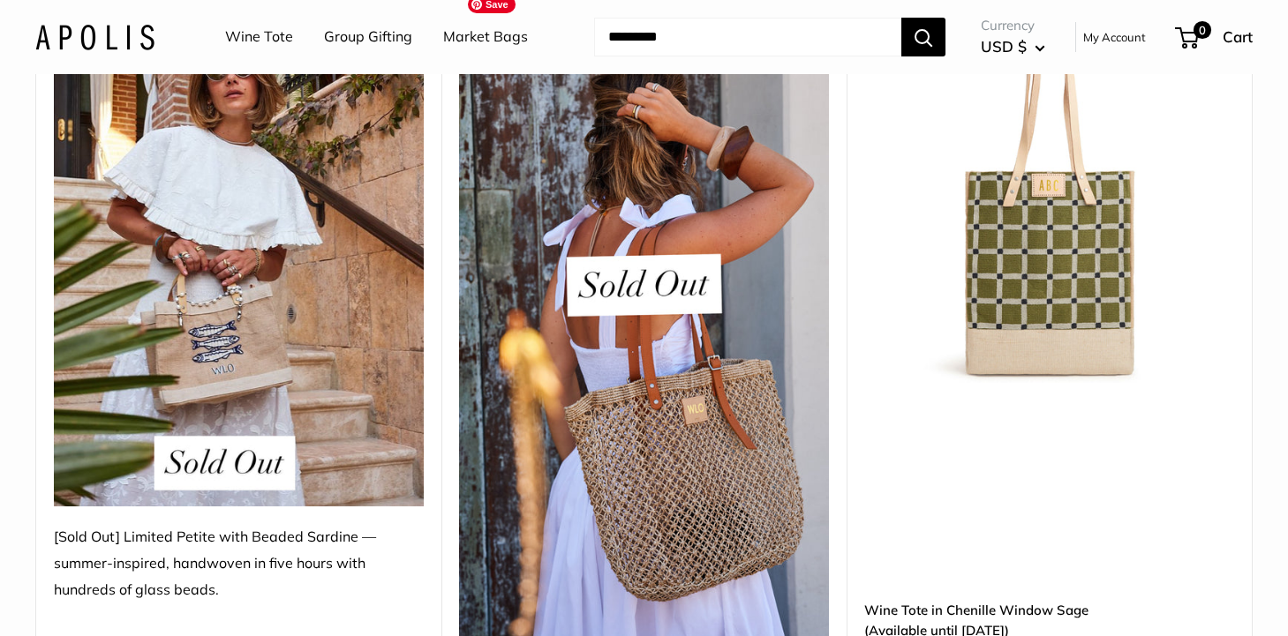
scroll to position [2356, 0]
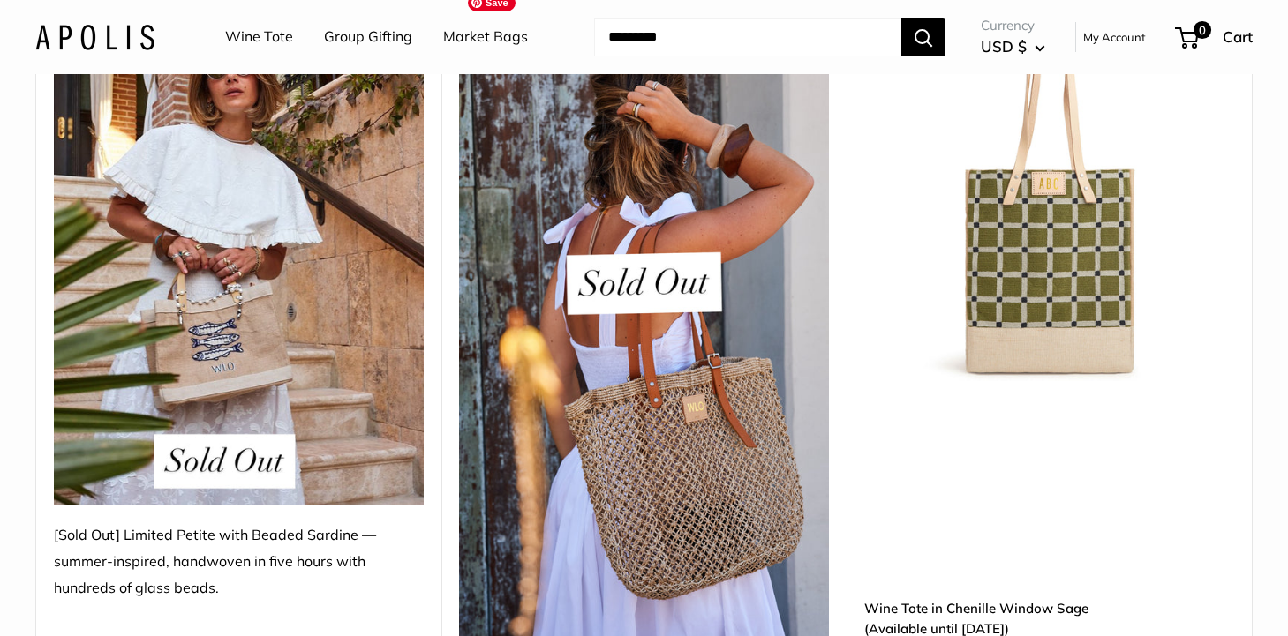
click at [715, 442] on img at bounding box center [644, 339] width 370 height 657
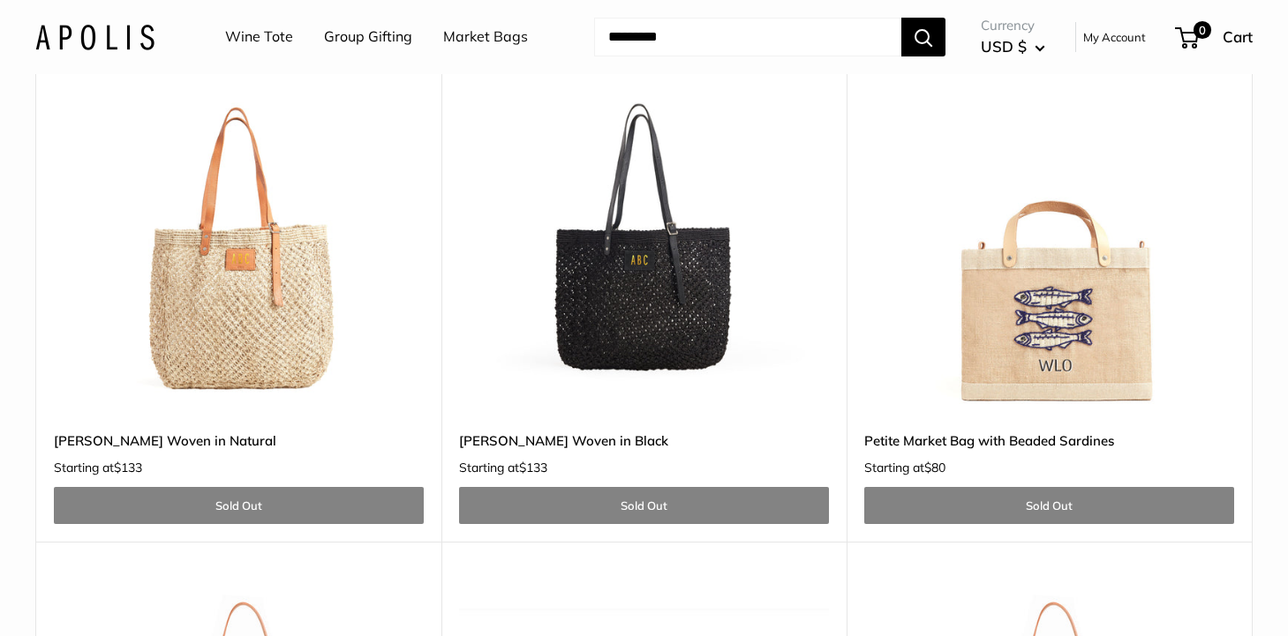
scroll to position [3174, 0]
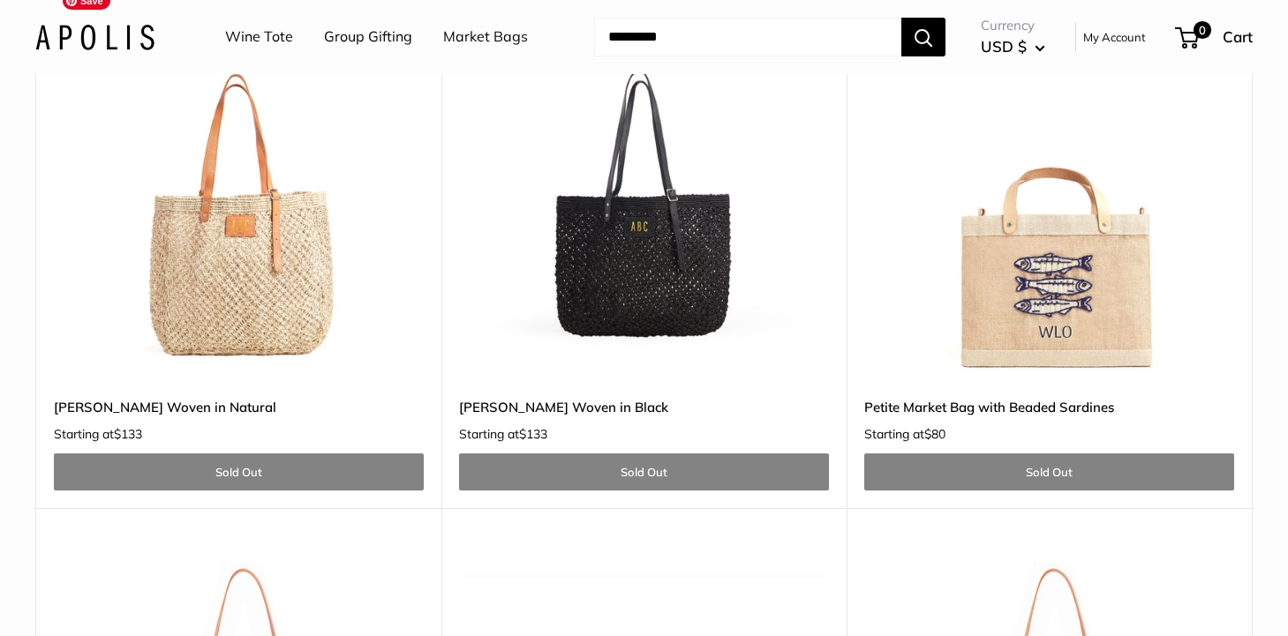
click at [0, 0] on img at bounding box center [0, 0] width 0 height 0
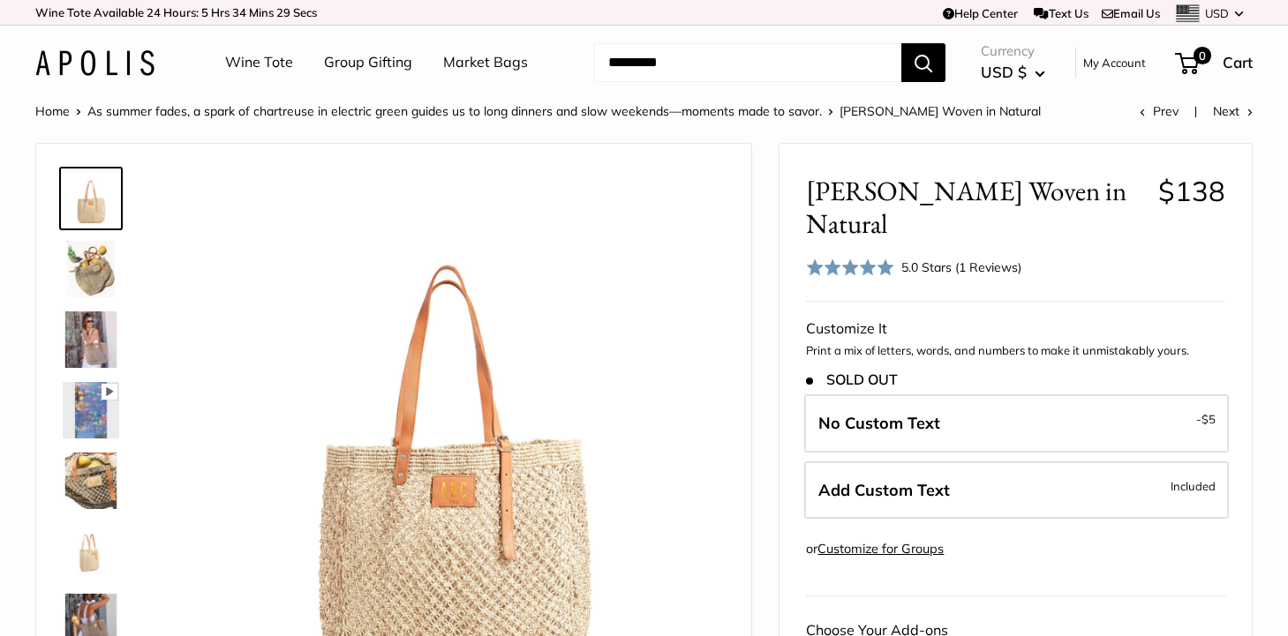
click at [82, 329] on img at bounding box center [91, 340] width 56 height 56
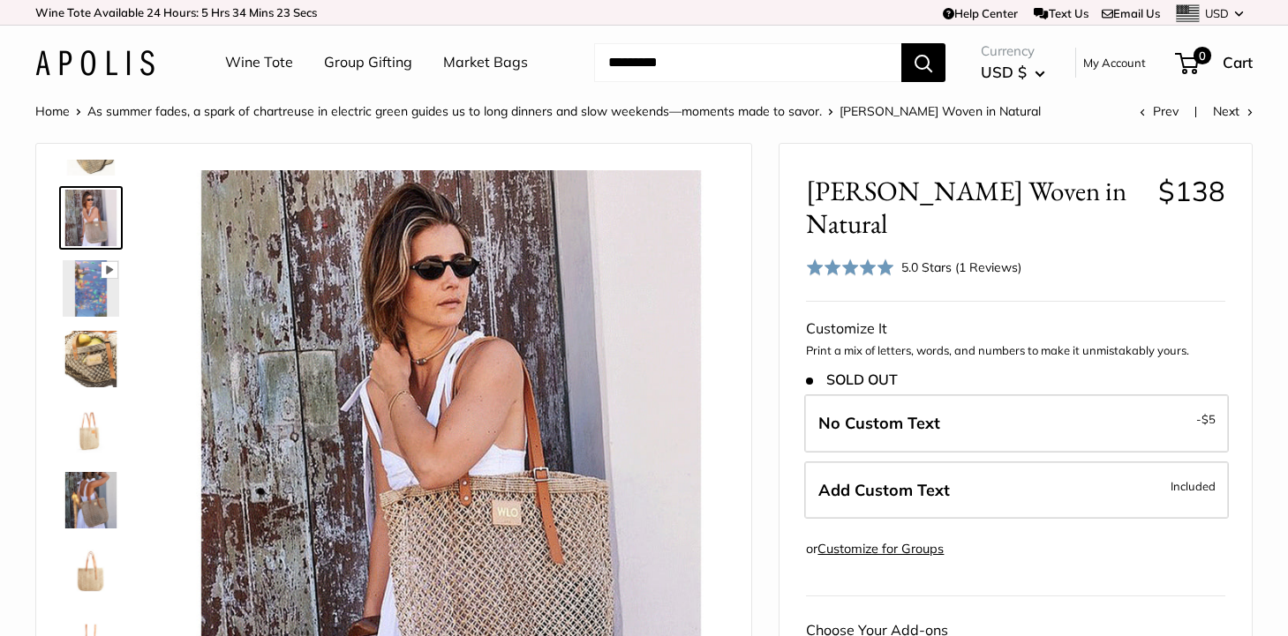
click at [88, 304] on img at bounding box center [91, 288] width 56 height 56
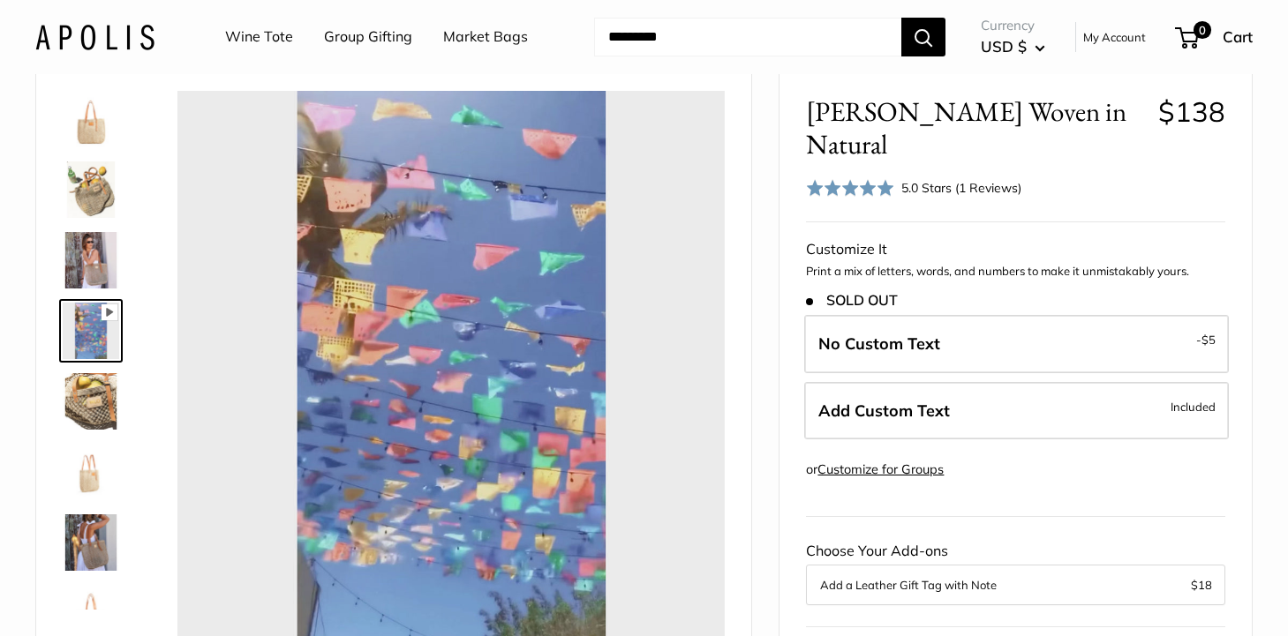
scroll to position [73, 0]
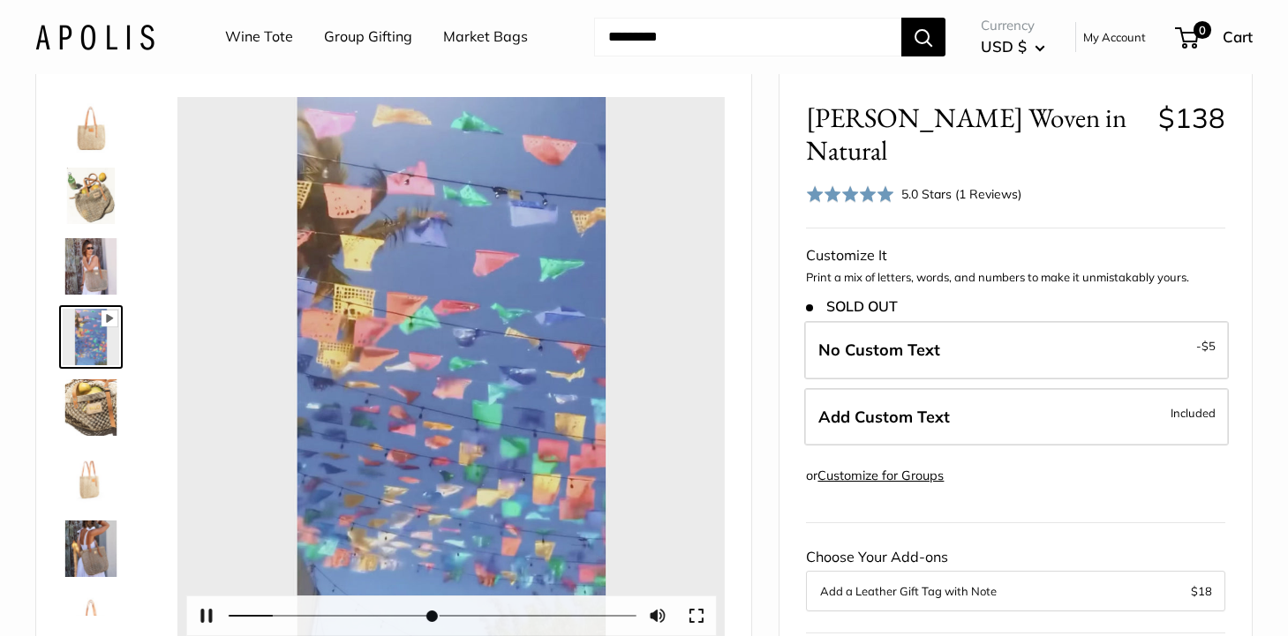
click at [100, 476] on img at bounding box center [91, 478] width 56 height 56
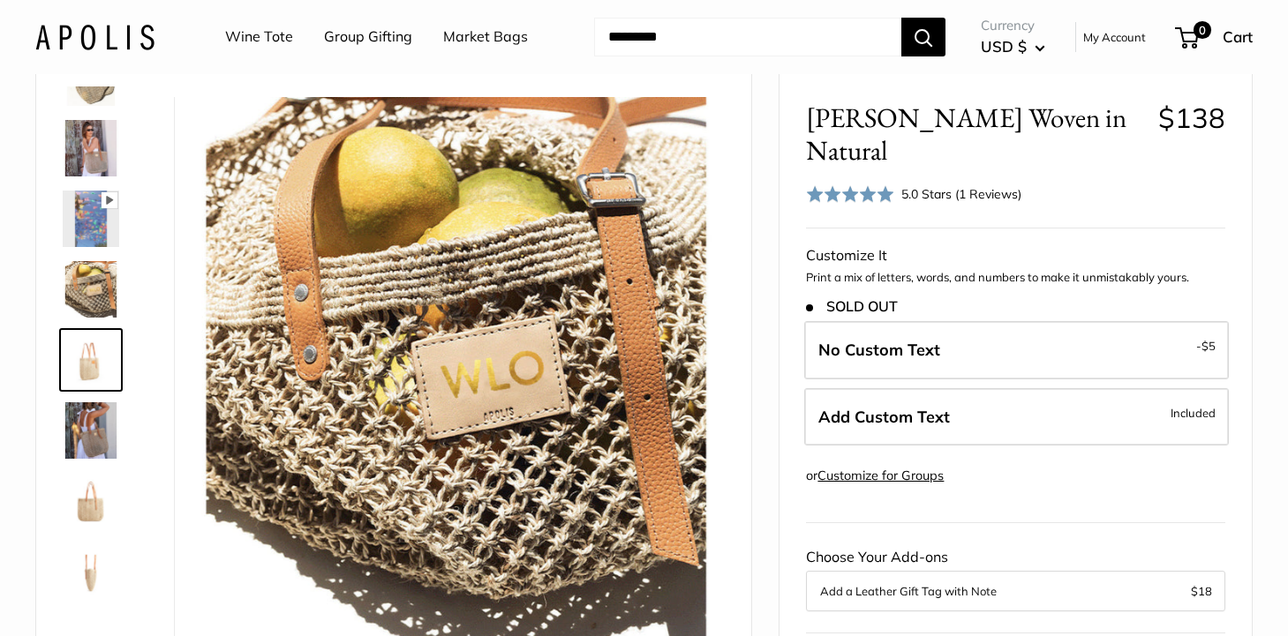
scroll to position [125, 0]
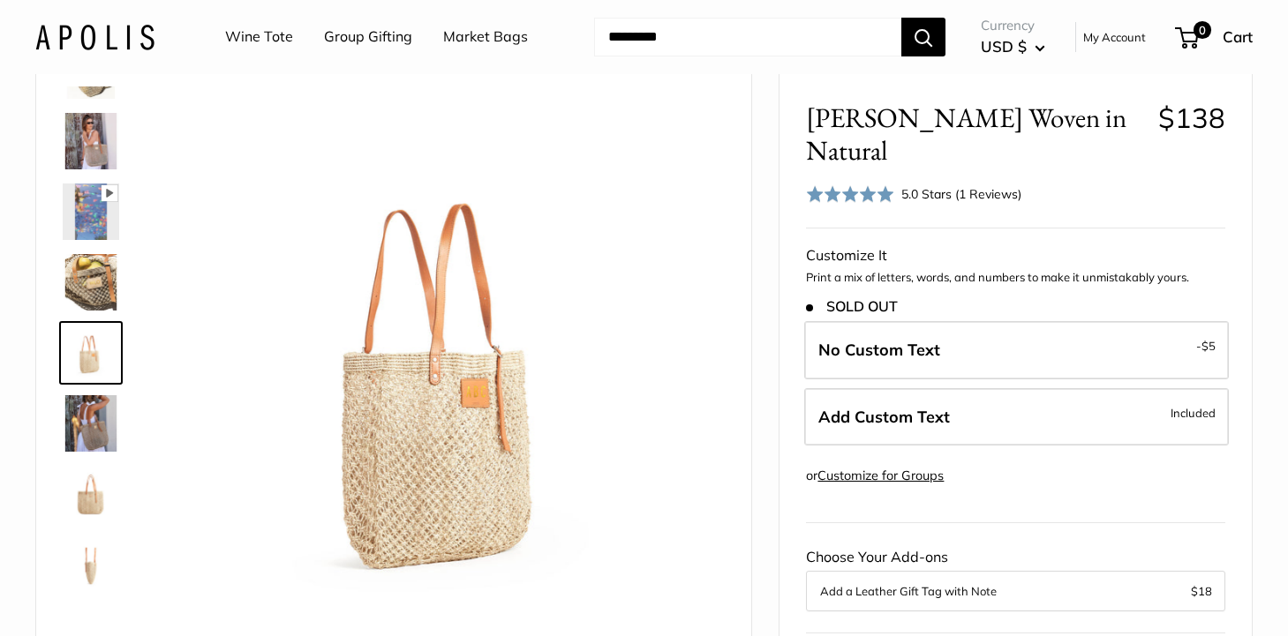
type input "*****"
click at [86, 433] on img at bounding box center [91, 423] width 56 height 56
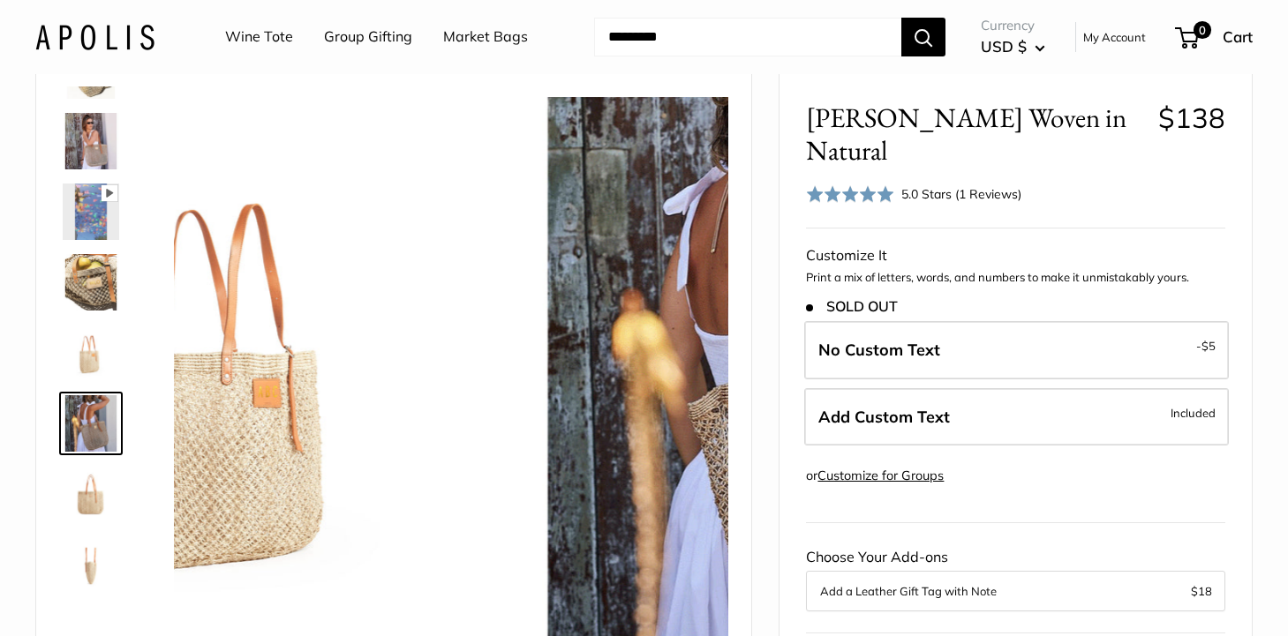
scroll to position [196, 0]
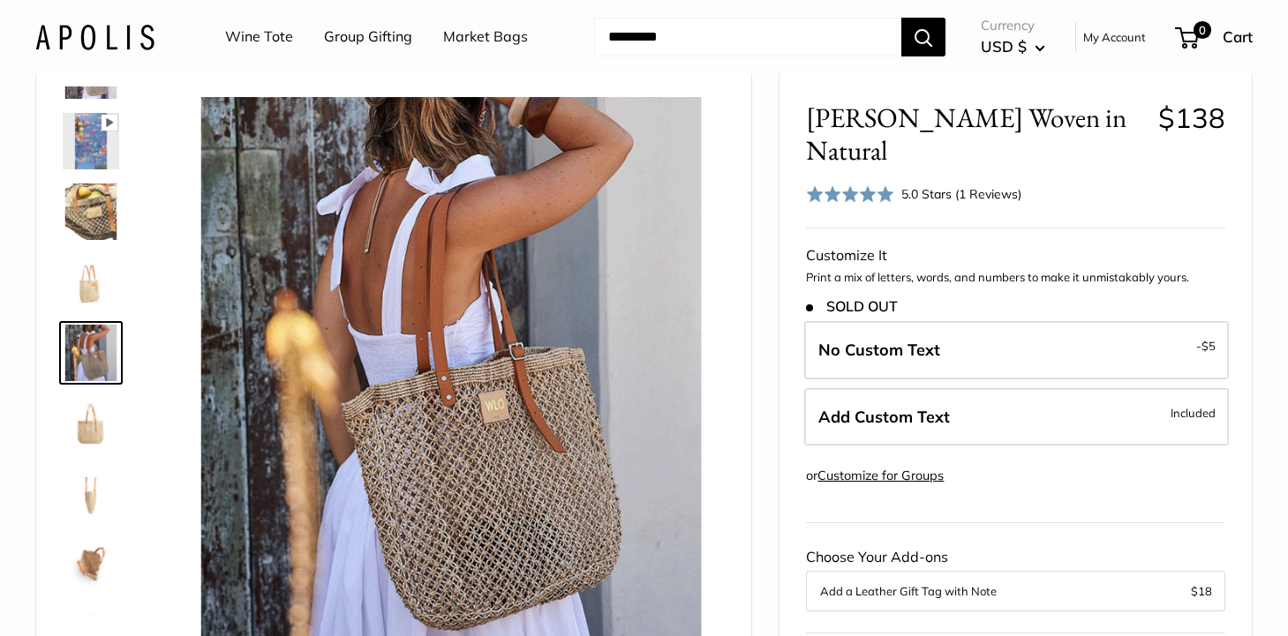
click at [86, 434] on img at bounding box center [91, 423] width 56 height 56
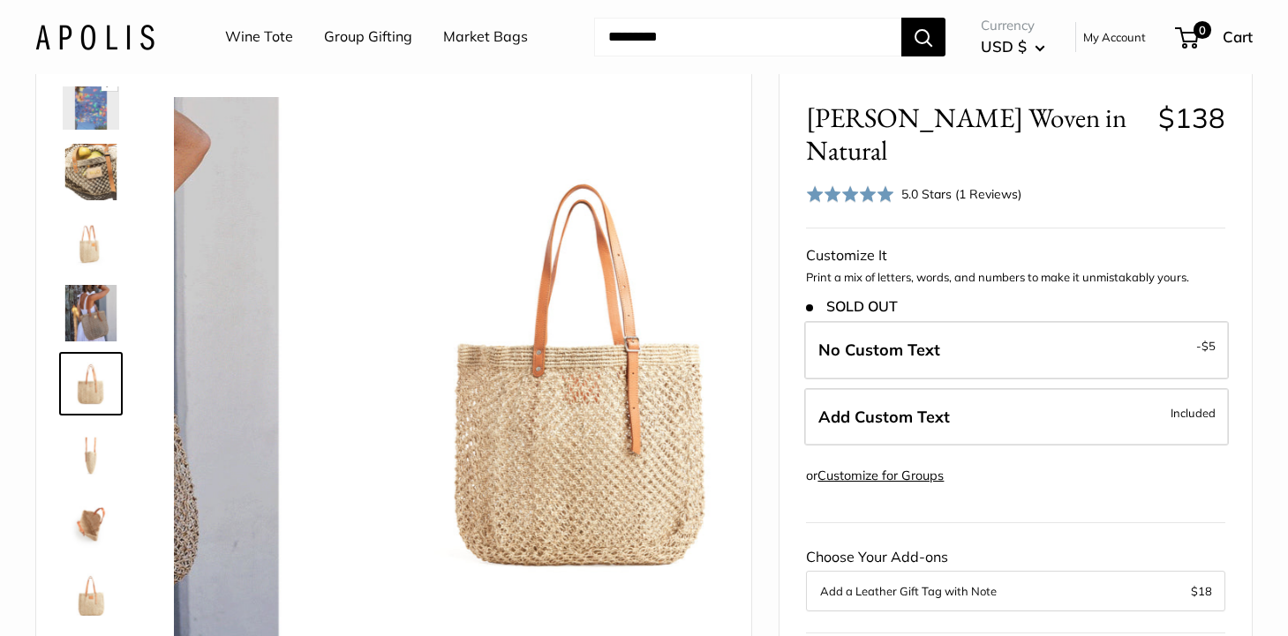
scroll to position [254, 0]
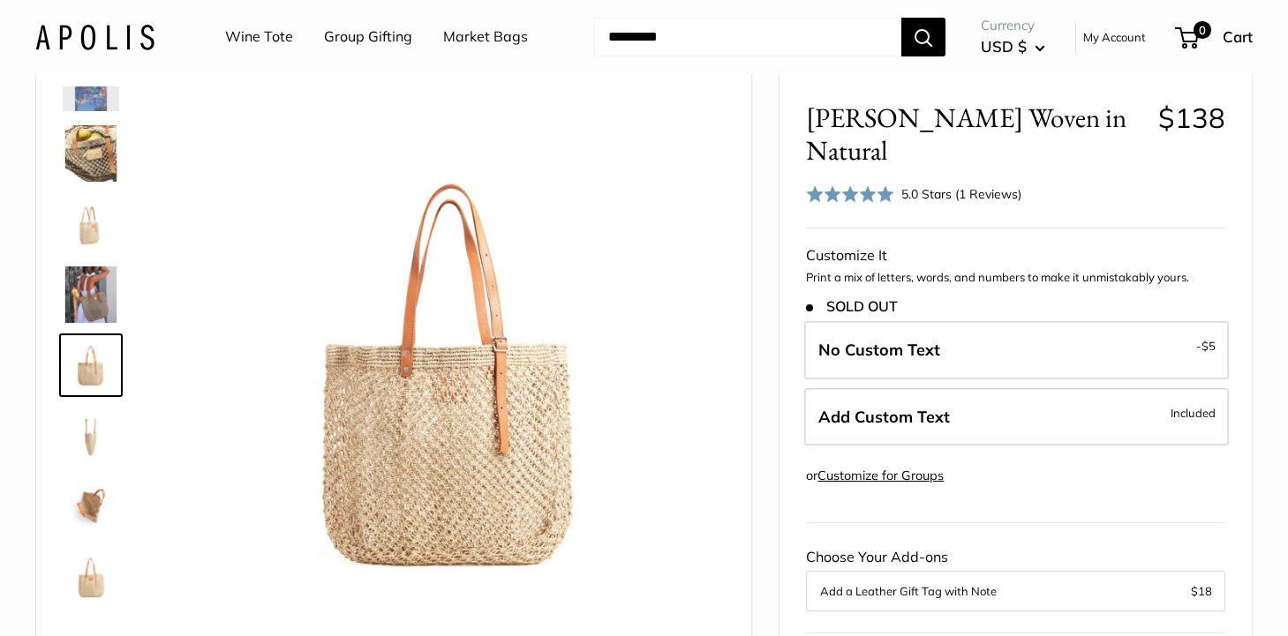
click at [86, 434] on img at bounding box center [91, 436] width 56 height 56
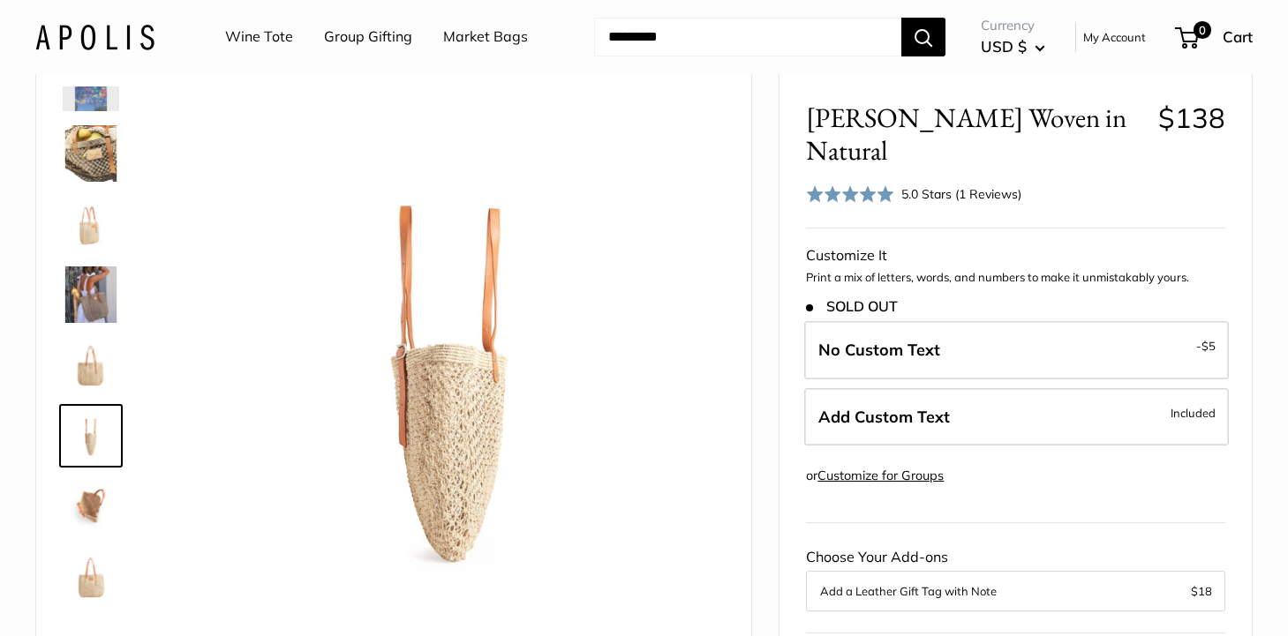
click at [94, 500] on img at bounding box center [91, 506] width 56 height 56
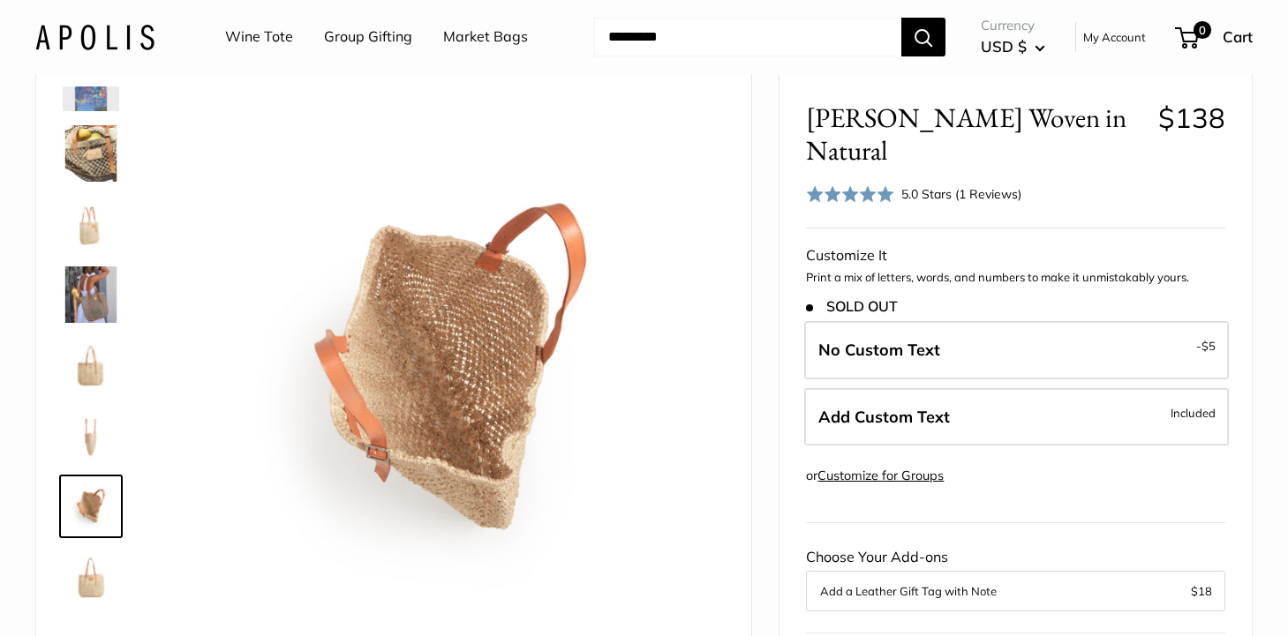
scroll to position [0, 0]
